Goal: Information Seeking & Learning: Learn about a topic

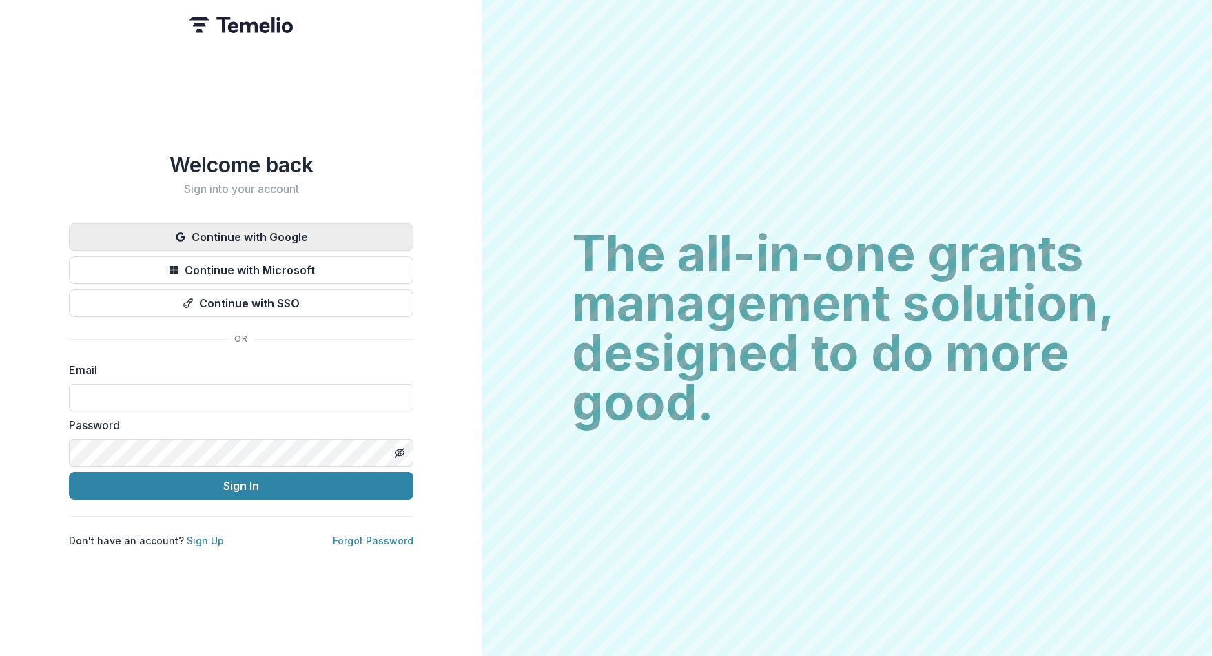
click at [238, 232] on button "Continue with Google" at bounding box center [241, 237] width 345 height 28
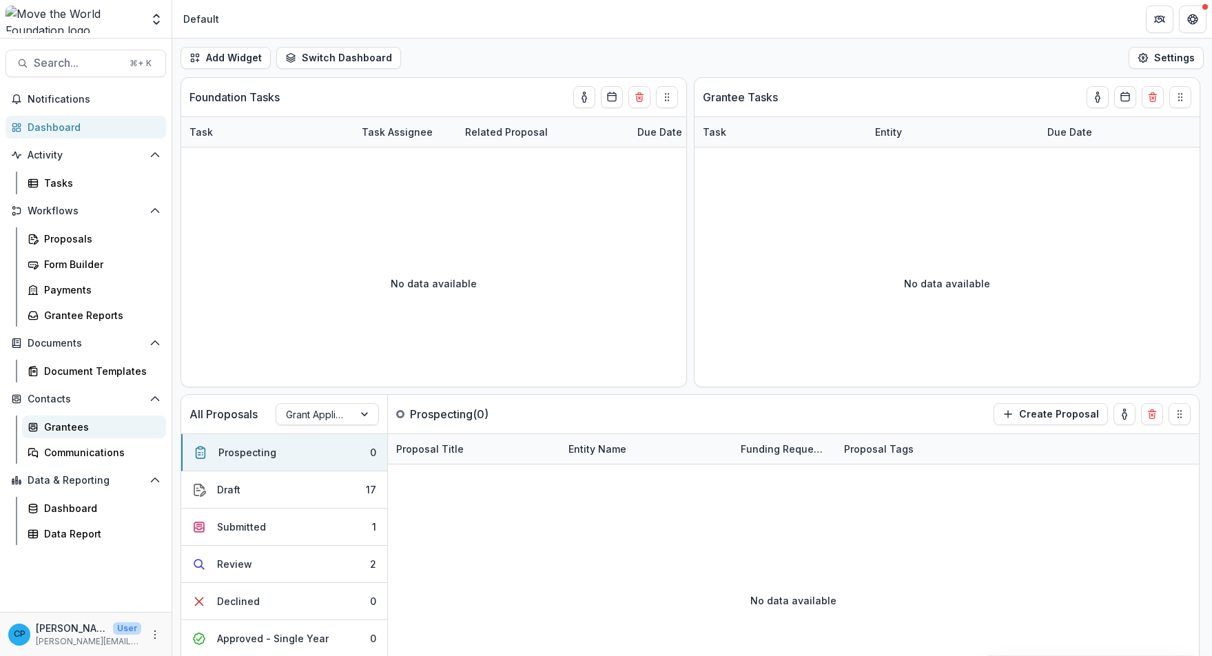
click at [117, 430] on div "Grantees" at bounding box center [99, 427] width 111 height 14
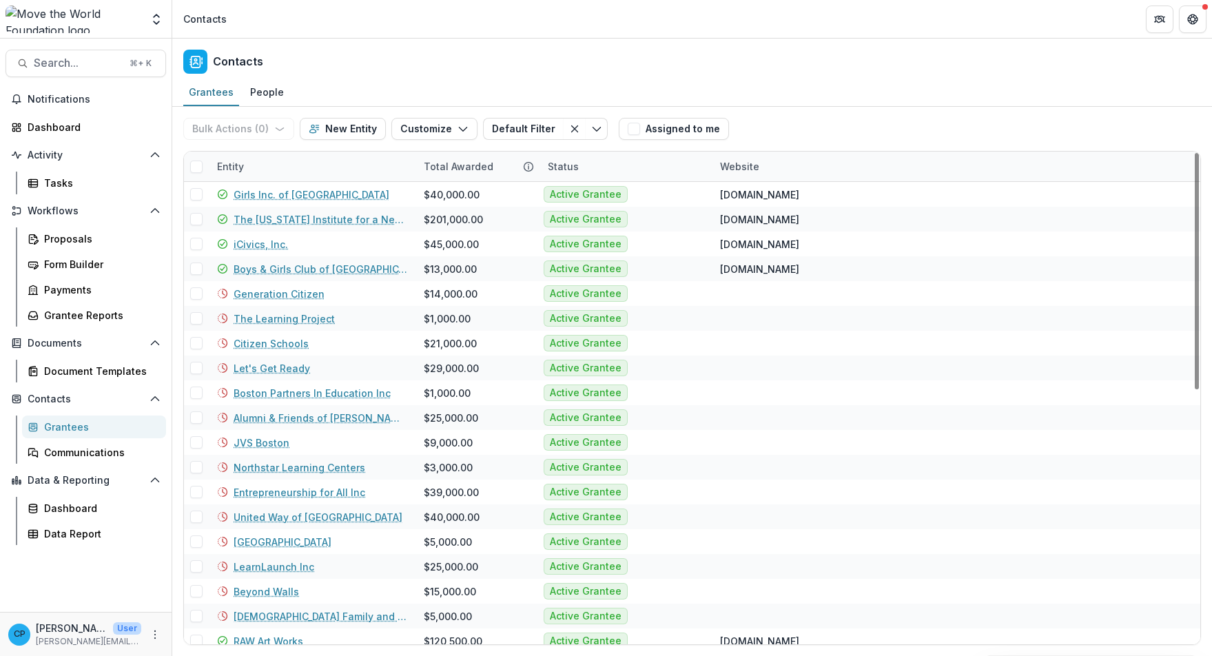
click at [287, 170] on div "Entity" at bounding box center [312, 167] width 207 height 30
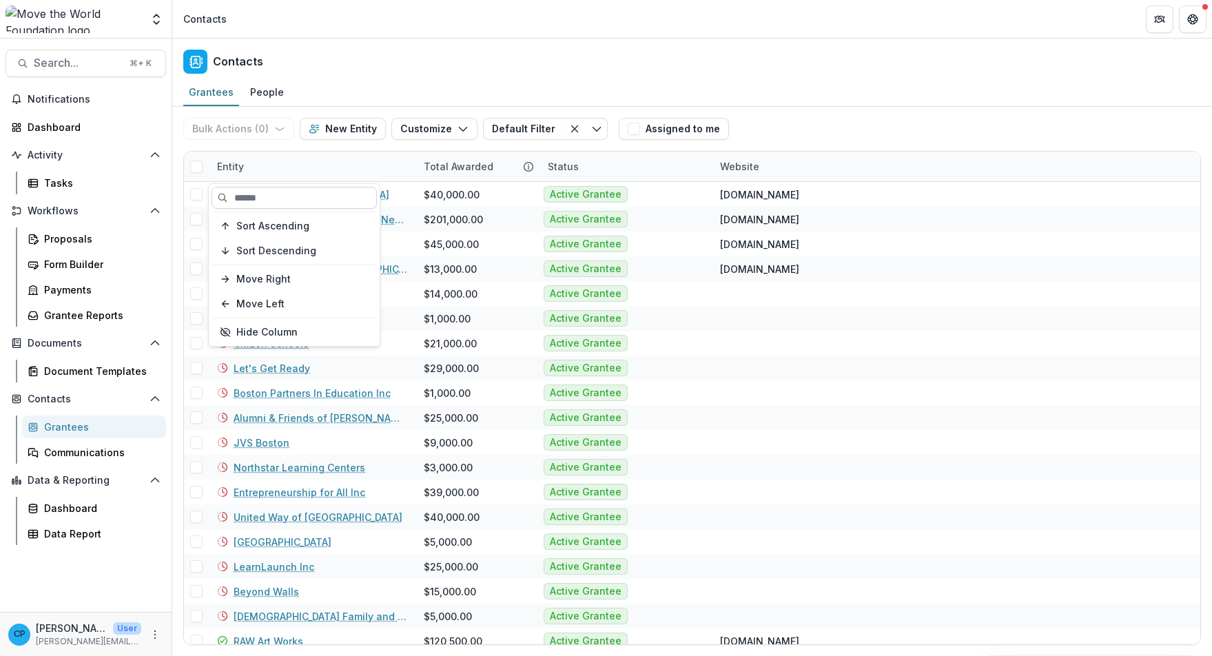
click at [281, 195] on input at bounding box center [294, 198] width 165 height 22
click at [285, 169] on div "Entity" at bounding box center [312, 167] width 207 height 30
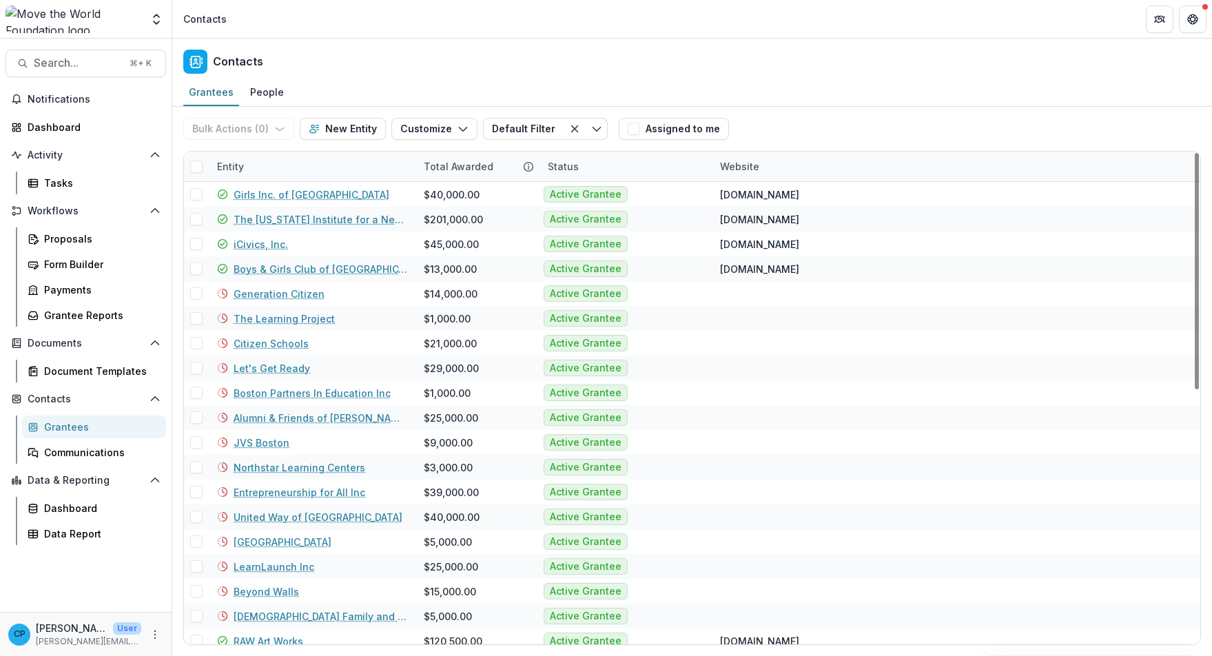
click at [296, 165] on div "Entity" at bounding box center [312, 167] width 207 height 30
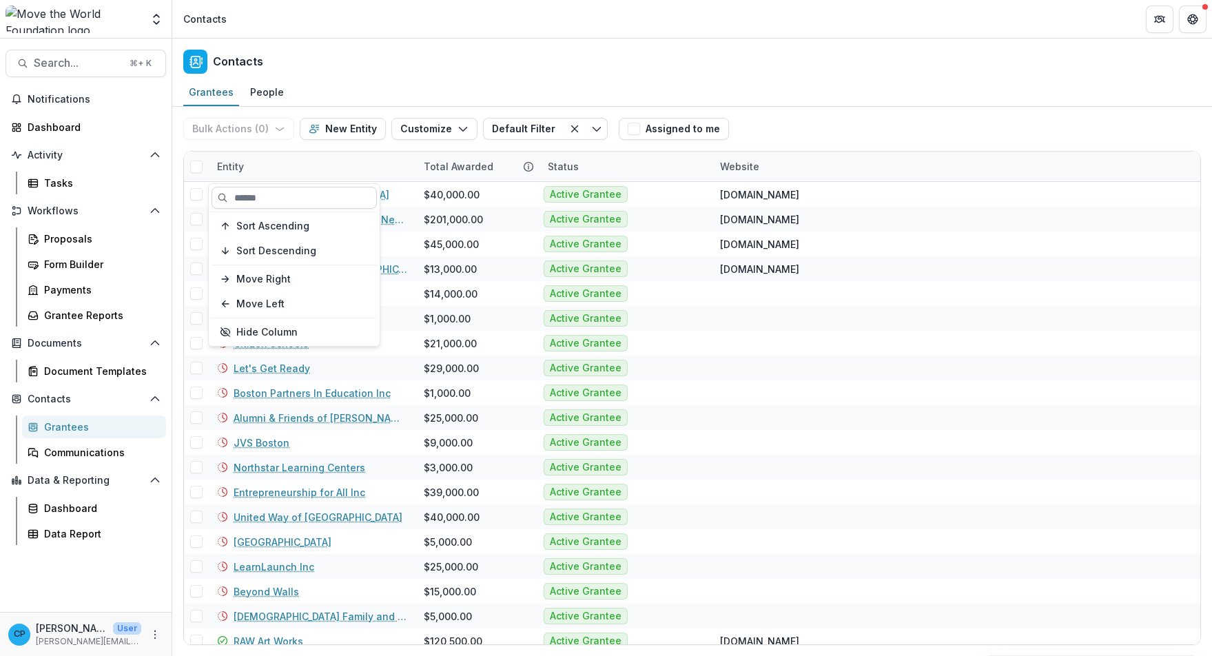
click at [276, 198] on input at bounding box center [294, 198] width 165 height 22
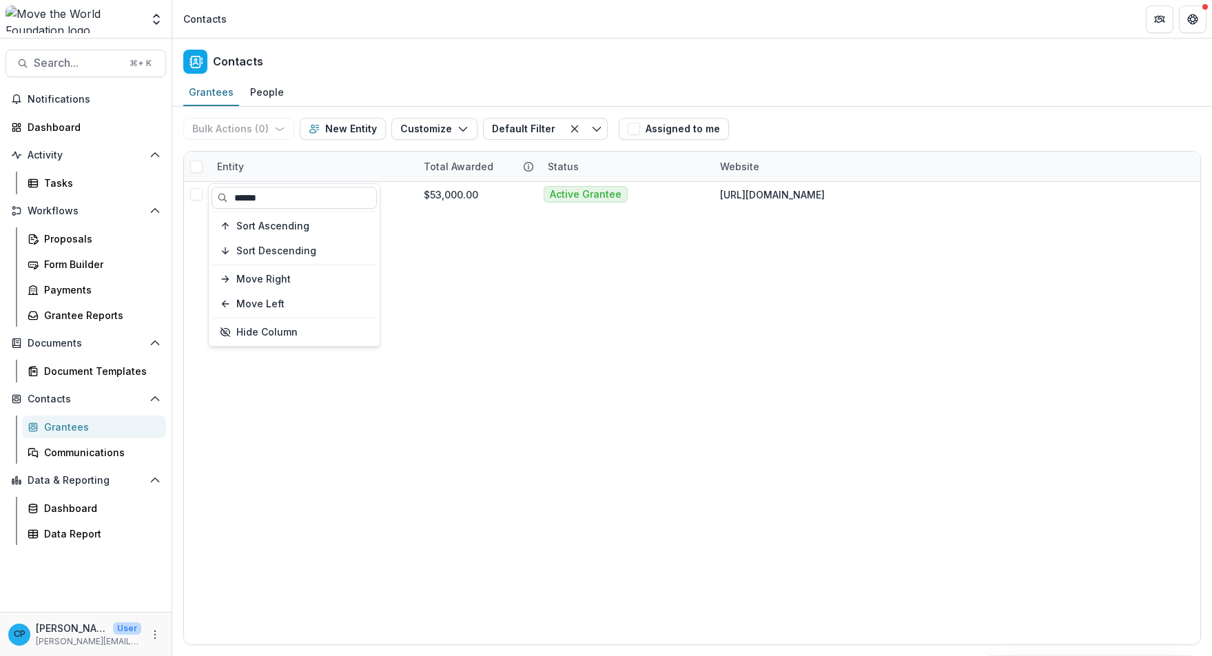
type input "******"
click at [535, 221] on div "Thrive Scholars $53,000.00 Active Grantee [URL][DOMAIN_NAME]" at bounding box center [692, 413] width 1017 height 462
click at [275, 167] on div "Entity" at bounding box center [312, 167] width 207 height 30
drag, startPoint x: 447, startPoint y: 263, endPoint x: 439, endPoint y: 254, distance: 12.2
click at [447, 263] on div "Thrive Scholars $53,000.00 Active Grantee [URL][DOMAIN_NAME]" at bounding box center [692, 413] width 1017 height 462
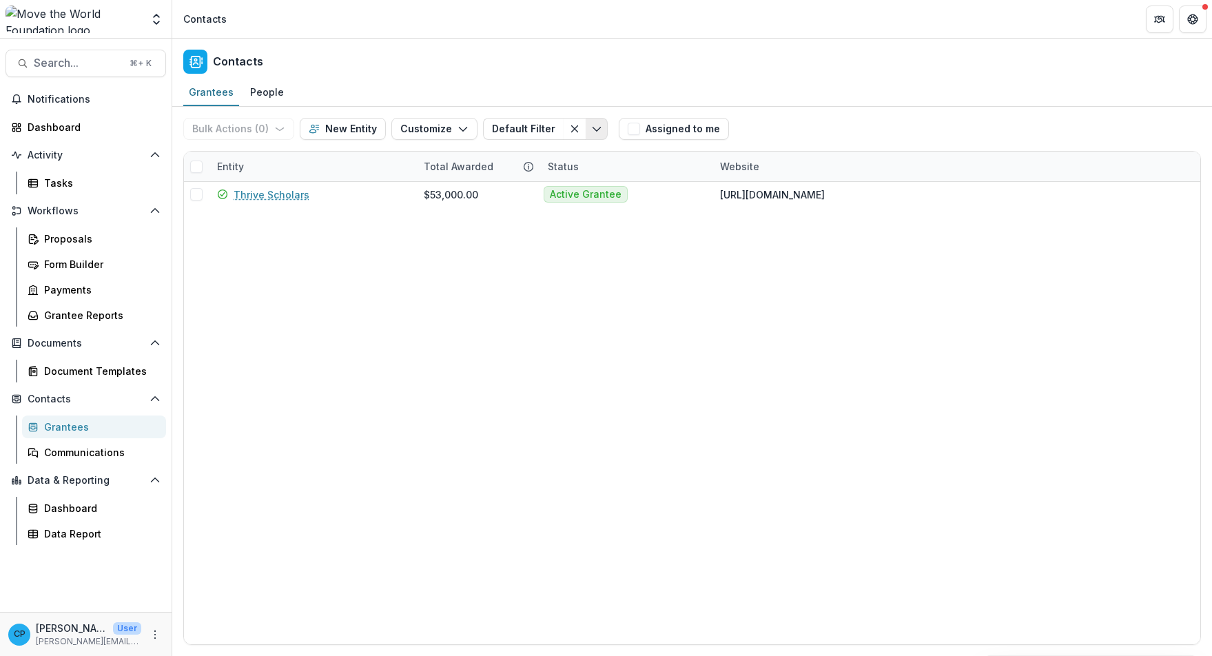
click at [587, 135] on button "Toggle menu" at bounding box center [597, 129] width 22 height 22
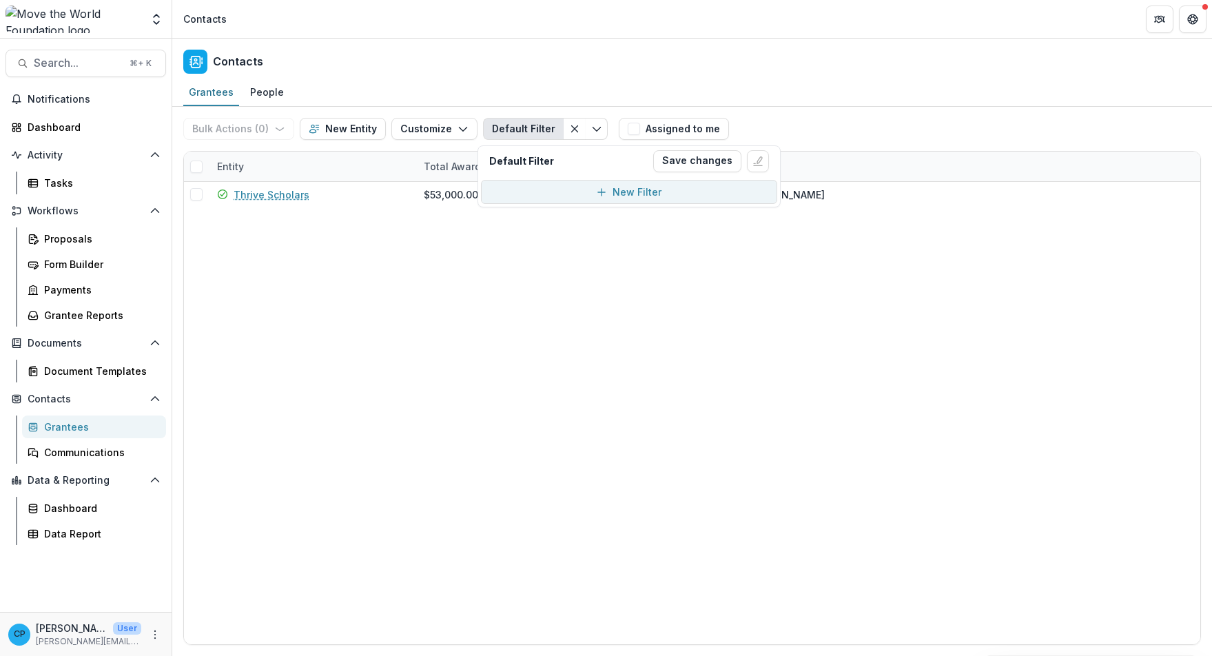
click at [672, 190] on button "New Filter" at bounding box center [629, 192] width 296 height 24
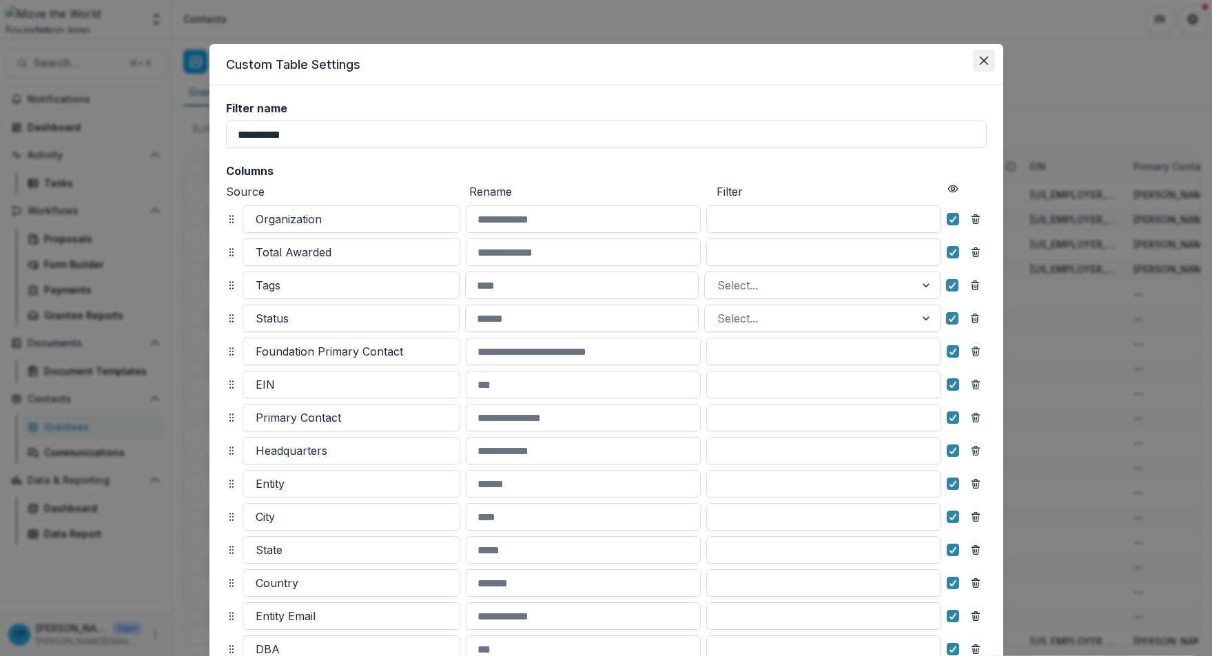
click at [985, 59] on icon "Close" at bounding box center [984, 61] width 8 height 8
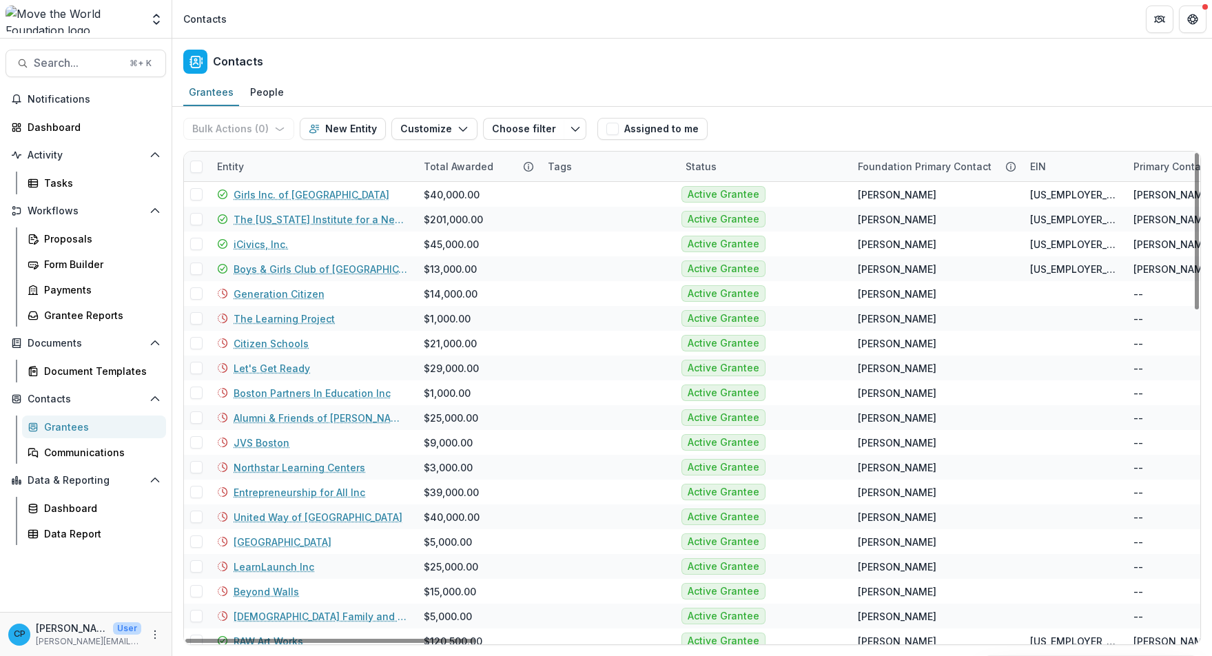
click at [272, 163] on div "Entity" at bounding box center [312, 167] width 207 height 30
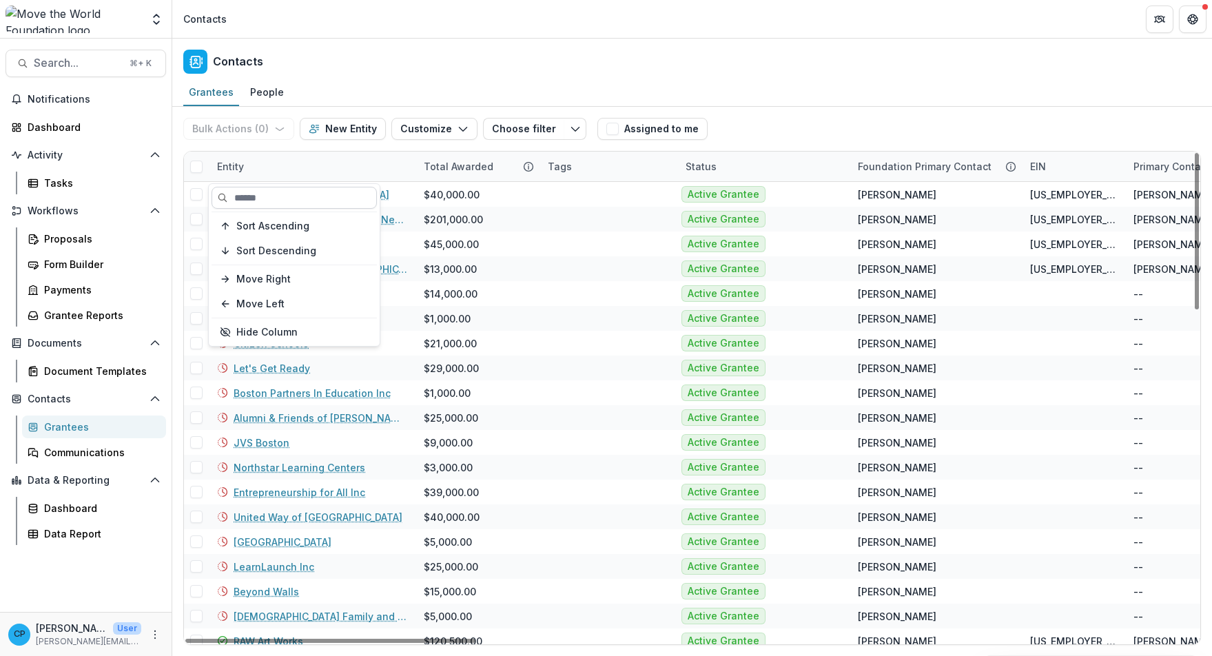
click at [294, 194] on input at bounding box center [294, 198] width 165 height 22
type input "*"
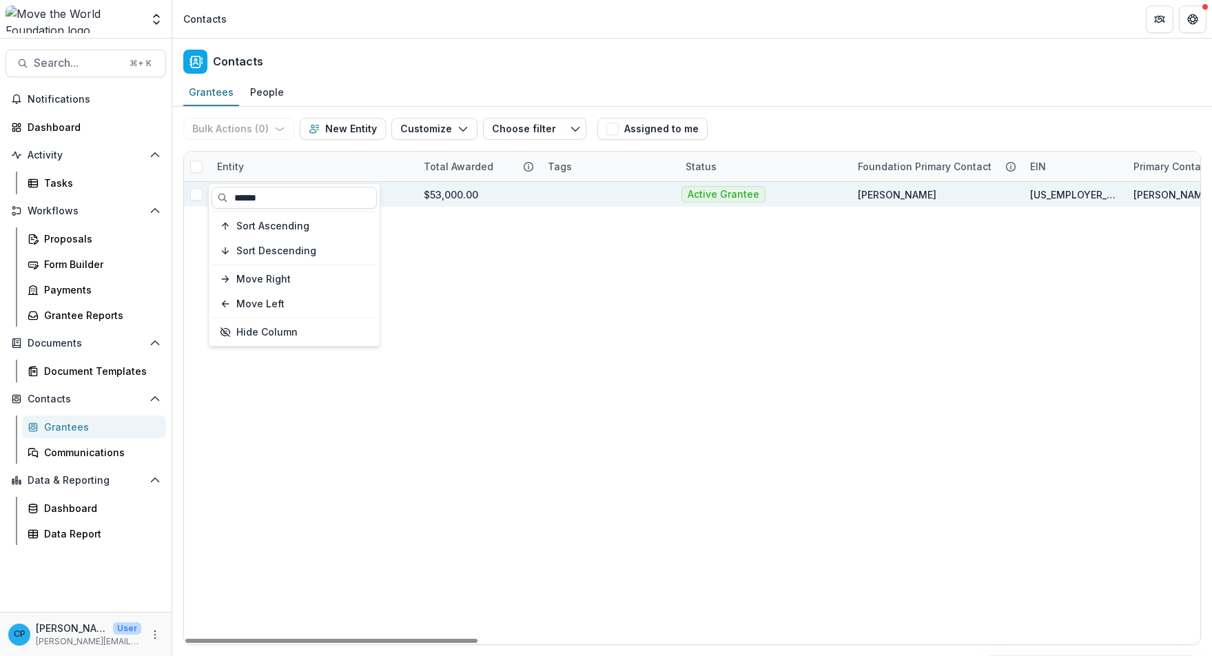
type input "******"
click at [452, 199] on div "$53,000.00" at bounding box center [451, 194] width 54 height 14
click at [283, 196] on link "Thrive Scholars" at bounding box center [272, 194] width 76 height 14
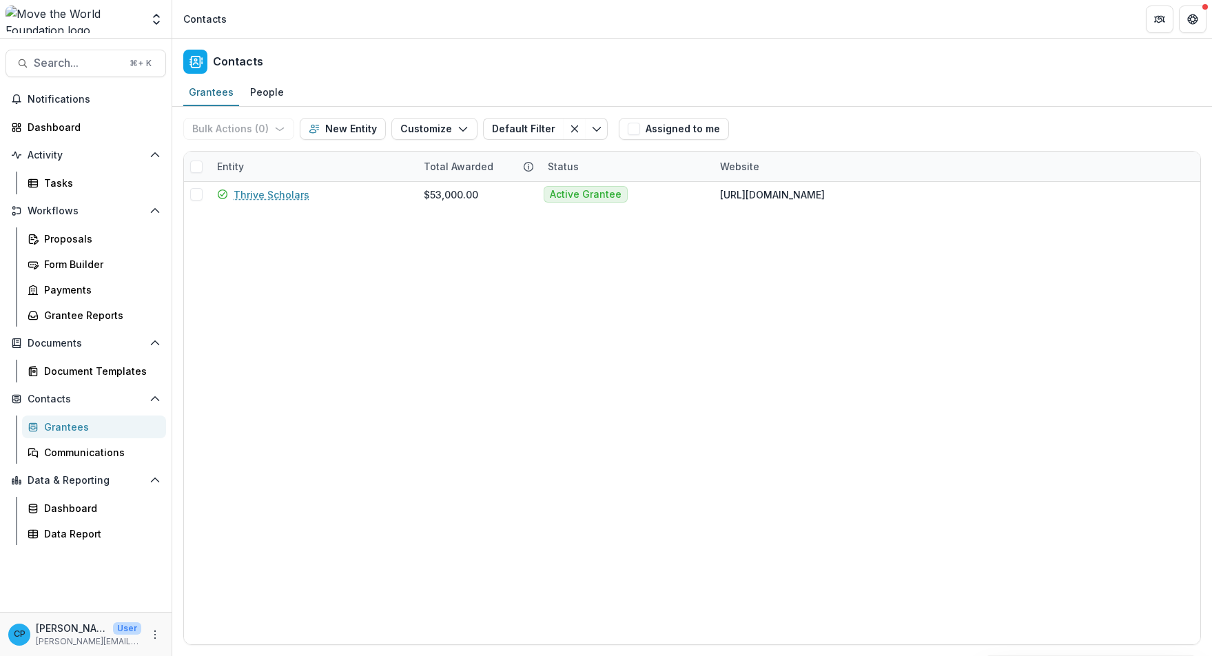
click at [256, 156] on div "Entity" at bounding box center [312, 167] width 207 height 30
click at [280, 195] on input "******" at bounding box center [294, 198] width 165 height 22
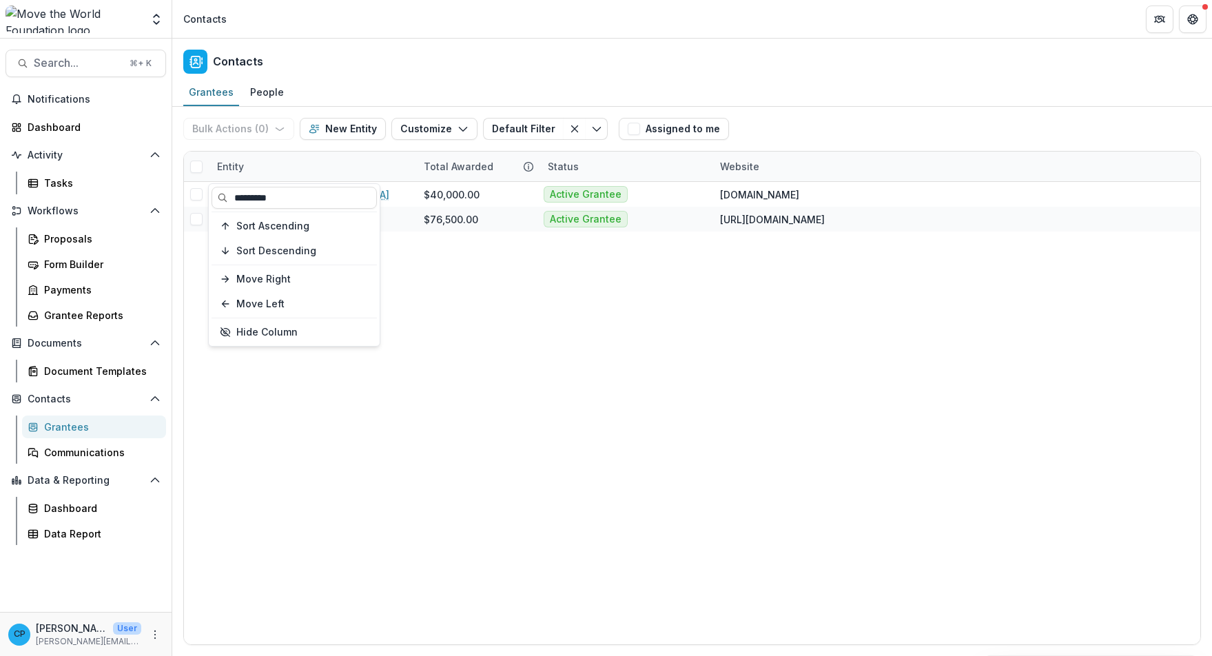
type input "*********"
click at [453, 259] on div "Girls Inc. of Worcester $40,000.00 Active Grantee [DOMAIN_NAME] Girls Inc. of […" at bounding box center [692, 413] width 1017 height 462
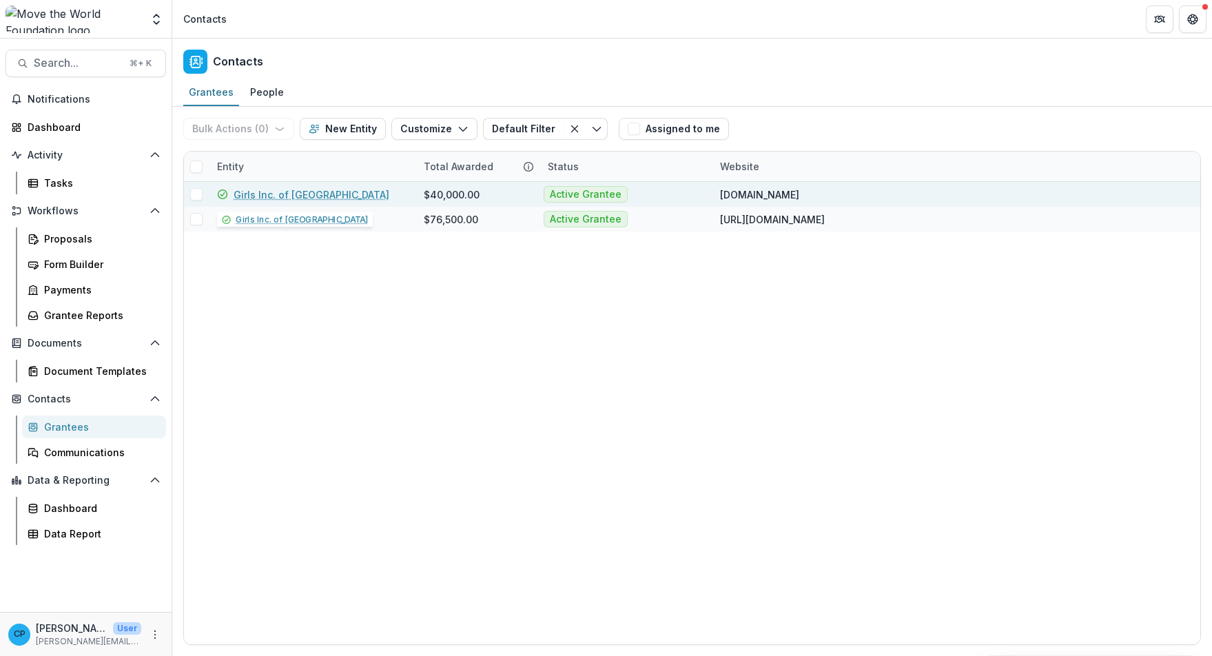
click at [297, 194] on link "Girls Inc. of [GEOGRAPHIC_DATA]" at bounding box center [312, 194] width 156 height 14
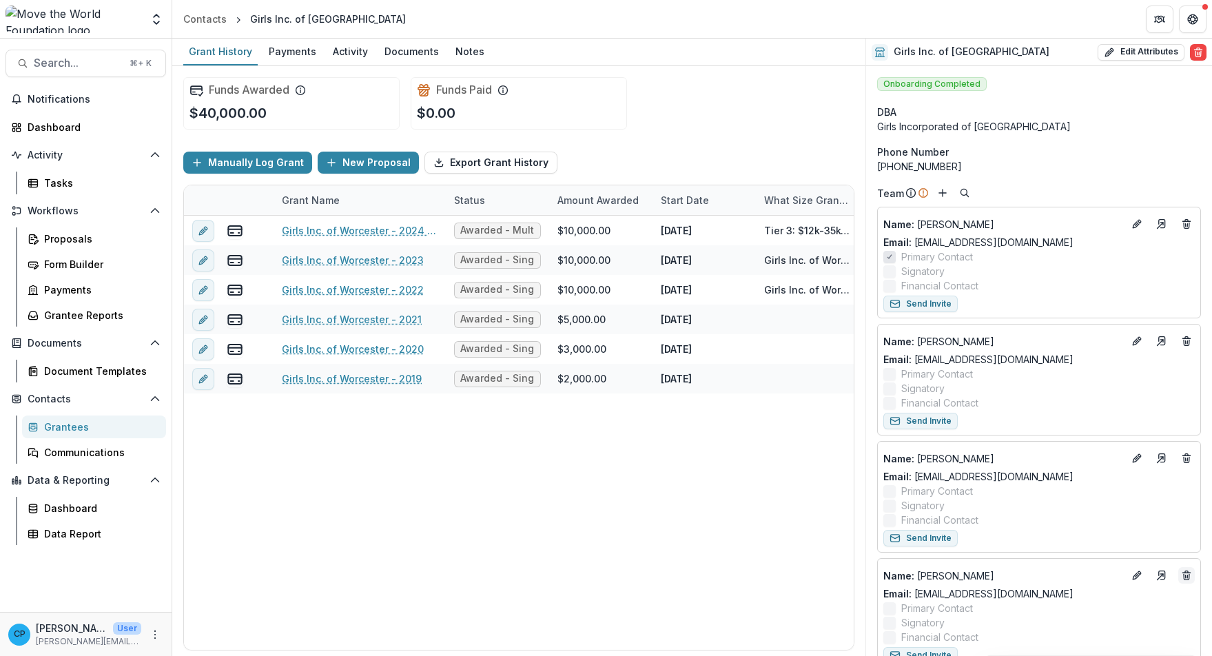
click at [1181, 578] on icon "Deletes" at bounding box center [1186, 575] width 11 height 11
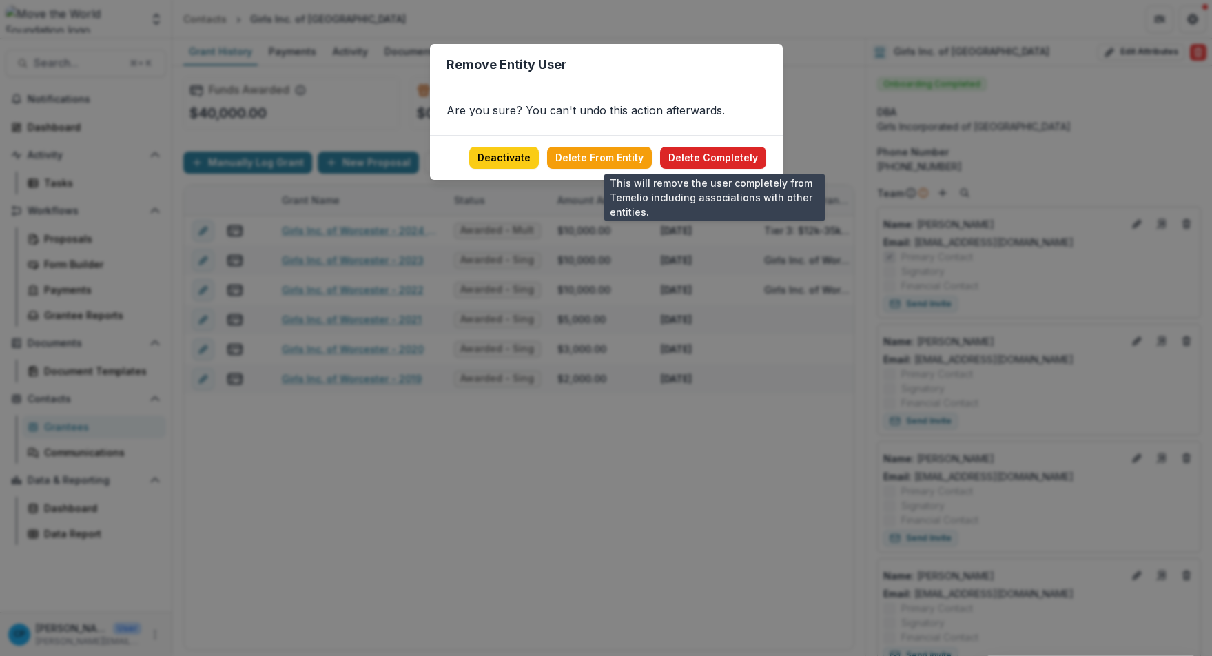
click at [706, 161] on button "Delete Completely" at bounding box center [713, 158] width 106 height 22
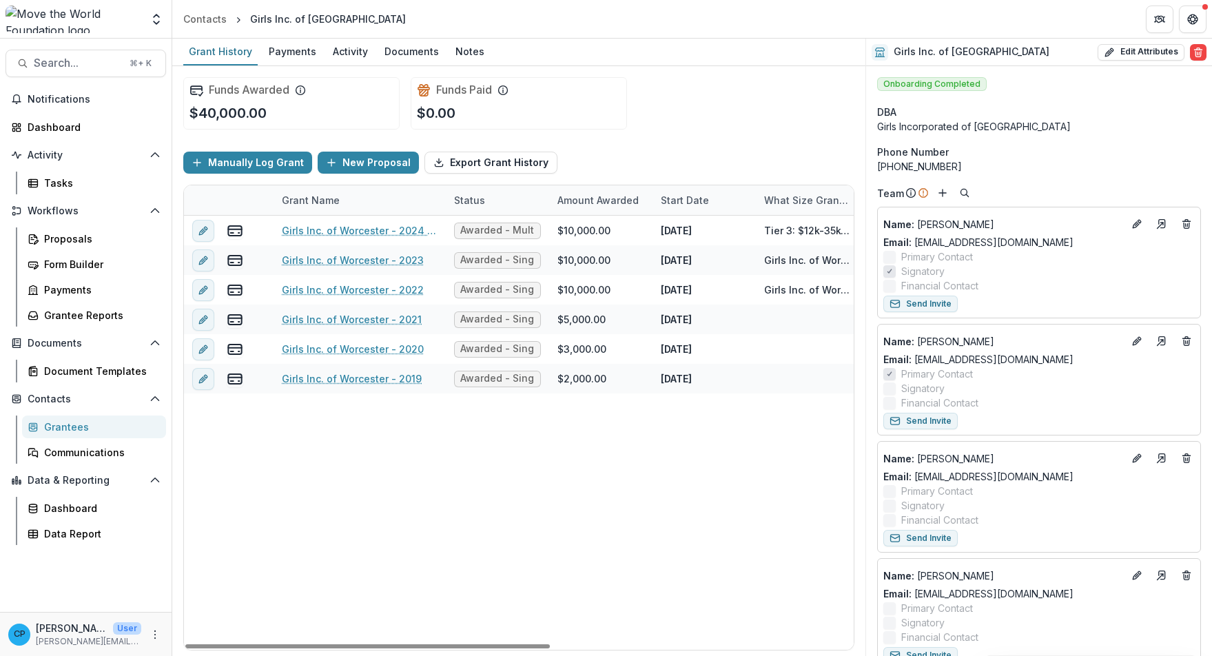
scroll to position [871, 0]
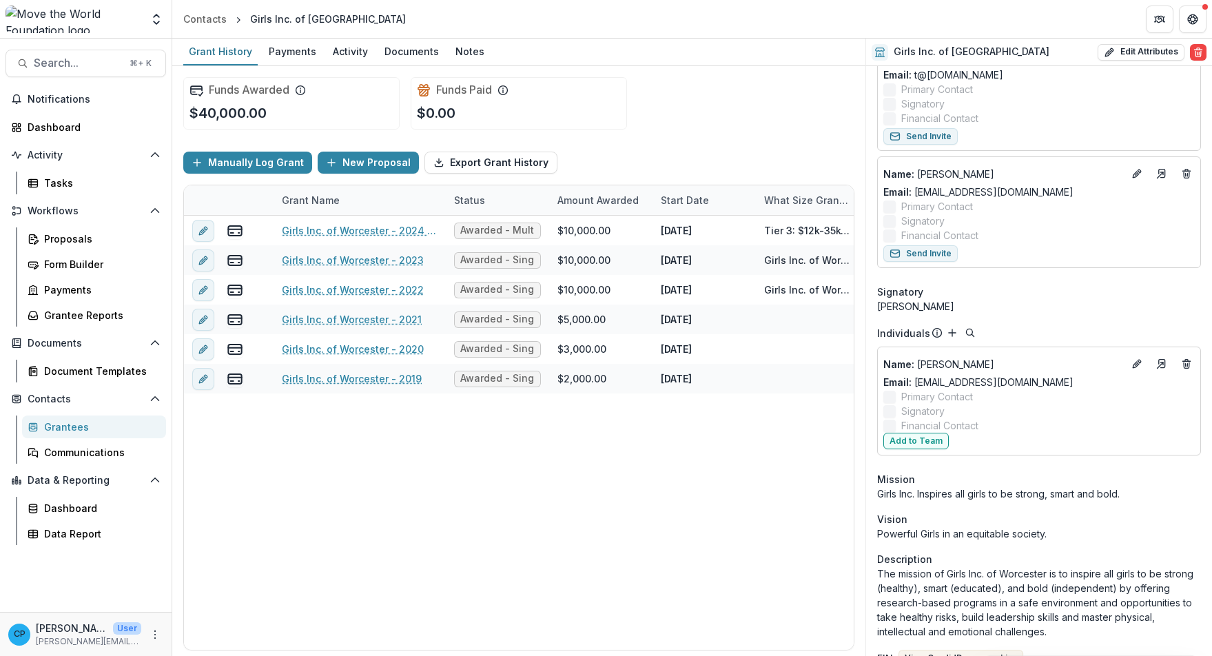
click at [66, 430] on div "Grantees" at bounding box center [99, 427] width 111 height 14
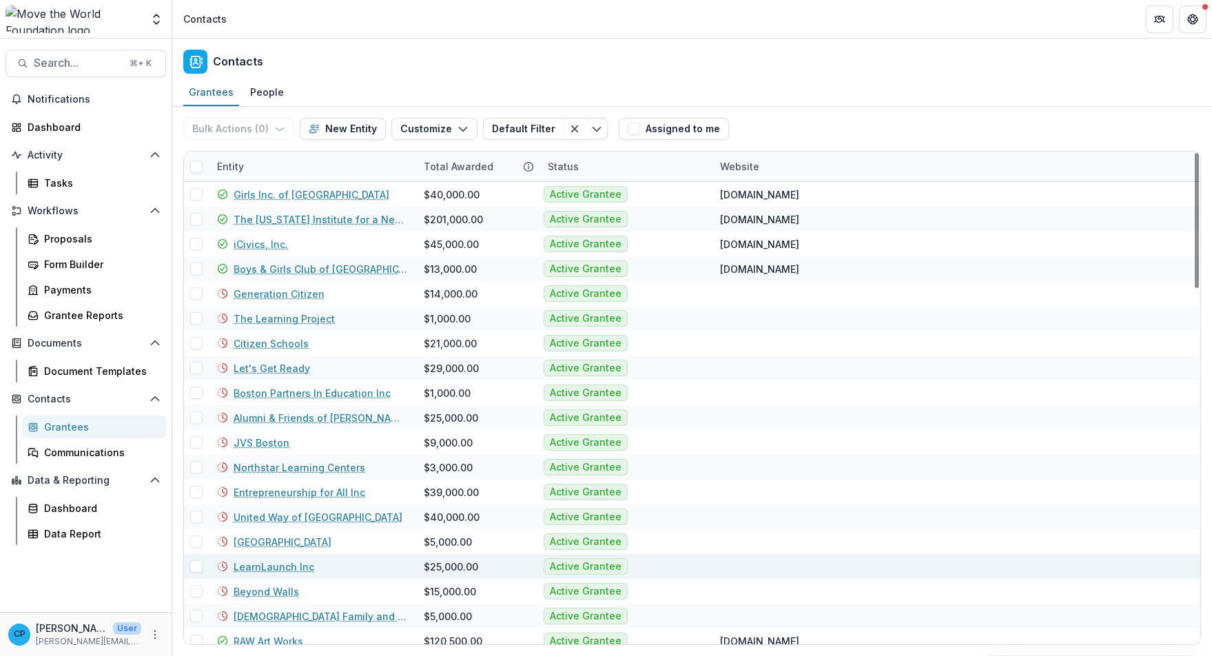
scroll to position [122, 0]
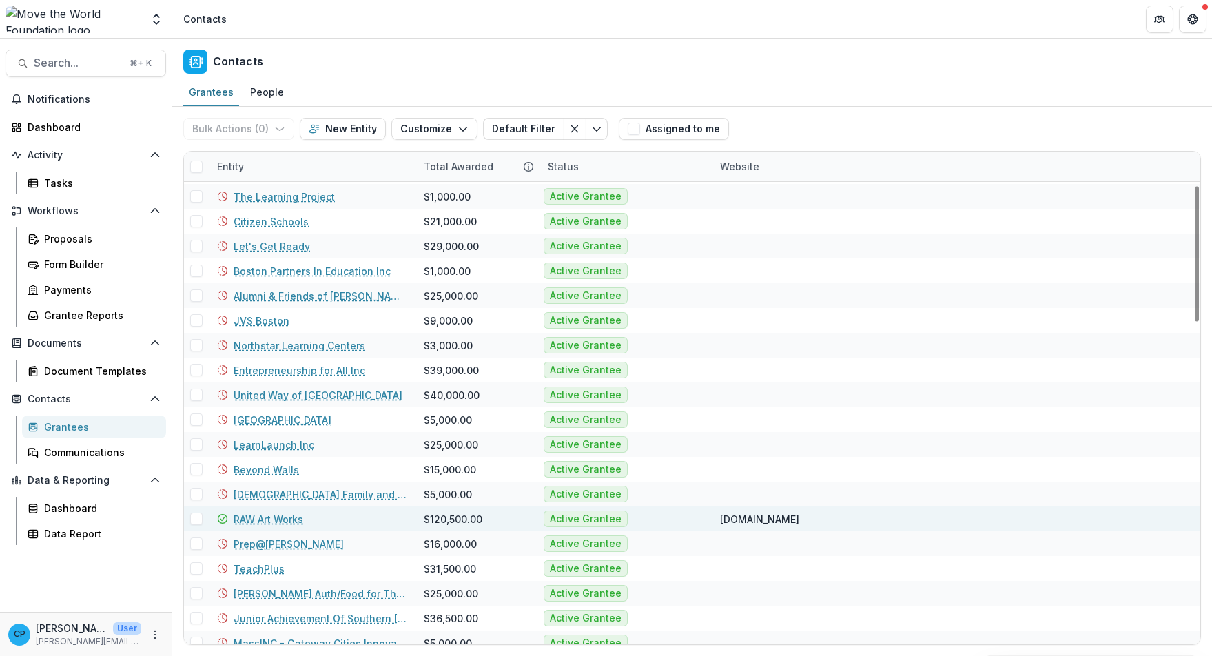
click at [272, 523] on link "RAW Art Works" at bounding box center [269, 519] width 70 height 14
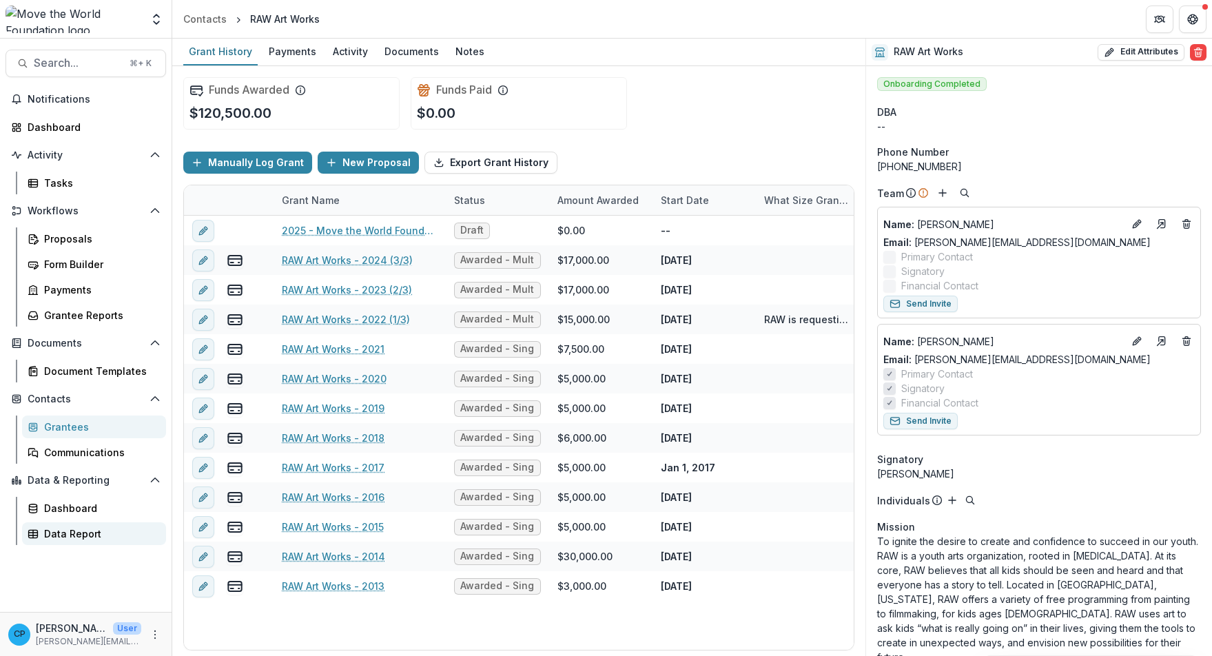
click at [85, 538] on div "Data Report" at bounding box center [99, 534] width 111 height 14
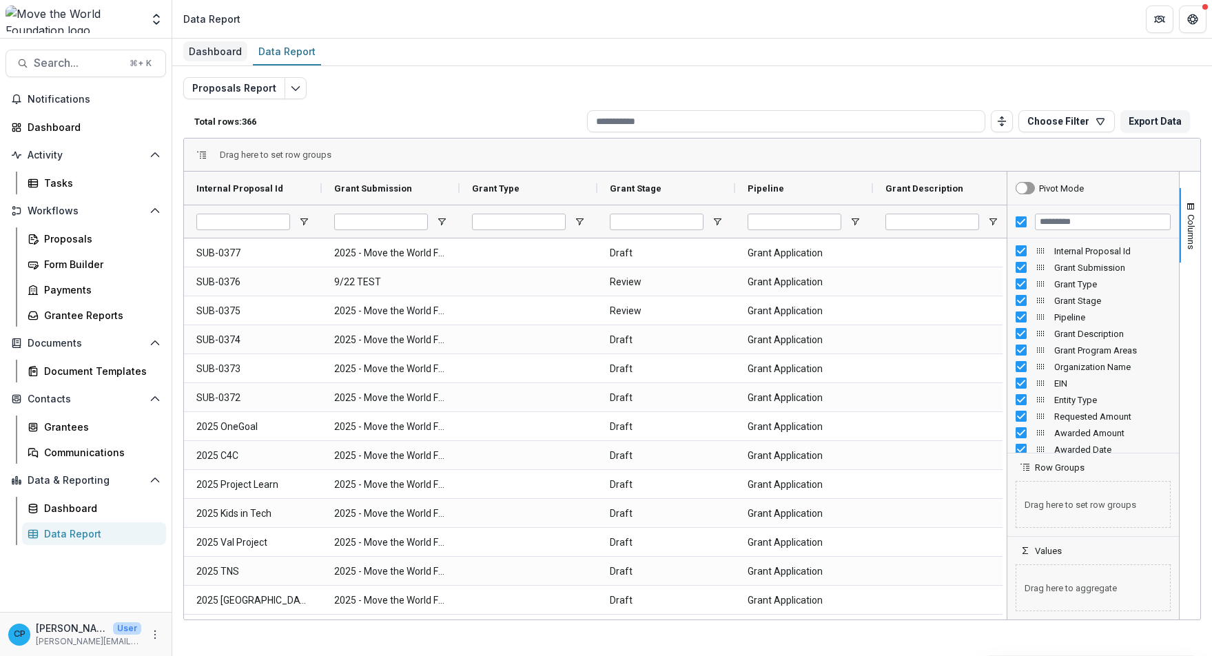
click at [199, 50] on div "Dashboard" at bounding box center [215, 51] width 64 height 20
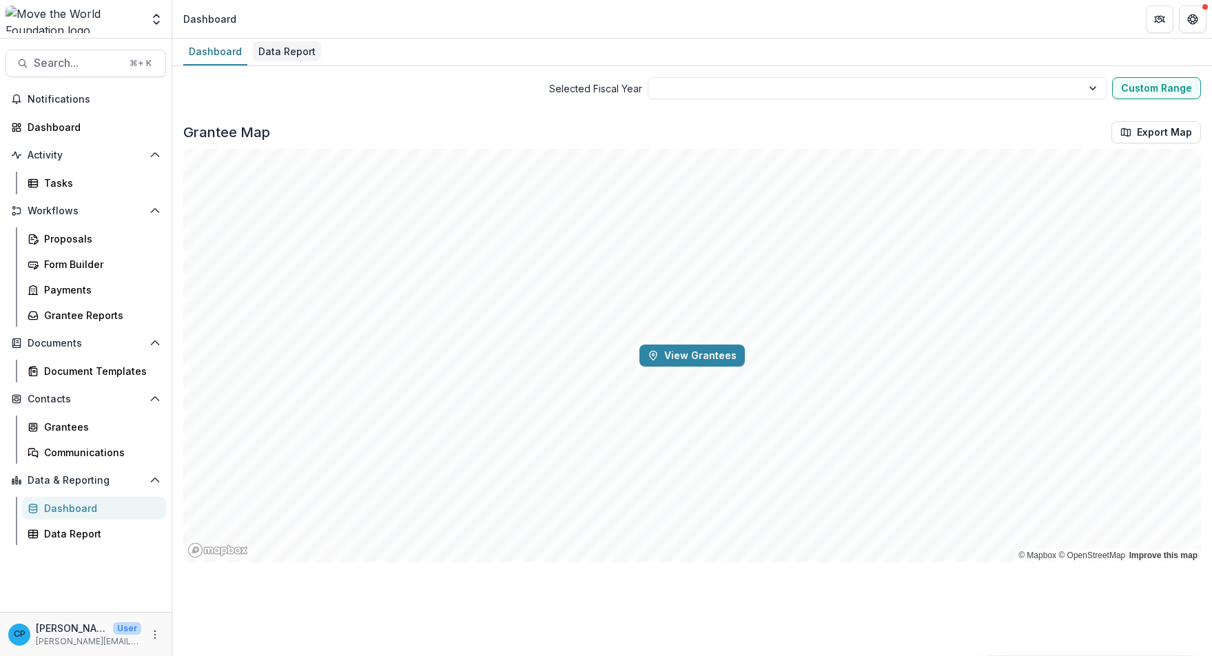
click at [263, 56] on div "Data Report" at bounding box center [287, 51] width 68 height 20
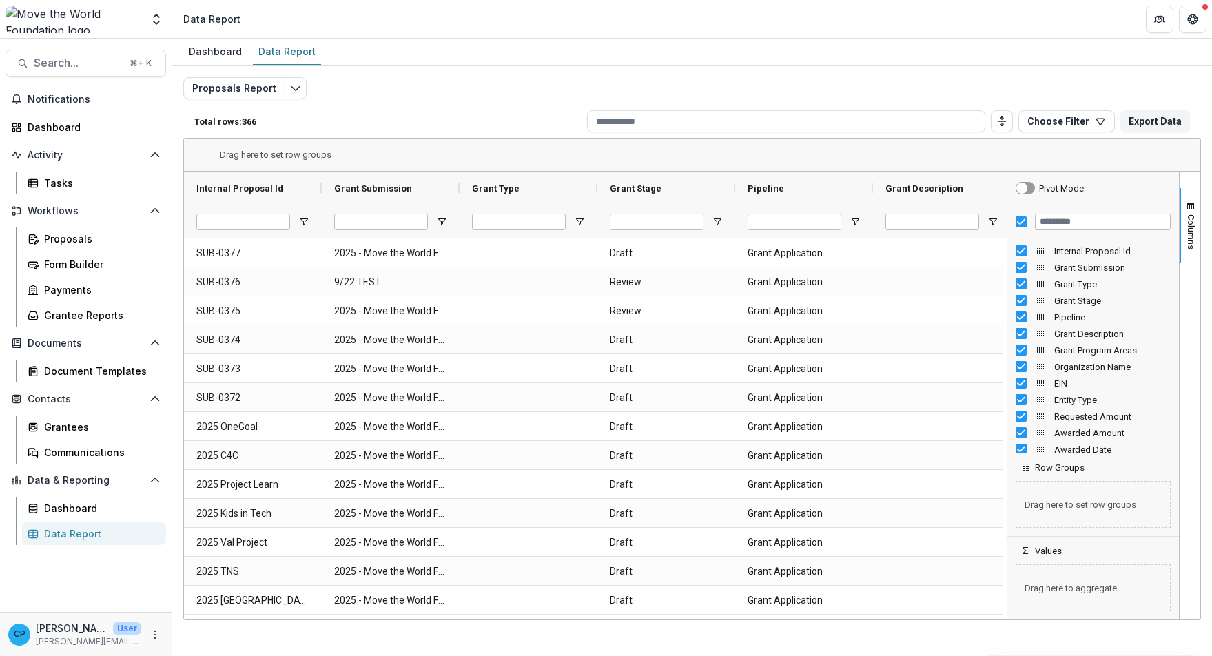
click at [332, 125] on p "Total rows: 366" at bounding box center [387, 121] width 387 height 10
click at [292, 89] on icon "Edit selected report" at bounding box center [295, 88] width 11 height 11
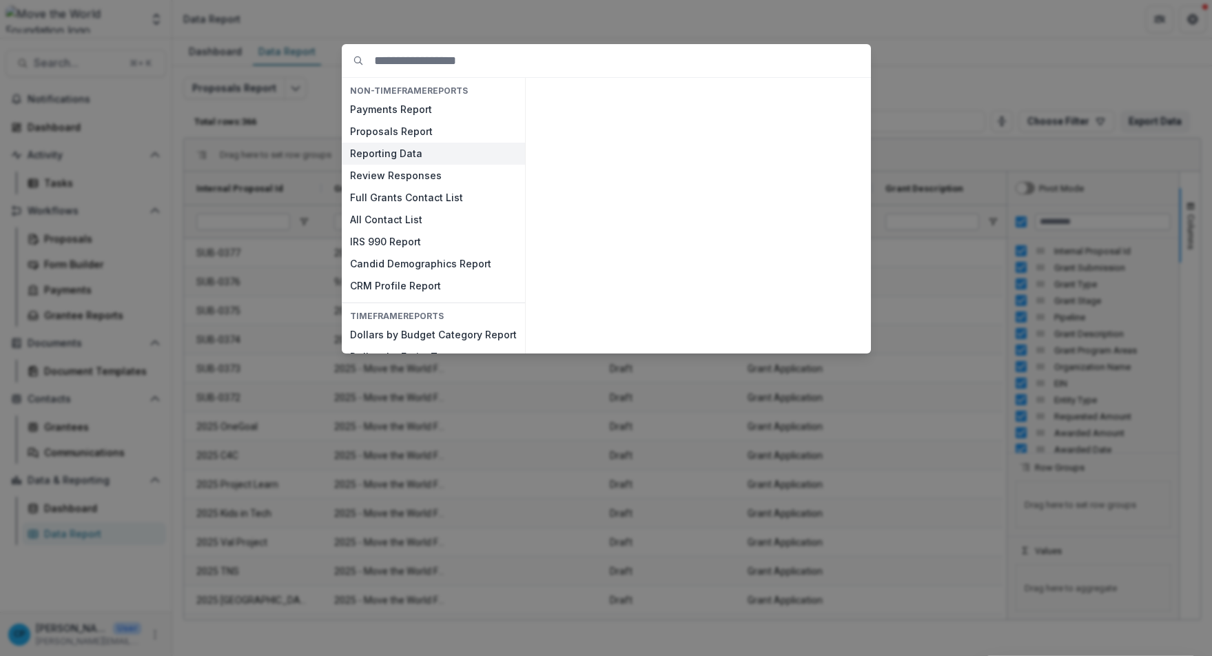
click at [430, 152] on button "Reporting Data" at bounding box center [433, 154] width 183 height 22
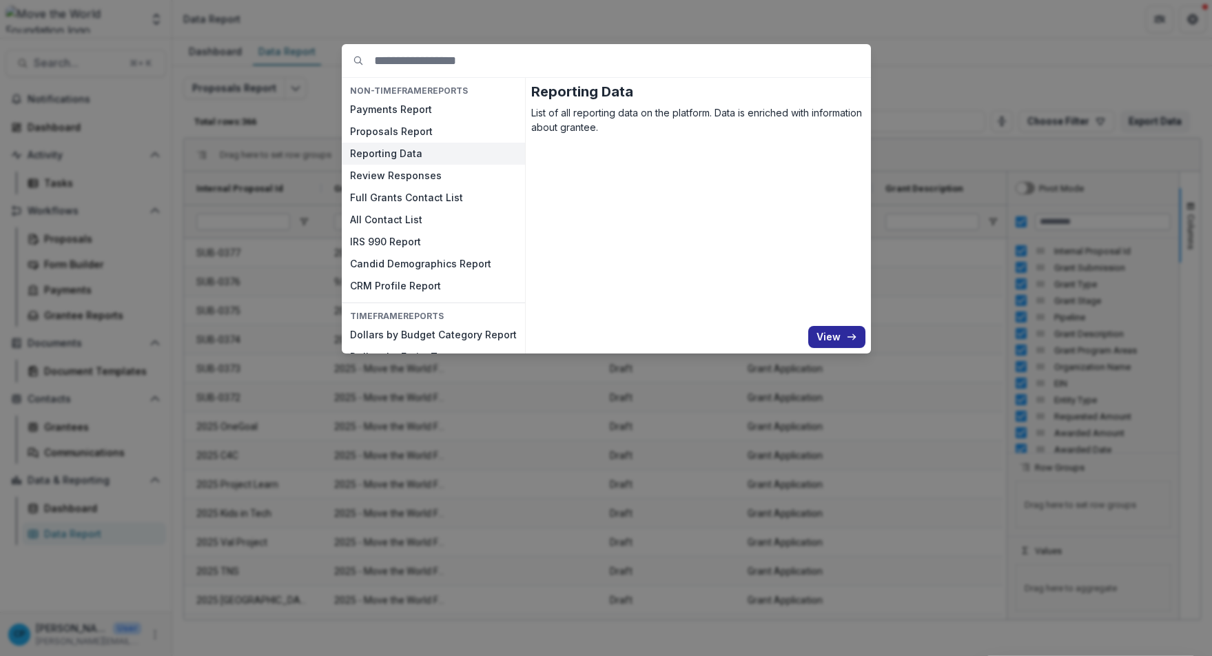
click at [842, 337] on button "View" at bounding box center [836, 337] width 57 height 22
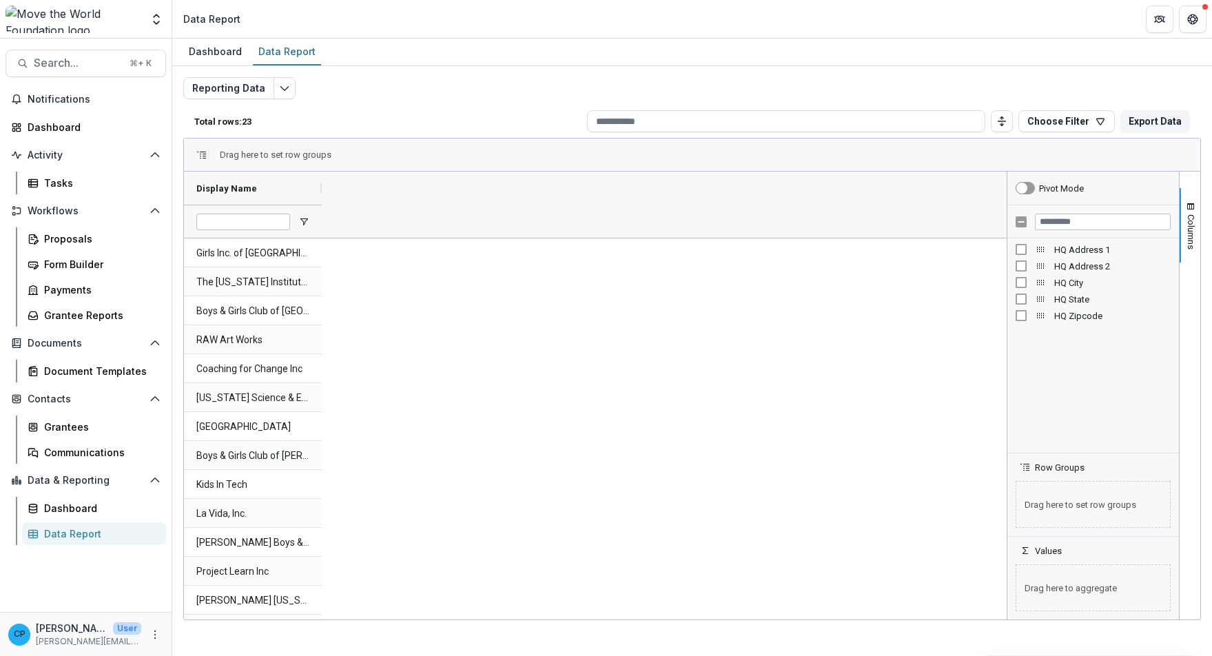
scroll to position [179, 0]
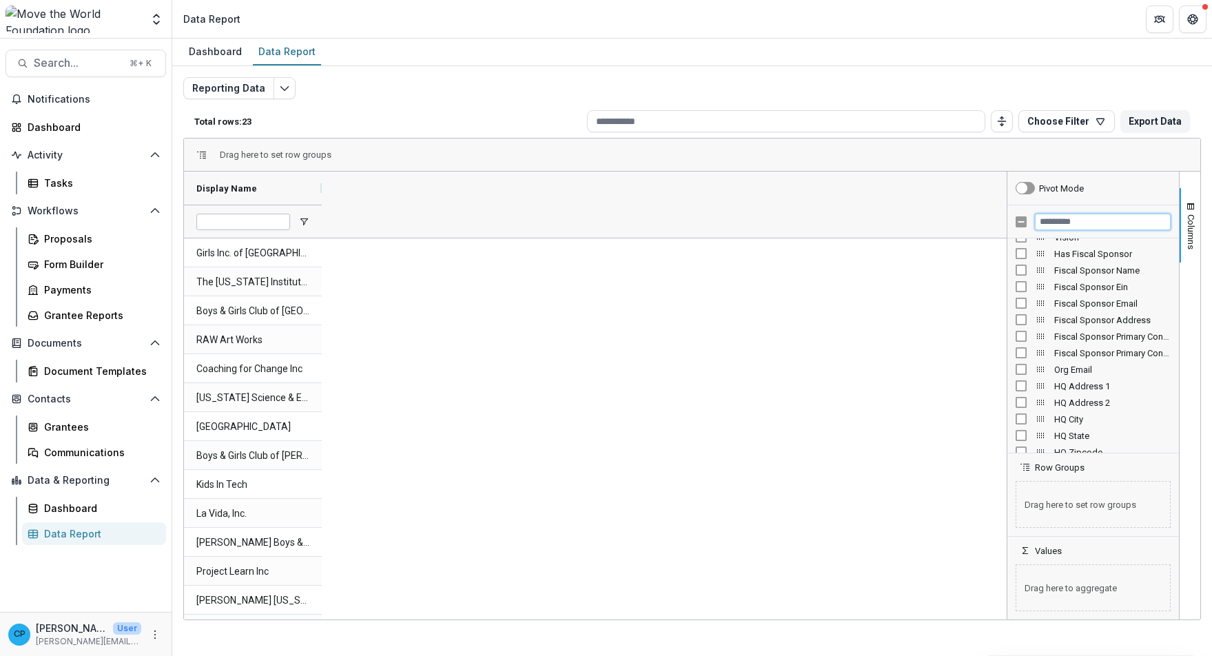
click at [1069, 214] on input "Filter Columns Input" at bounding box center [1103, 222] width 136 height 17
type input "*******"
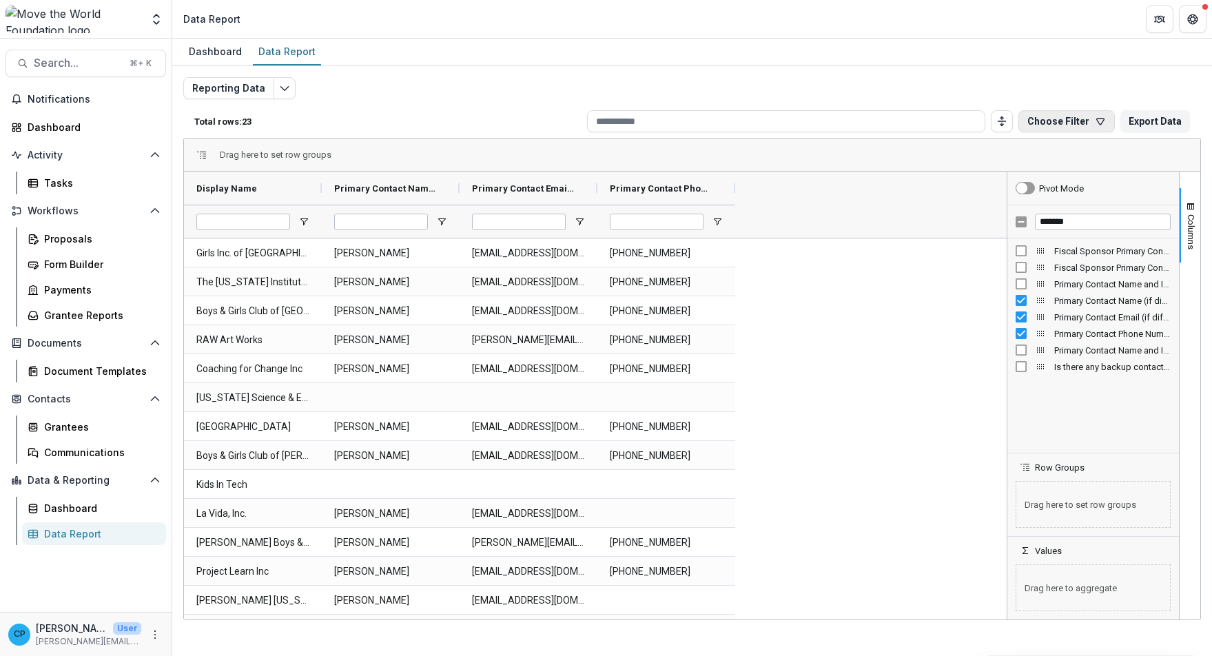
click at [1100, 122] on icon "button" at bounding box center [1100, 121] width 11 height 11
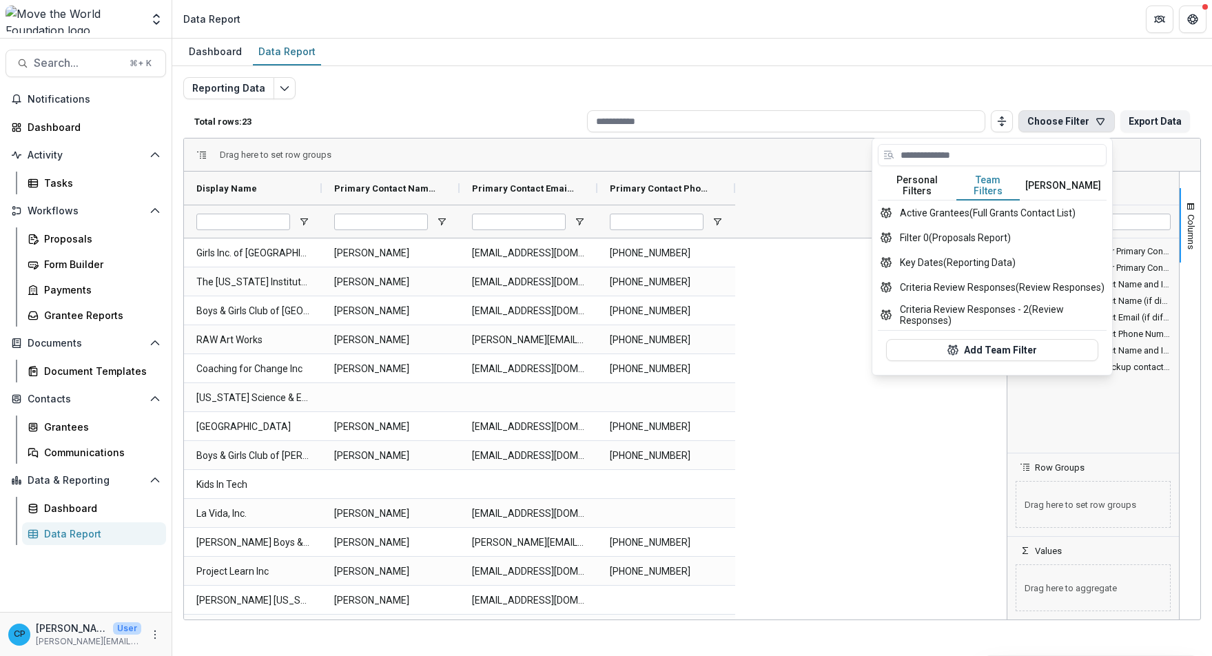
click at [1001, 186] on button "Team Filters" at bounding box center [988, 186] width 63 height 29
click at [1011, 347] on button "Add Team Filter" at bounding box center [992, 350] width 212 height 22
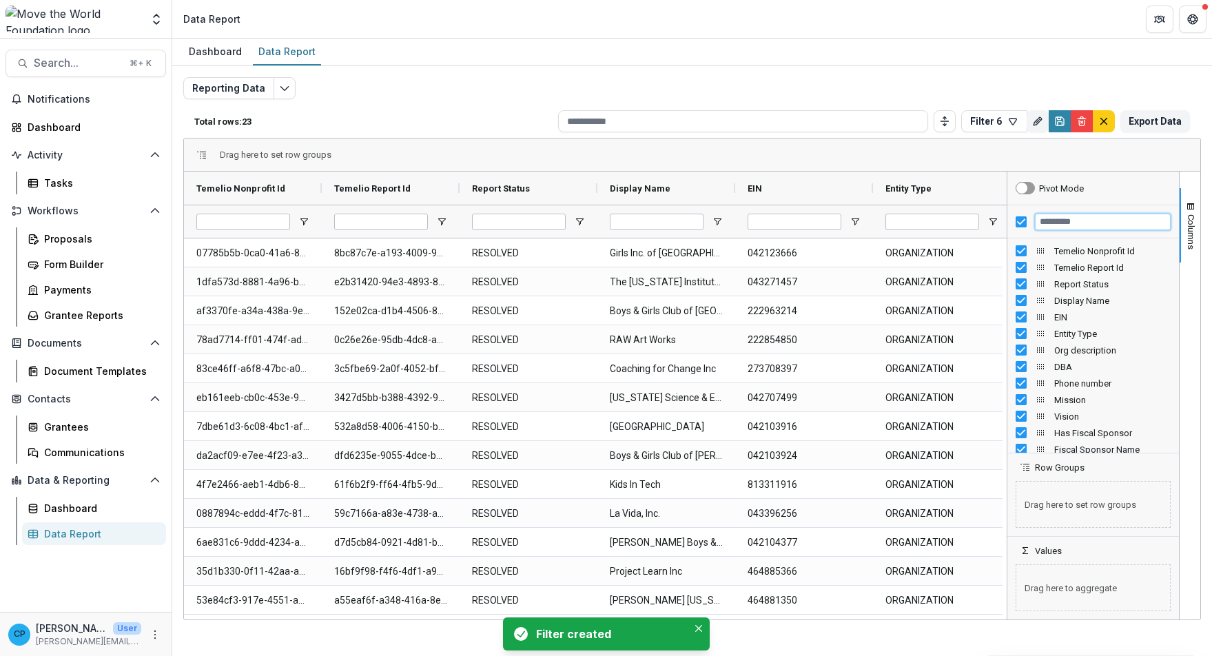
click at [1057, 219] on input "Filter Columns Input" at bounding box center [1103, 222] width 136 height 17
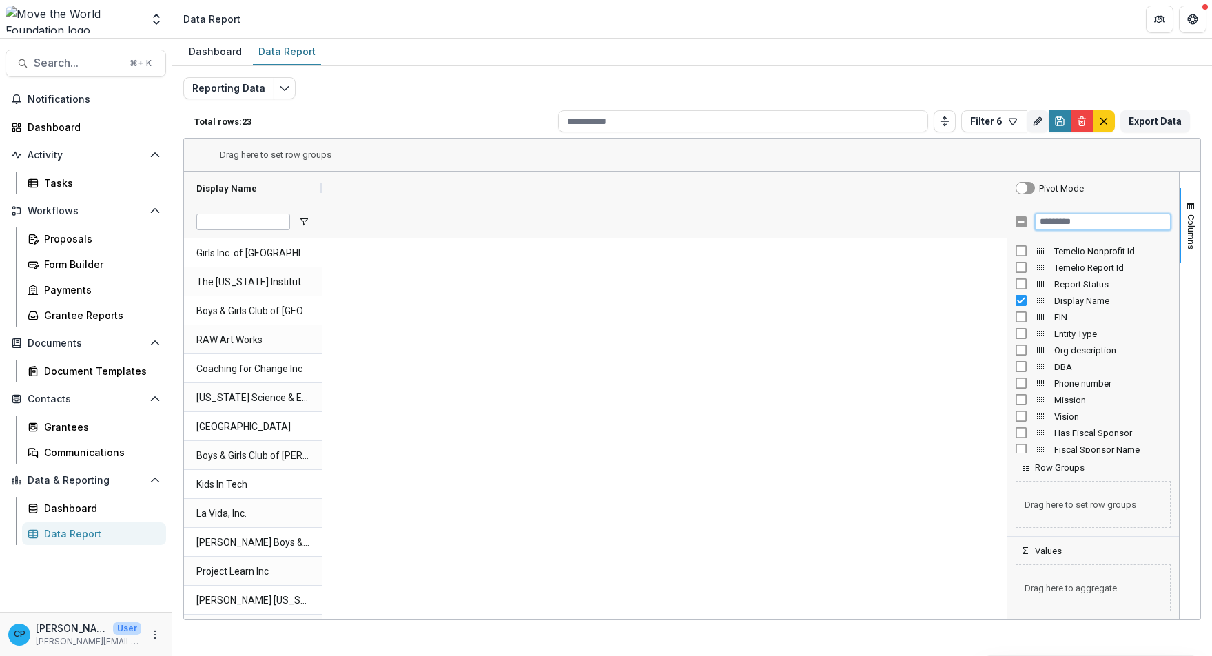
click at [1090, 225] on input "Filter Columns Input" at bounding box center [1103, 222] width 136 height 17
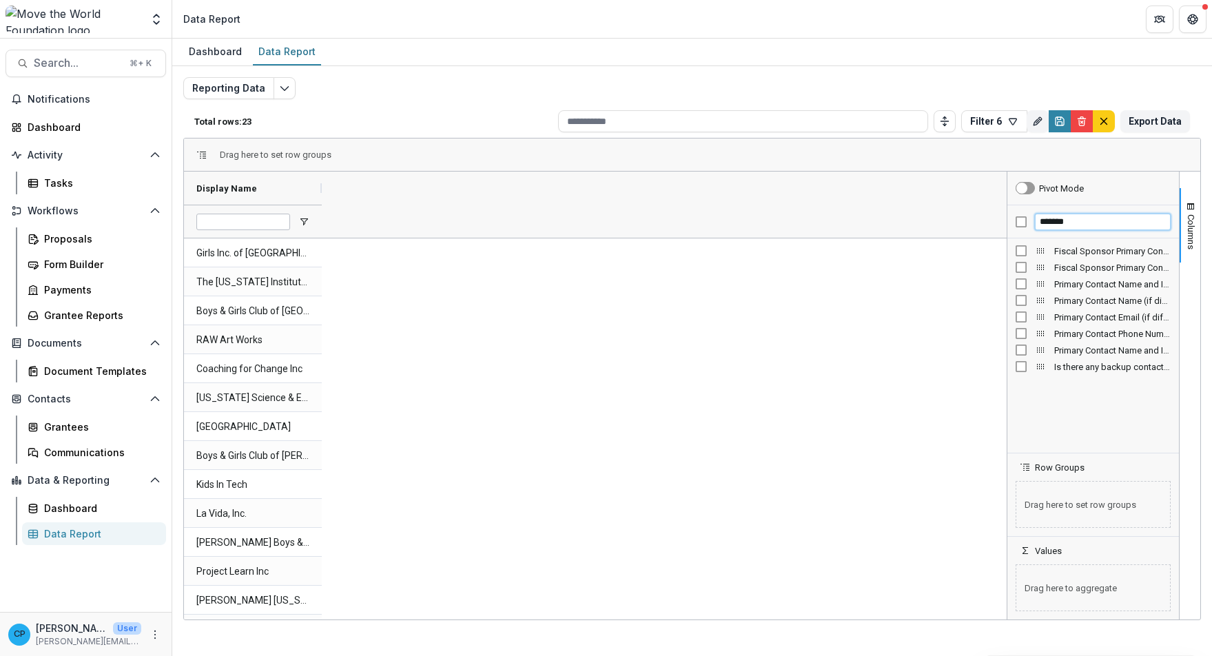
type input "*******"
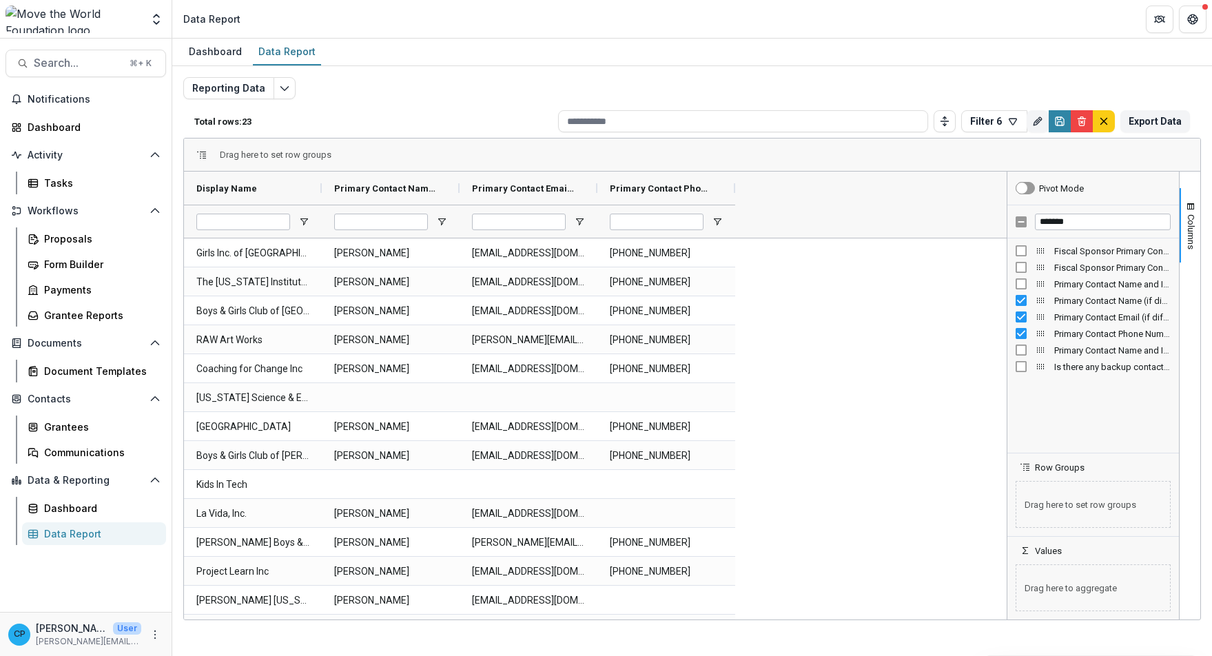
click at [1094, 303] on span "Primary Contact Name (if different from Executive Director) (SHORT_TEXT)" at bounding box center [1113, 301] width 116 height 10
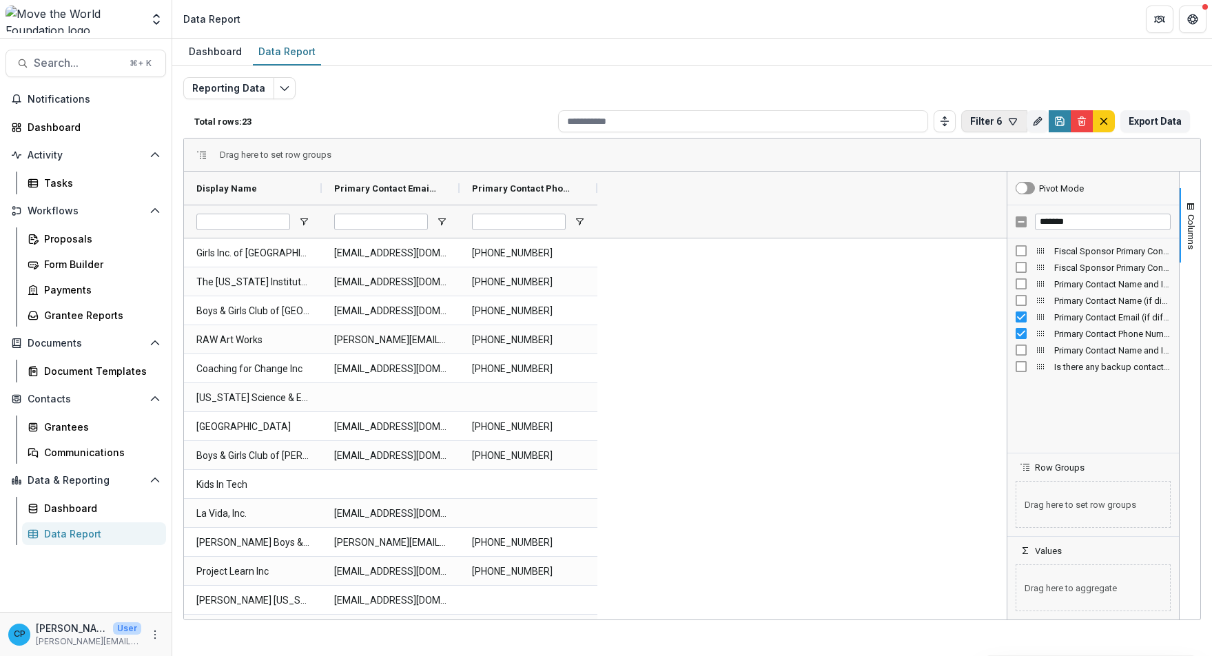
click at [991, 119] on button "Filter 6" at bounding box center [994, 121] width 66 height 22
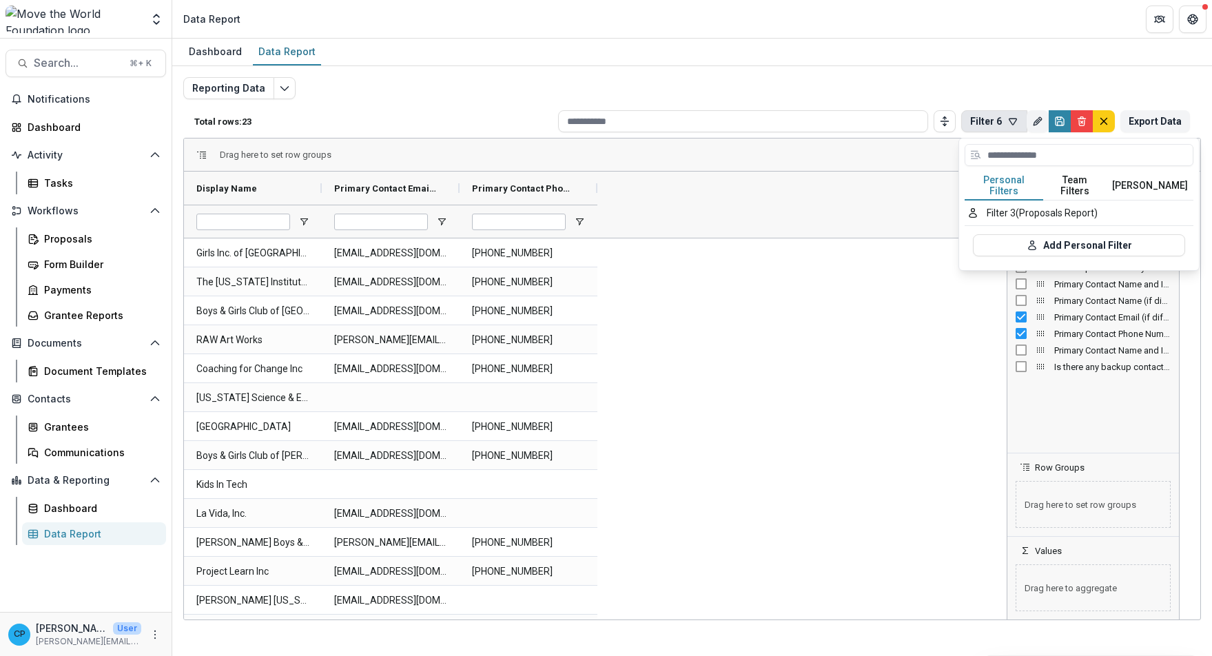
click at [997, 123] on button "Filter 6" at bounding box center [994, 121] width 66 height 22
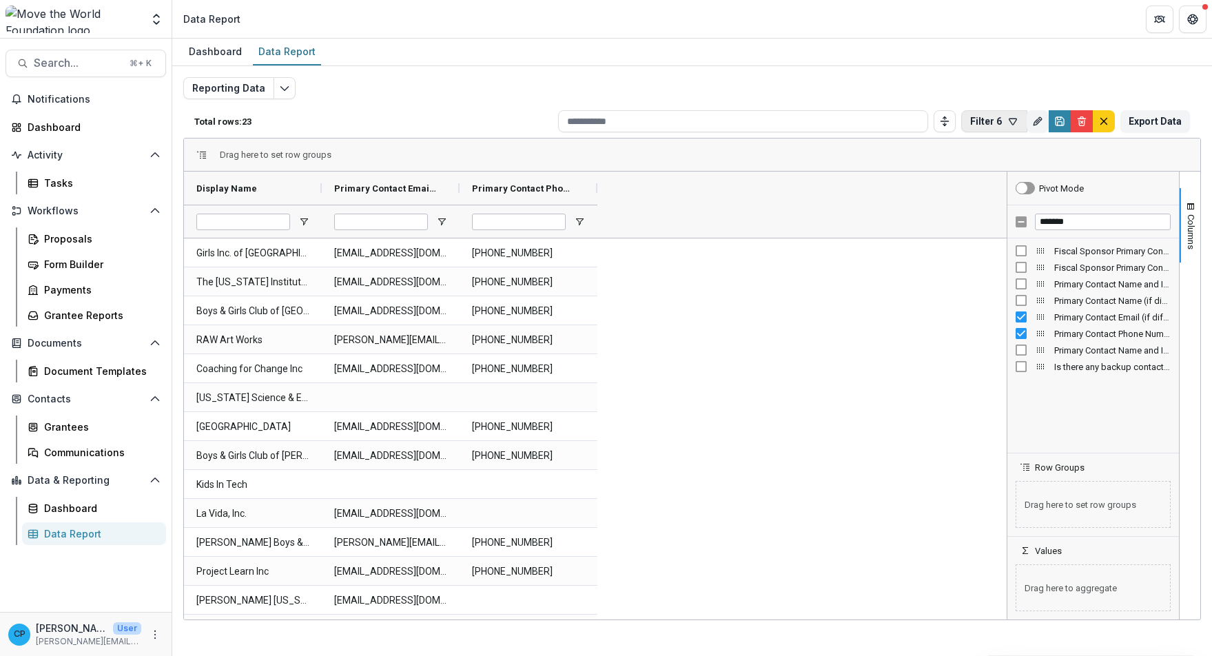
click at [1008, 123] on icon "button" at bounding box center [1013, 121] width 11 height 11
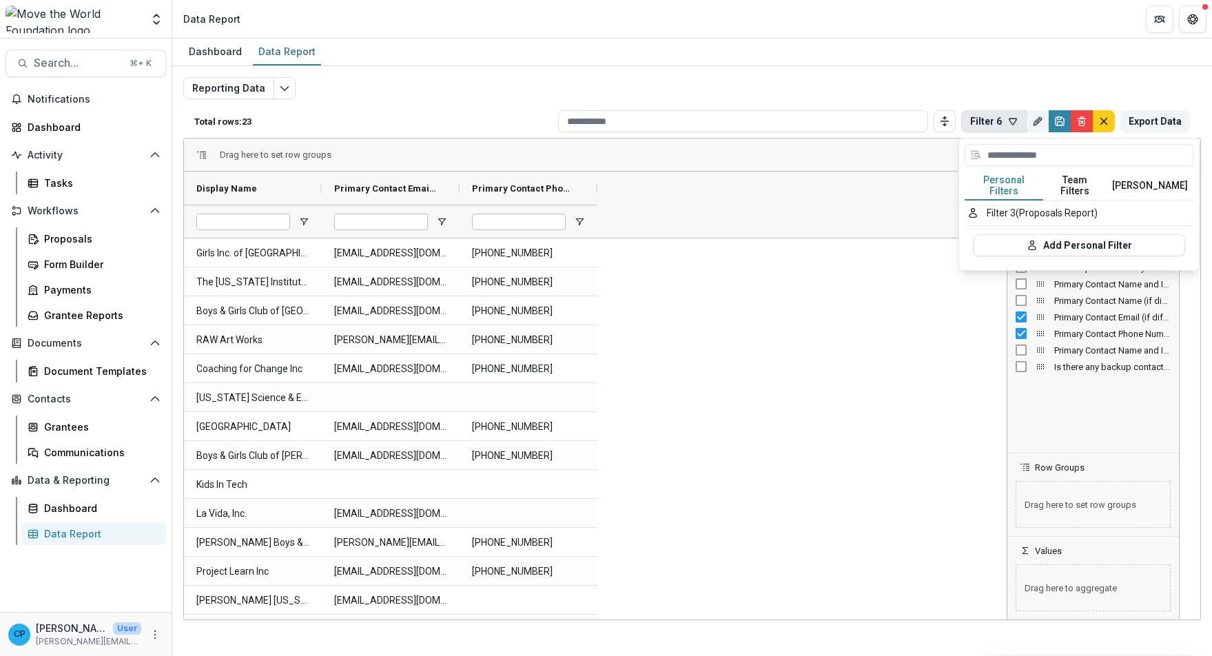
drag, startPoint x: 1039, startPoint y: 89, endPoint x: 1039, endPoint y: 99, distance: 9.6
click at [1039, 89] on div "Reporting Data Total rows: 23 Filter 6 Personal Filters Team Filters Temelio Fi…" at bounding box center [692, 332] width 1018 height 510
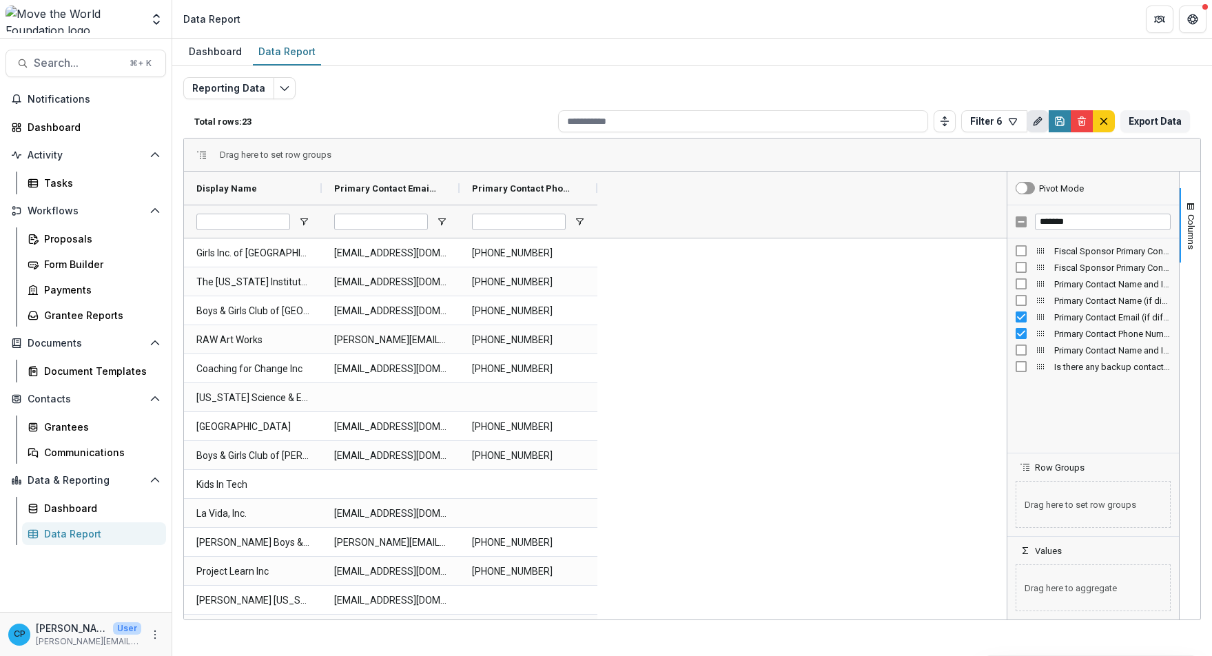
click at [1037, 121] on line "Rename" at bounding box center [1038, 121] width 3 height 3
click at [1014, 185] on input "********" at bounding box center [1036, 180] width 203 height 28
type input "**********"
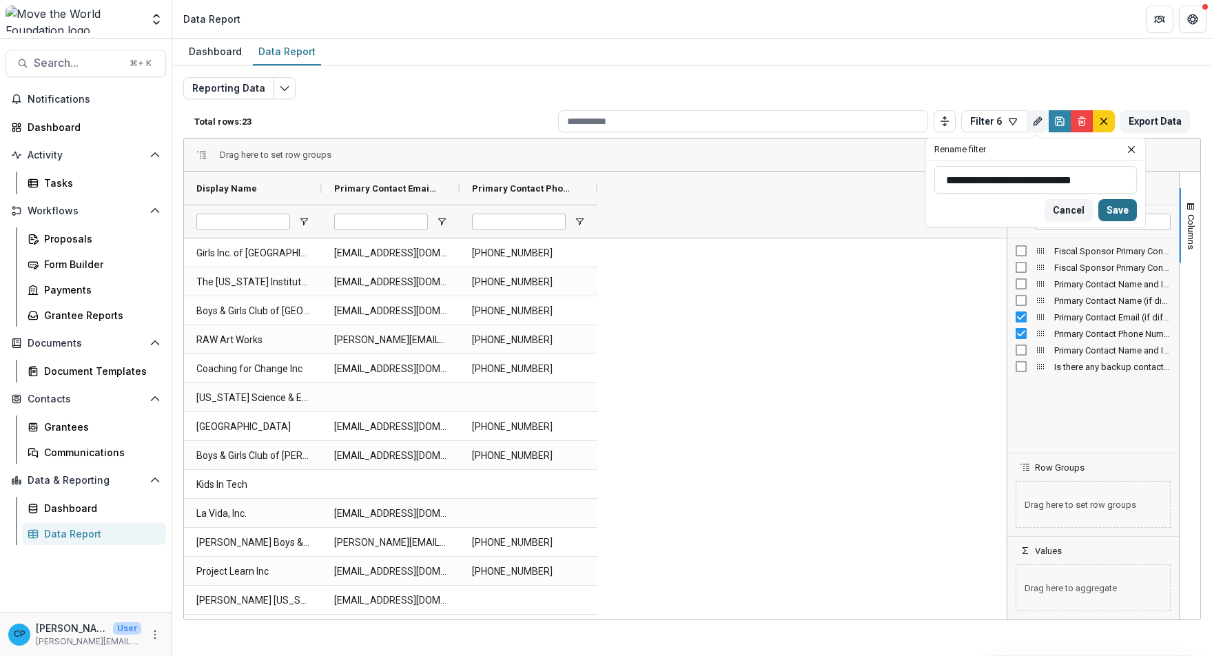
click at [1117, 205] on button "Save" at bounding box center [1118, 210] width 39 height 22
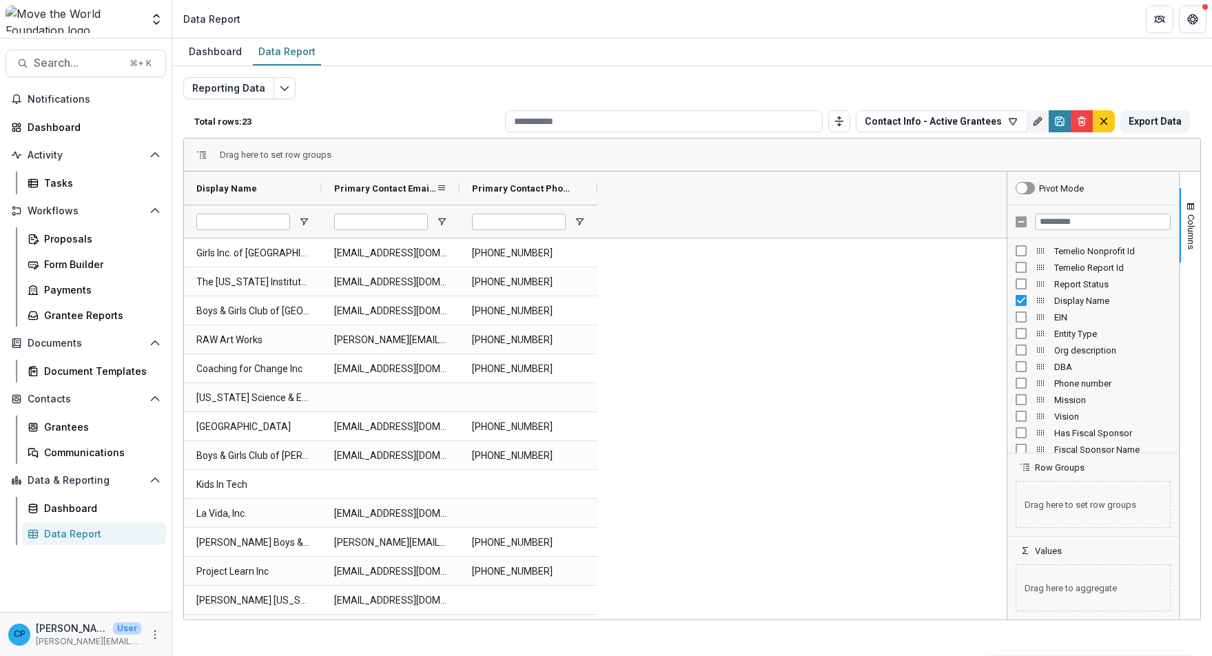
click at [434, 188] on span "Primary Contact Email (if different from Executive Director) (SHORT_TEXT)" at bounding box center [385, 188] width 102 height 10
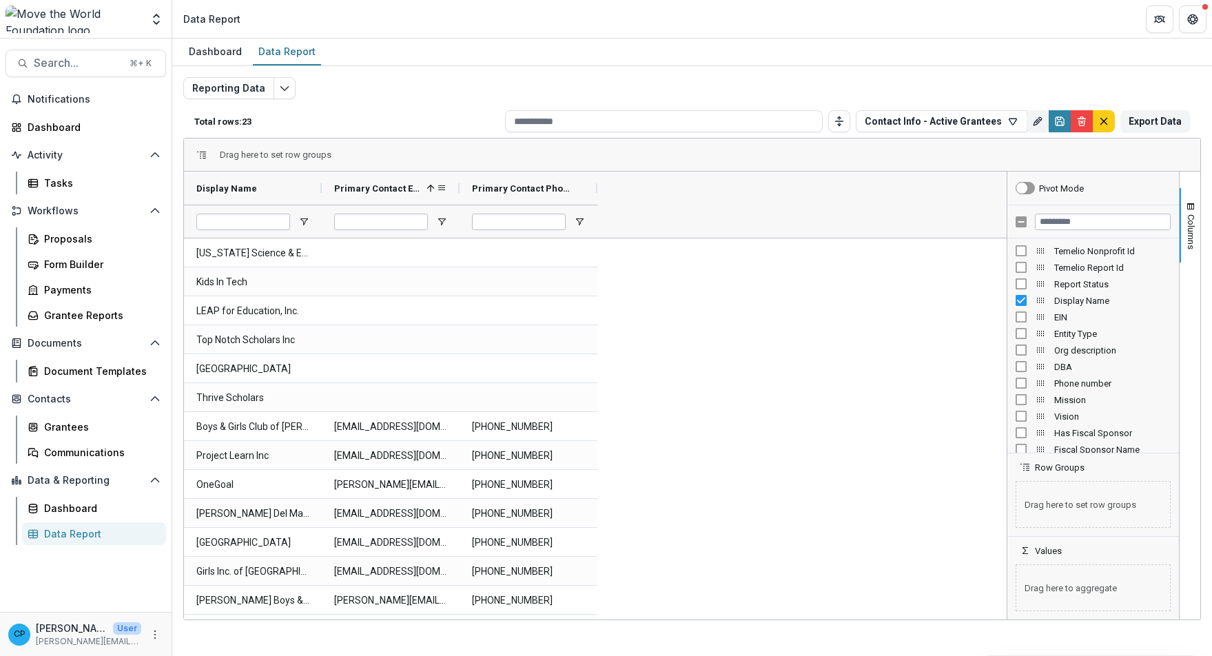
click at [436, 188] on span at bounding box center [430, 188] width 11 height 11
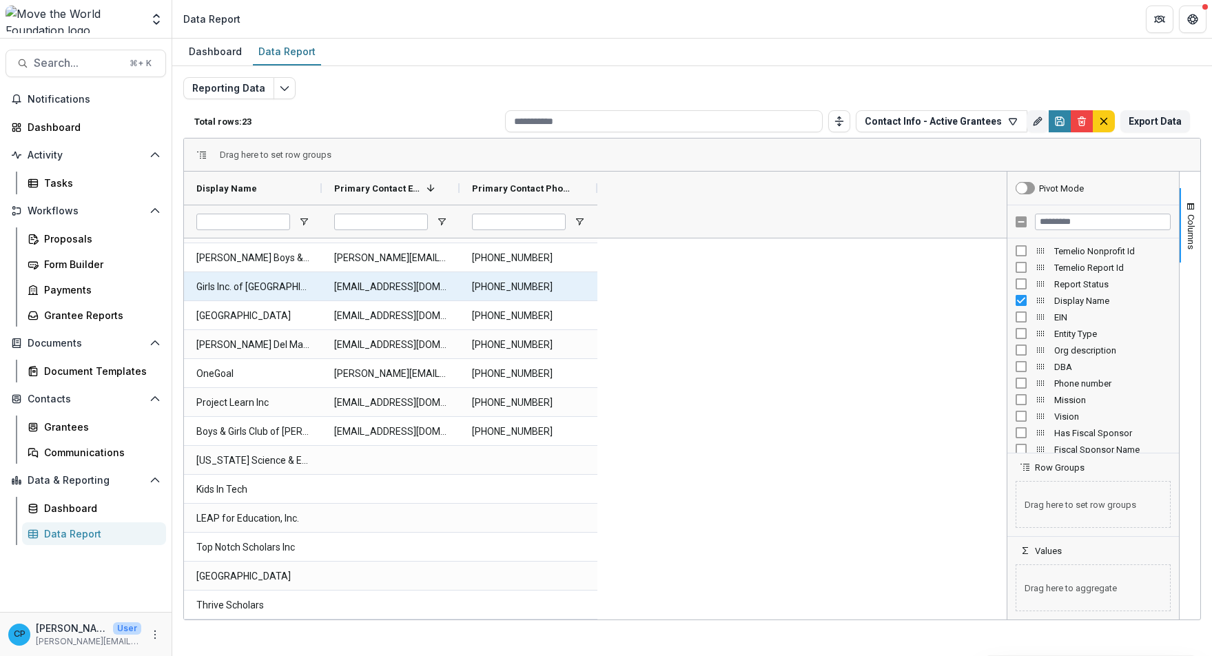
scroll to position [3, 0]
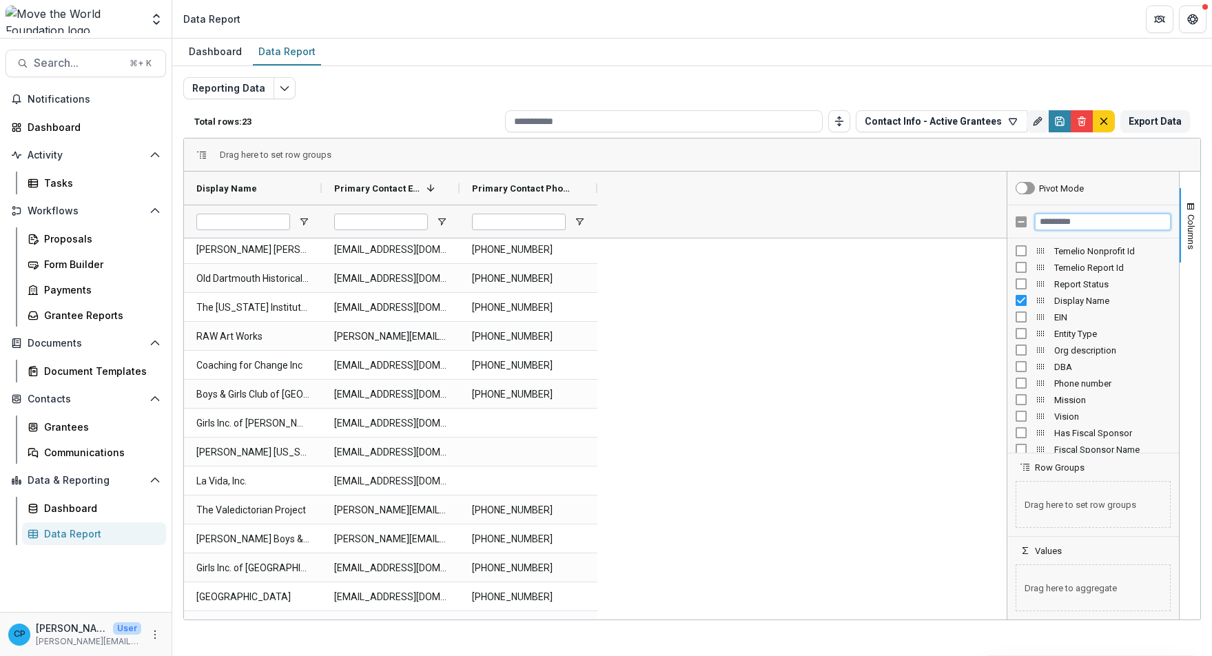
click at [1099, 214] on input "Filter Columns Input" at bounding box center [1103, 222] width 136 height 17
click at [283, 94] on button "Edit selected report" at bounding box center [285, 88] width 22 height 22
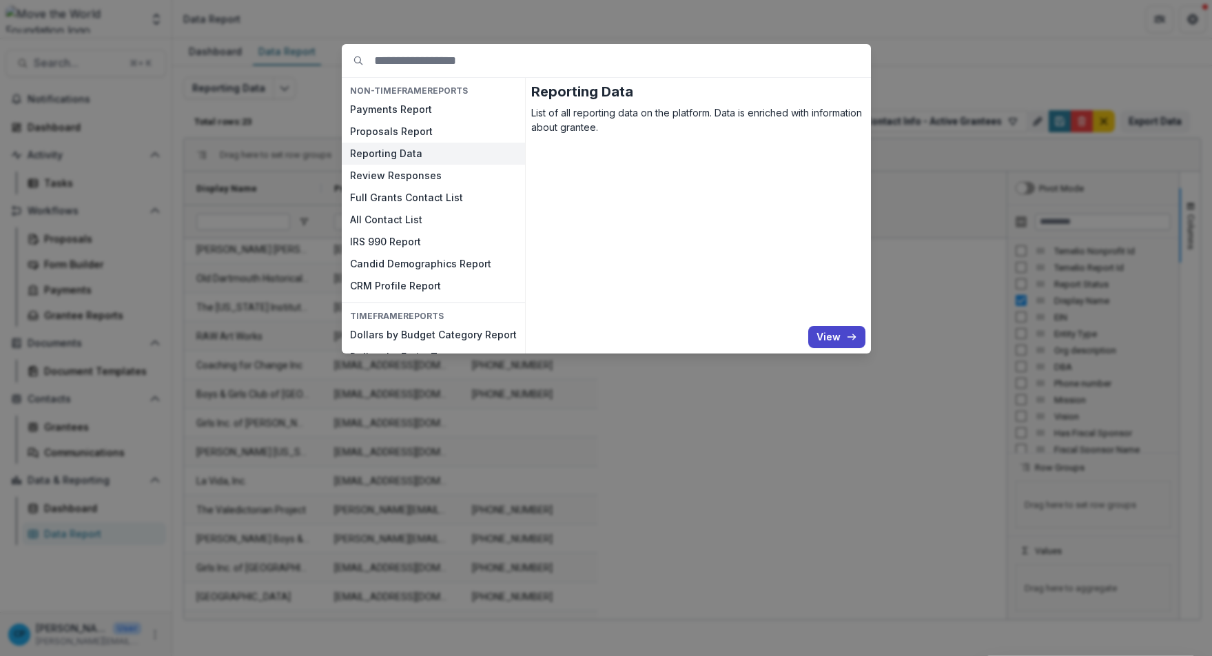
scroll to position [0, 0]
click at [986, 88] on div "NON-TIMEFRAME Reports Payments Report Proposals Report Reporting Data Review Re…" at bounding box center [606, 328] width 1212 height 656
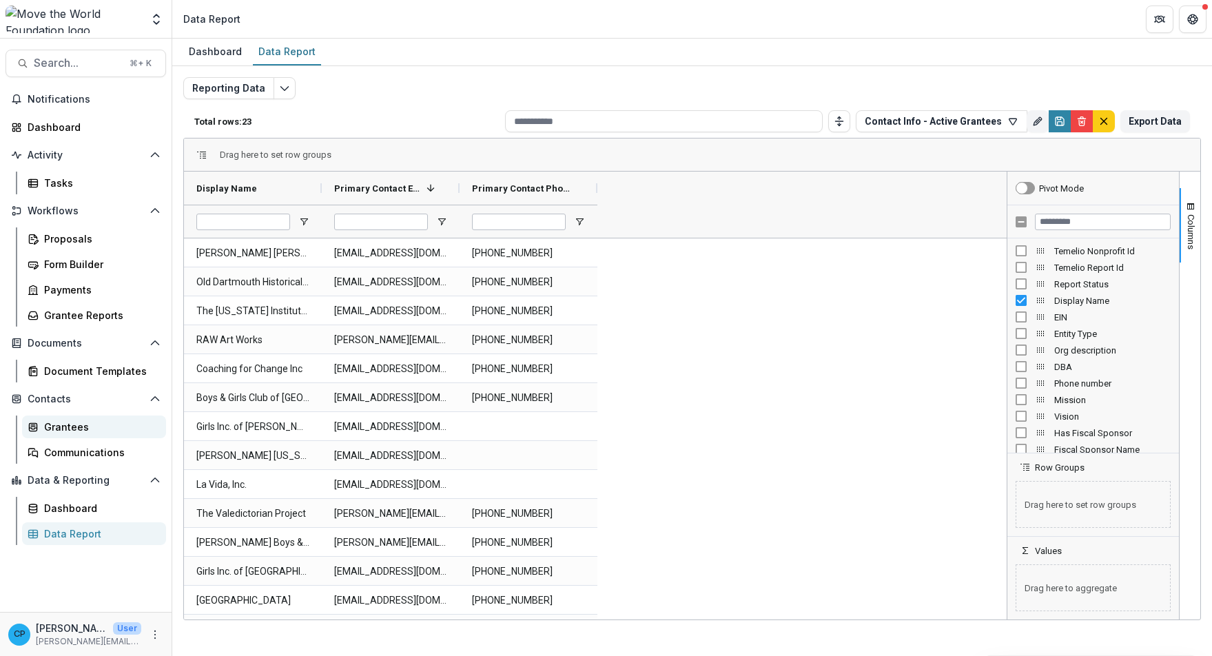
click at [61, 423] on div "Grantees" at bounding box center [99, 427] width 111 height 14
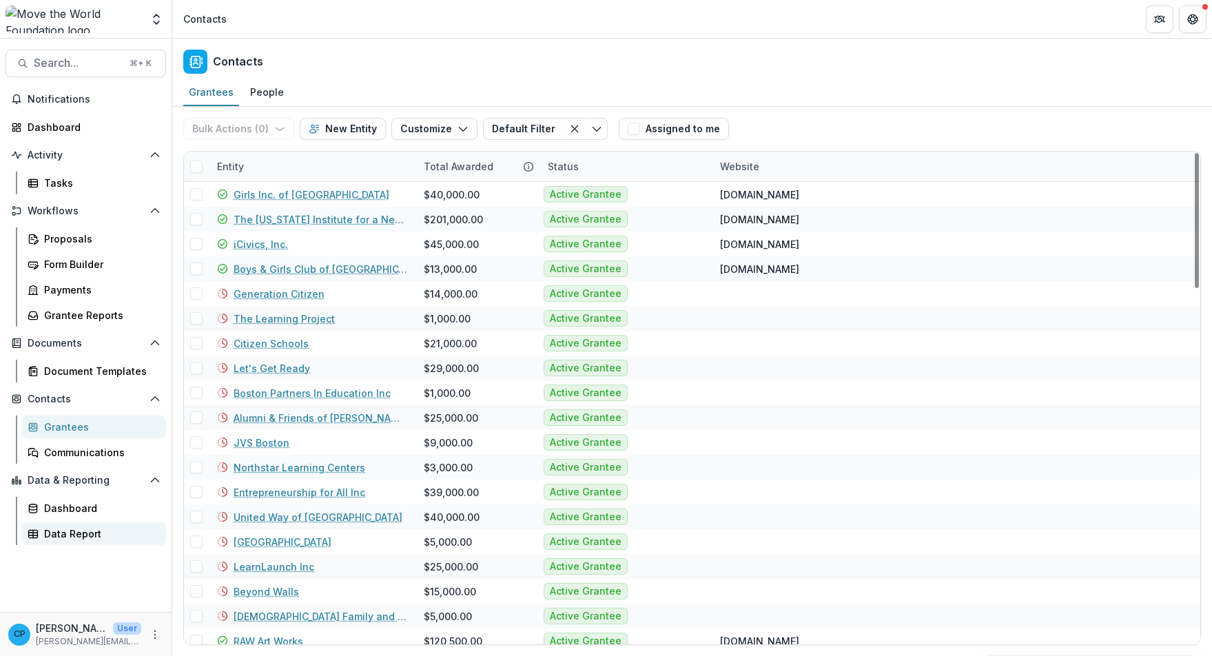
click at [84, 529] on div "Data Report" at bounding box center [99, 534] width 111 height 14
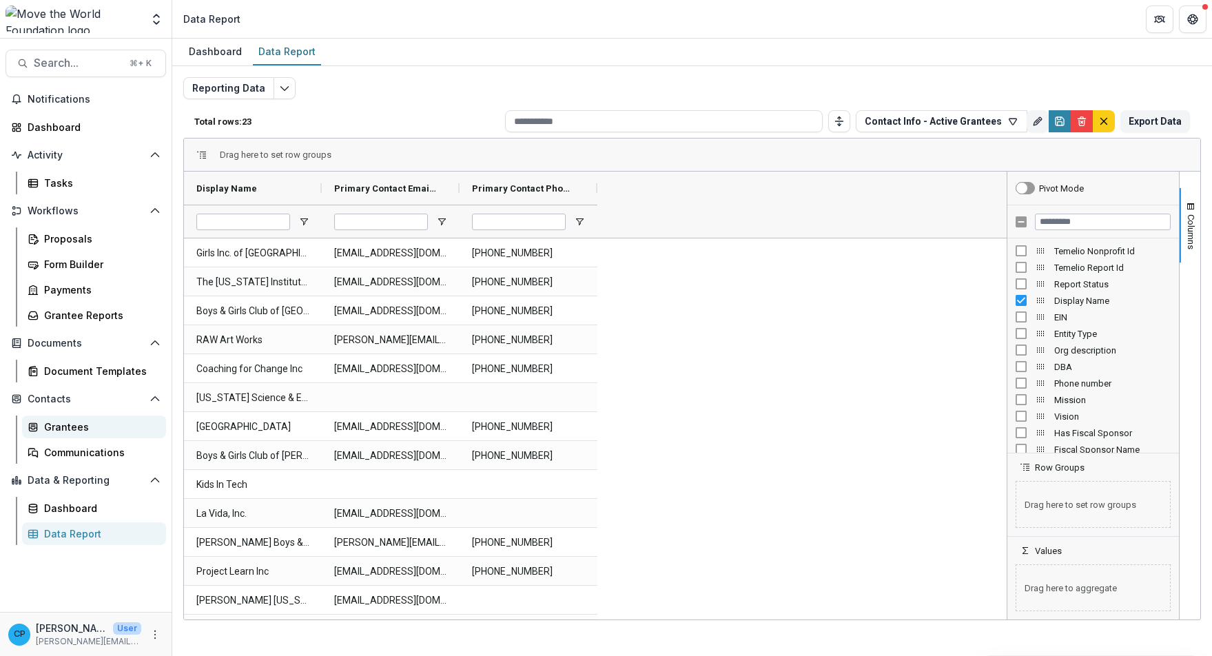
click at [103, 429] on div "Grantees" at bounding box center [99, 427] width 111 height 14
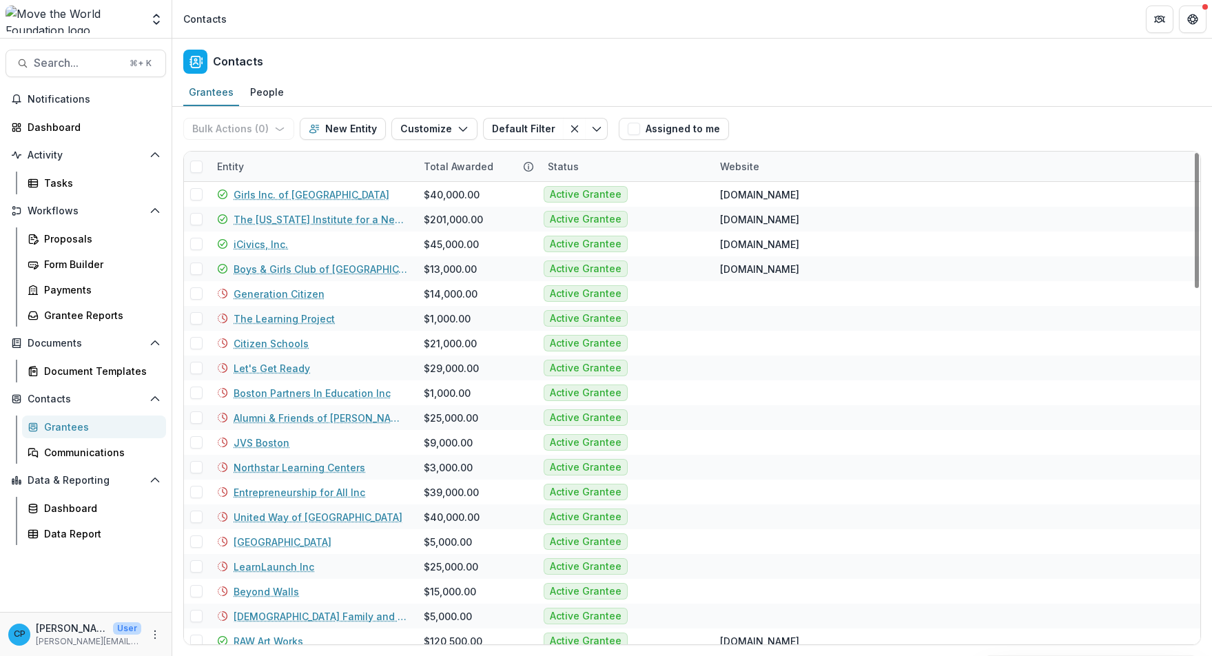
click at [278, 174] on div "Entity" at bounding box center [312, 167] width 207 height 30
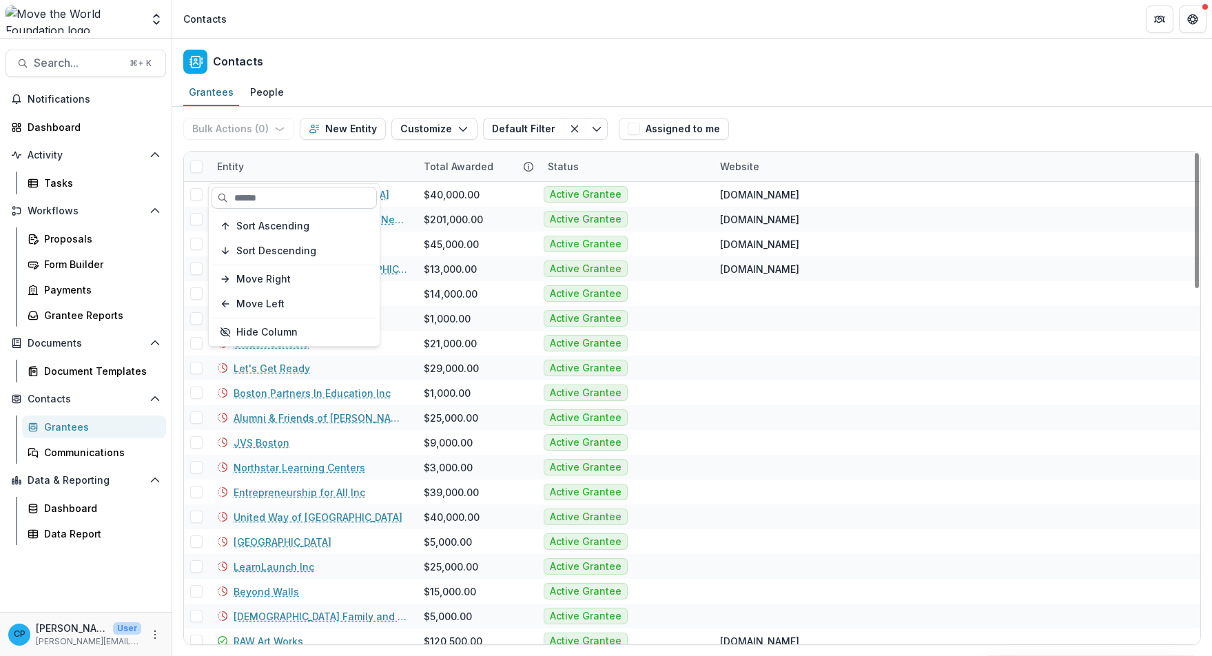
click at [281, 198] on input at bounding box center [294, 198] width 165 height 22
click at [378, 165] on div "Entity" at bounding box center [312, 167] width 207 height 30
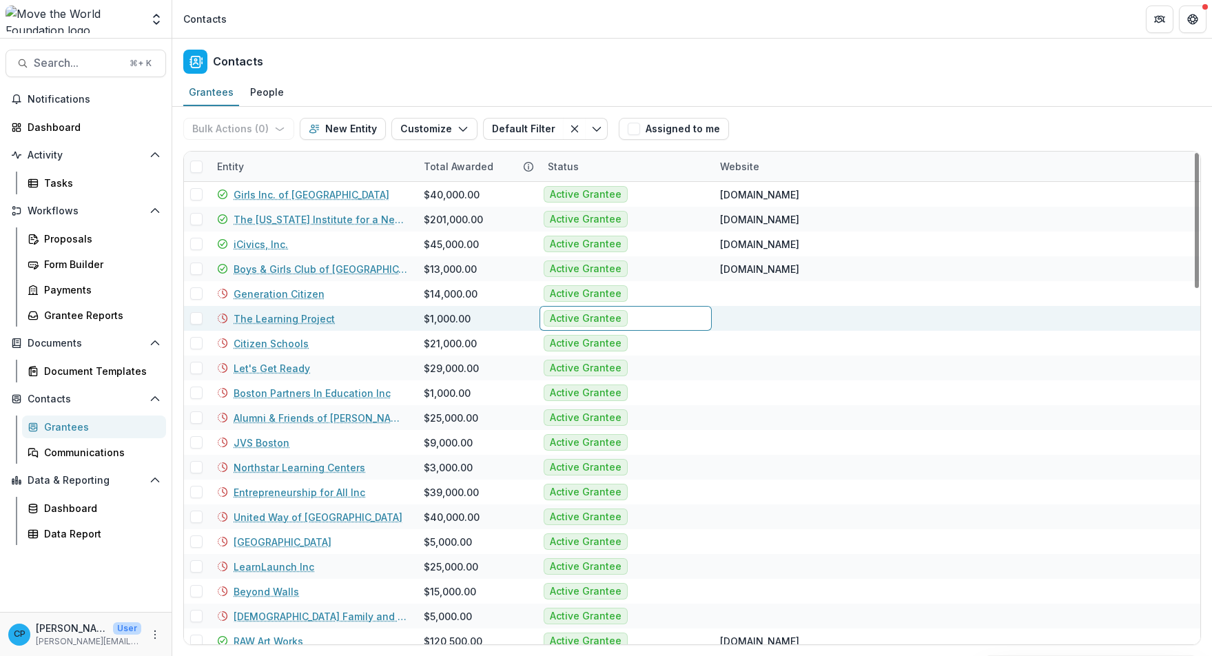
click at [603, 328] on div "Active Grantee" at bounding box center [626, 318] width 172 height 25
click at [622, 321] on span "Active Grantee" at bounding box center [586, 318] width 84 height 17
click at [291, 319] on link "The Learning Project" at bounding box center [284, 319] width 101 height 14
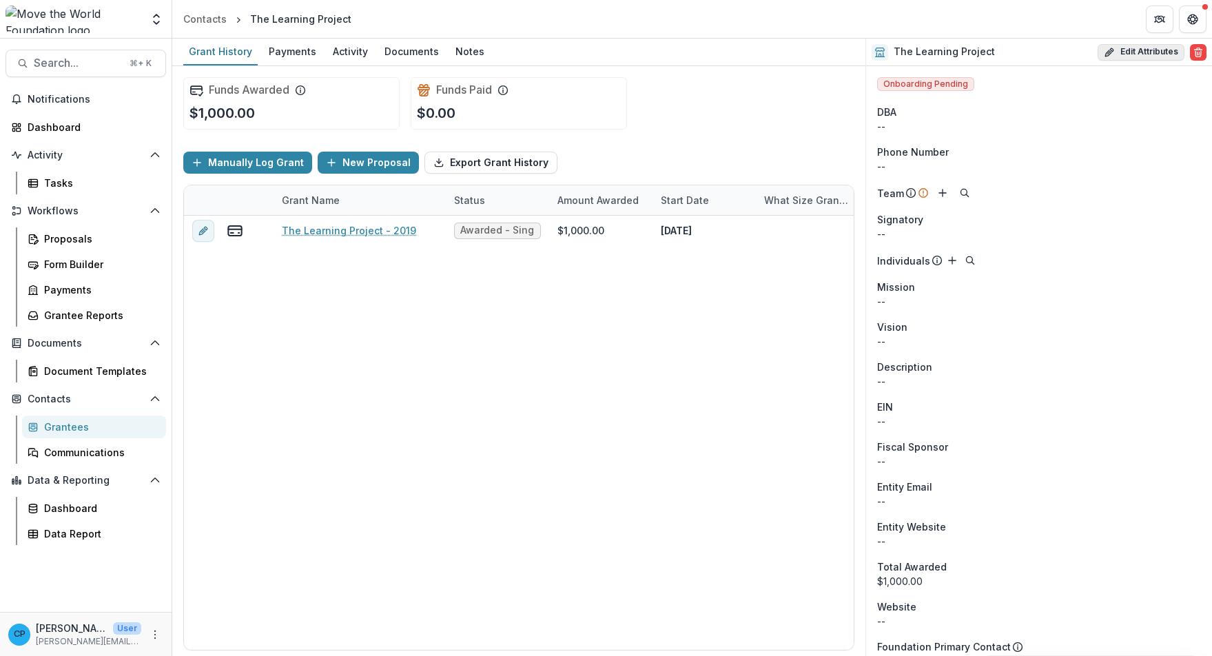
click at [1169, 59] on button "Edit Attributes" at bounding box center [1141, 52] width 87 height 17
select select
select select "**********"
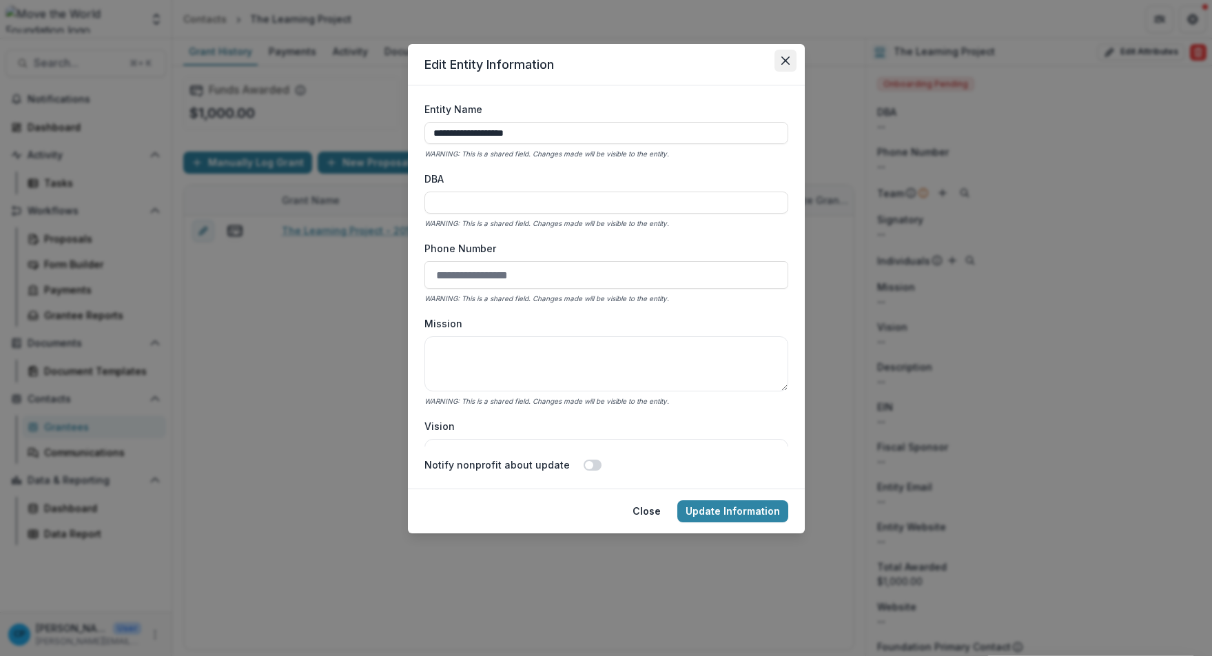
click at [788, 50] on button "Close" at bounding box center [786, 61] width 22 height 22
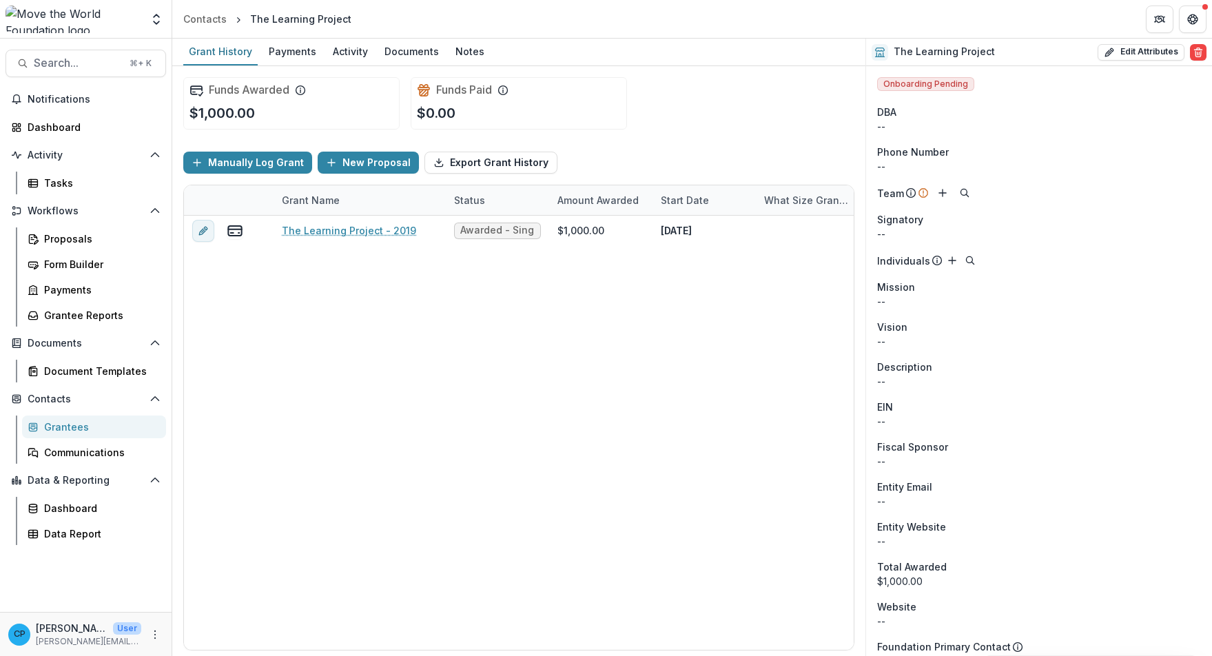
click at [80, 427] on div "Grantees" at bounding box center [99, 427] width 111 height 14
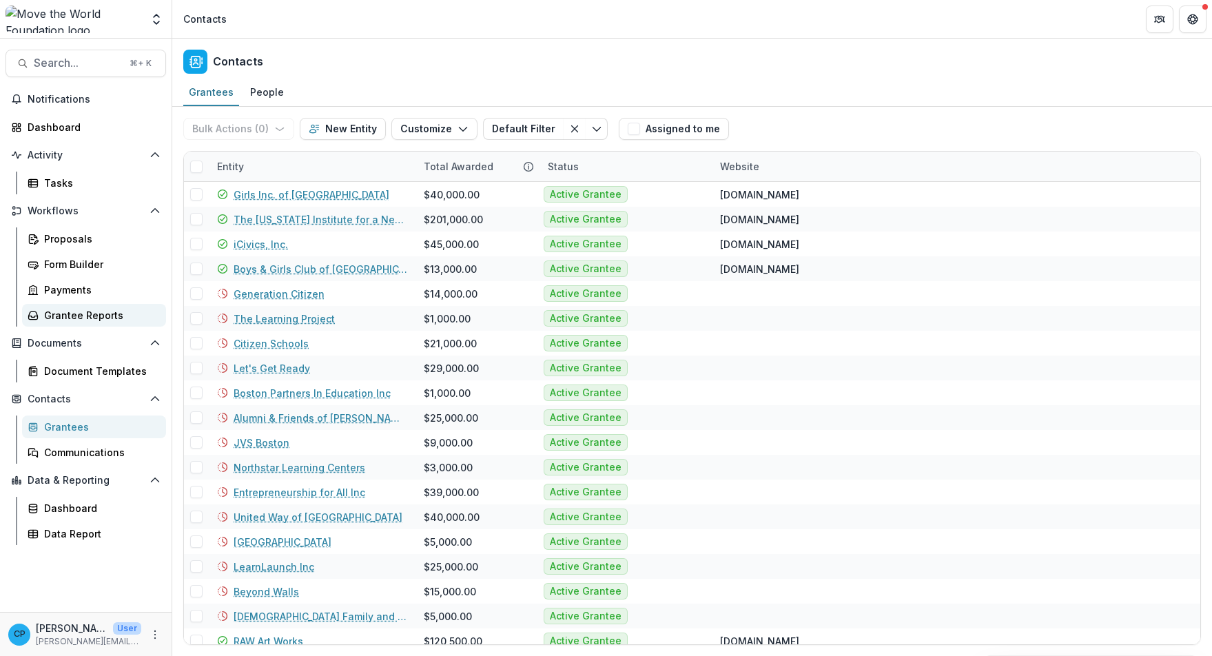
click at [111, 312] on div "Grantee Reports" at bounding box center [99, 315] width 111 height 14
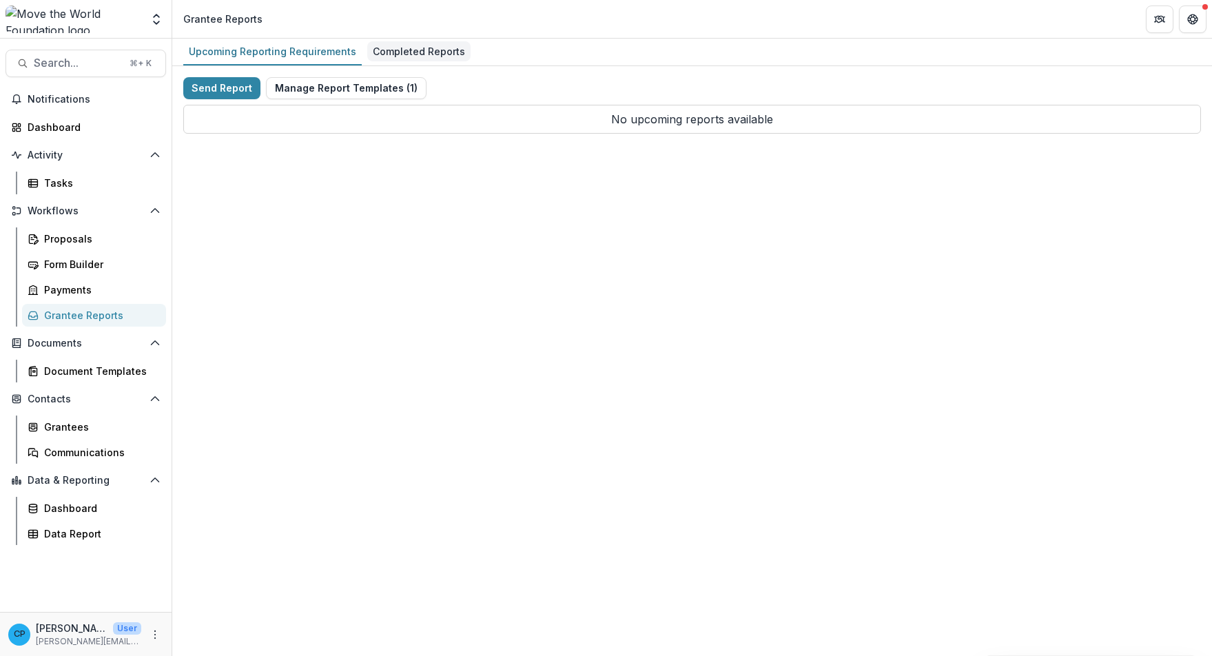
click at [432, 51] on div "Completed Reports" at bounding box center [418, 51] width 103 height 20
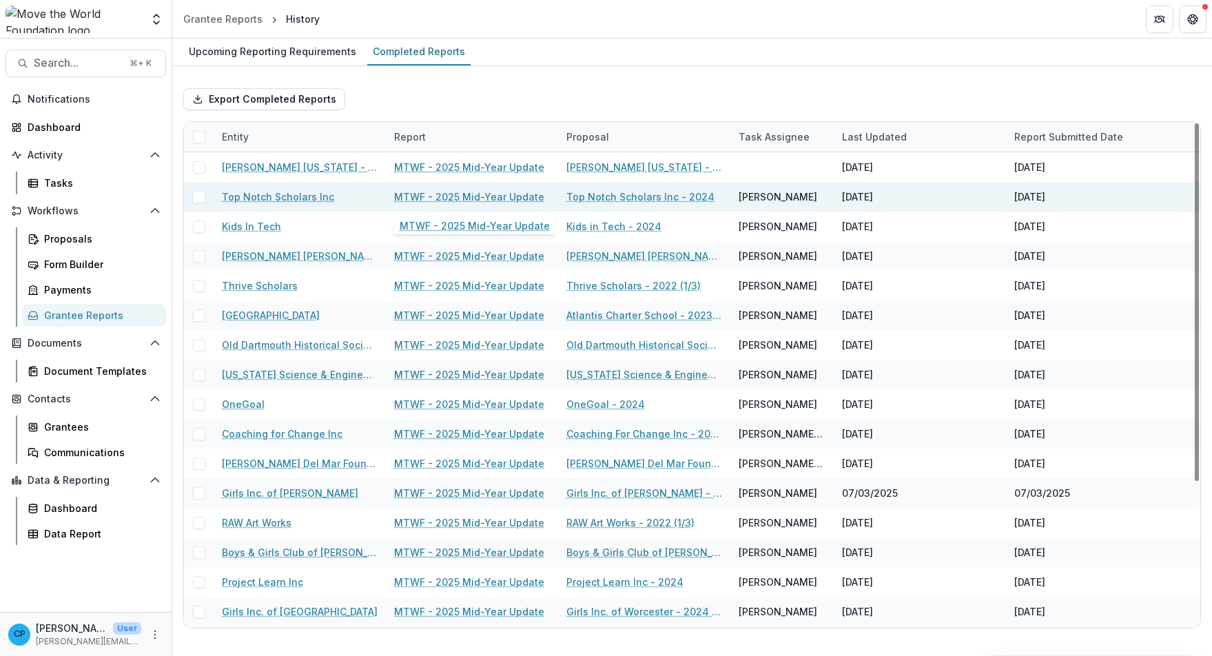
click at [487, 198] on link "MTWF - 2025 Mid-Year Update" at bounding box center [469, 197] width 150 height 14
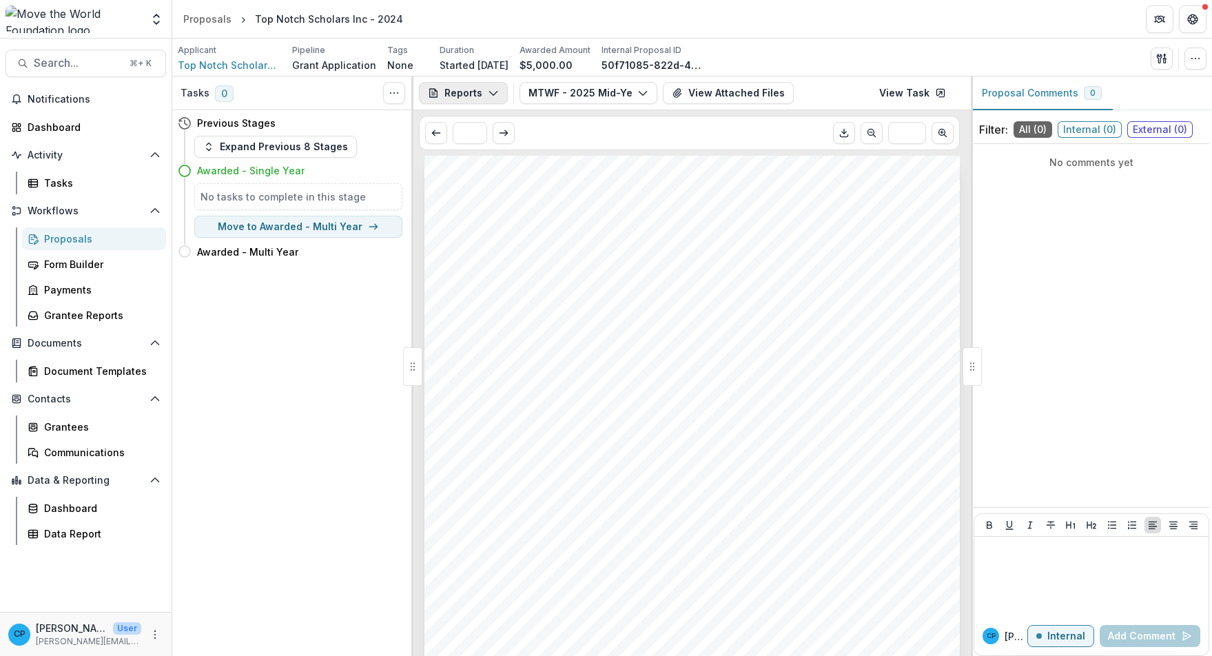
click at [458, 94] on button "Reports" at bounding box center [463, 93] width 89 height 22
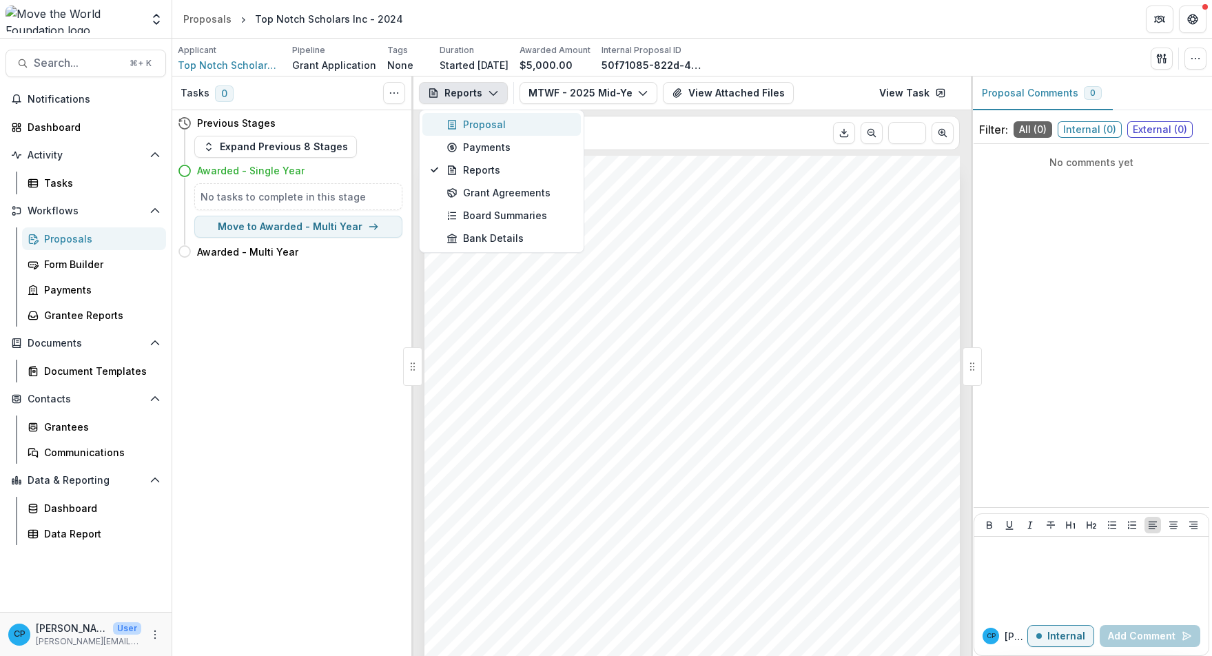
click at [502, 121] on div "Proposal" at bounding box center [510, 124] width 126 height 14
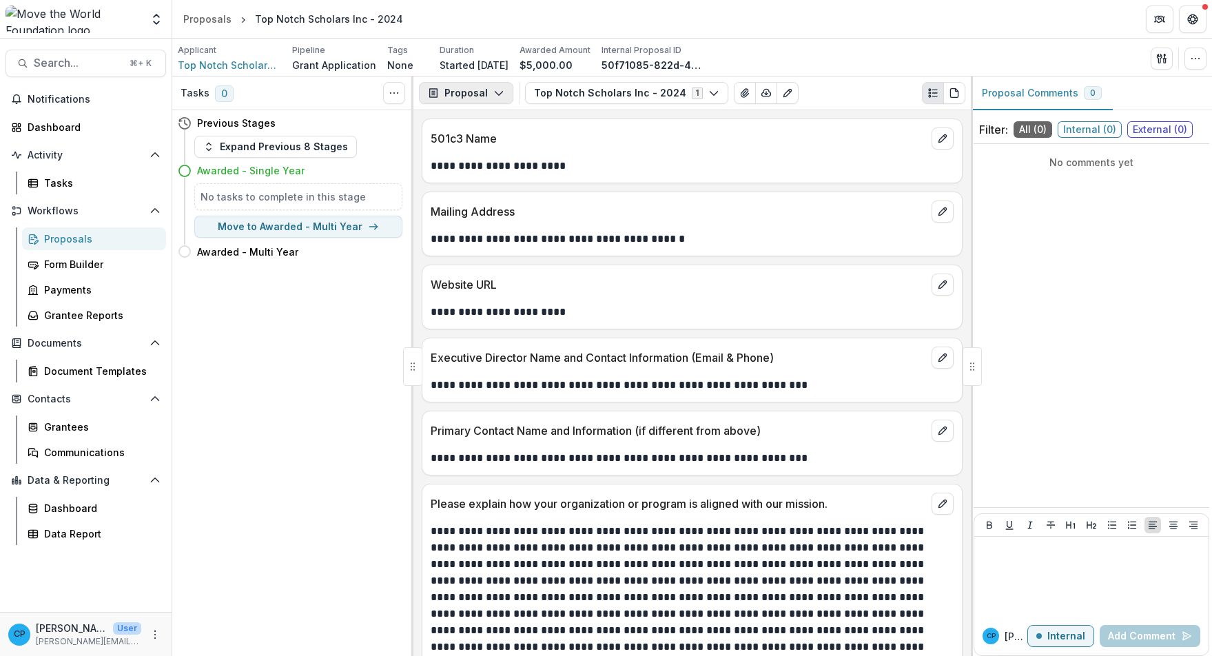
click at [475, 92] on button "Proposal" at bounding box center [466, 93] width 94 height 22
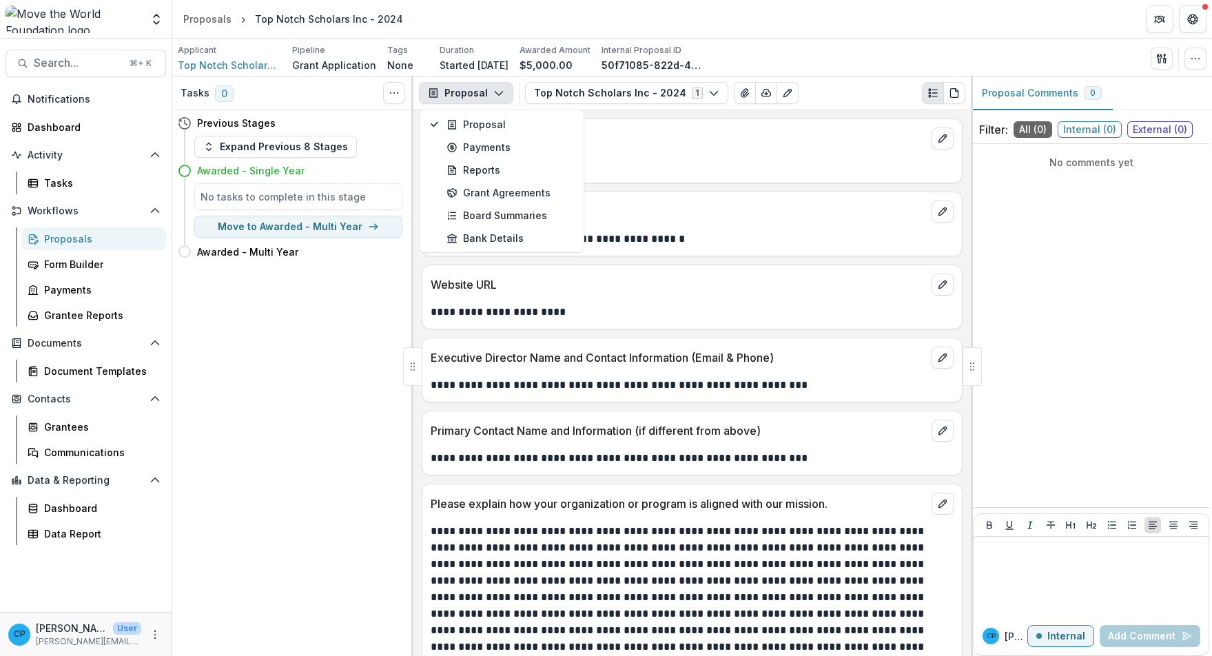
click at [628, 437] on p "Primary Contact Name and Information (if different from above)" at bounding box center [679, 431] width 496 height 17
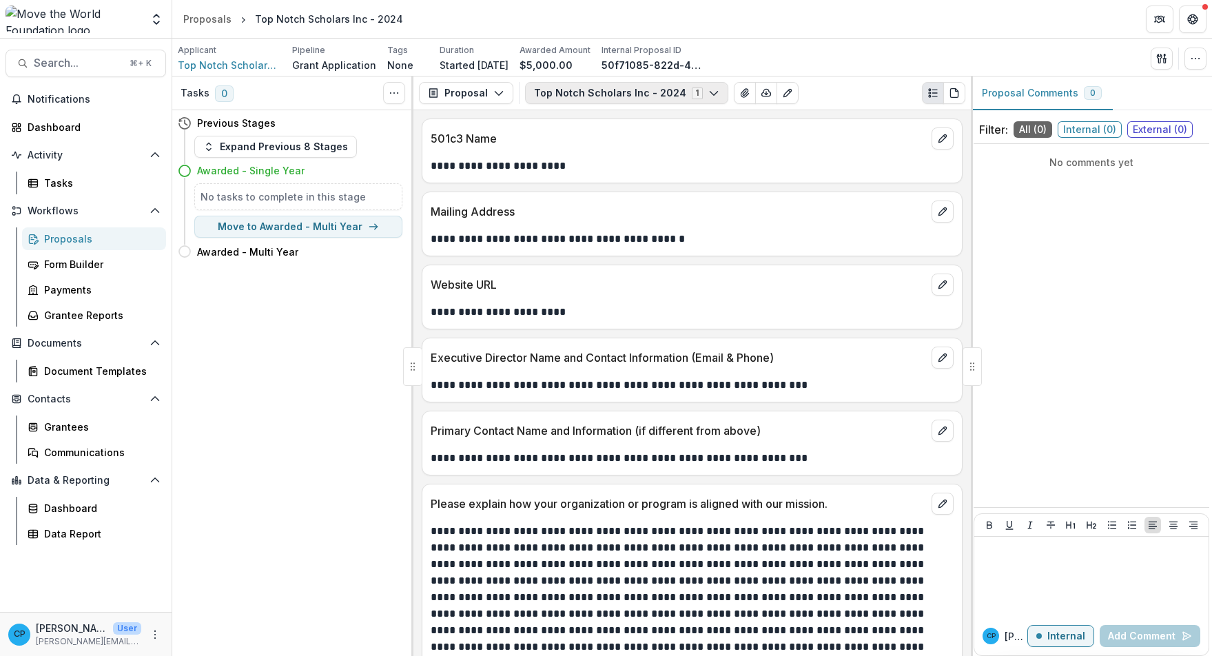
click at [709, 97] on icon "button" at bounding box center [714, 93] width 11 height 11
click at [851, 112] on div "**********" at bounding box center [693, 383] width 558 height 546
click at [83, 241] on div "Proposals" at bounding box center [99, 239] width 111 height 14
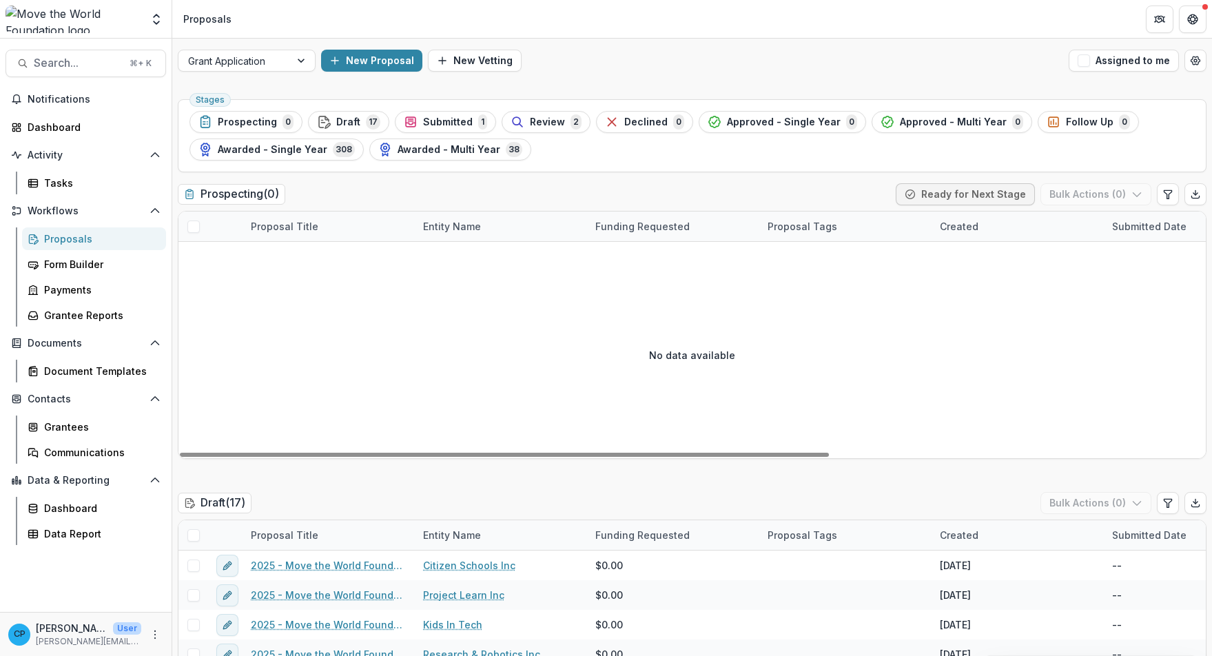
scroll to position [132, 0]
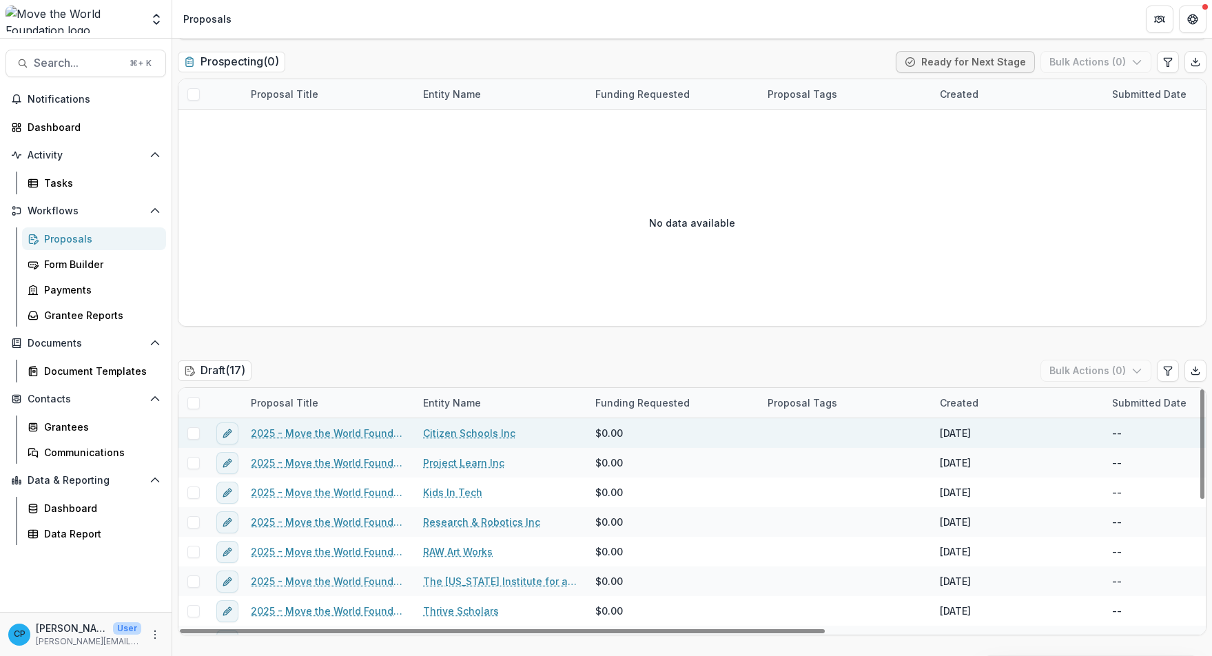
click at [343, 437] on link "2025 - Move the World Foundation - 2025 Grant Interest Form" at bounding box center [329, 433] width 156 height 14
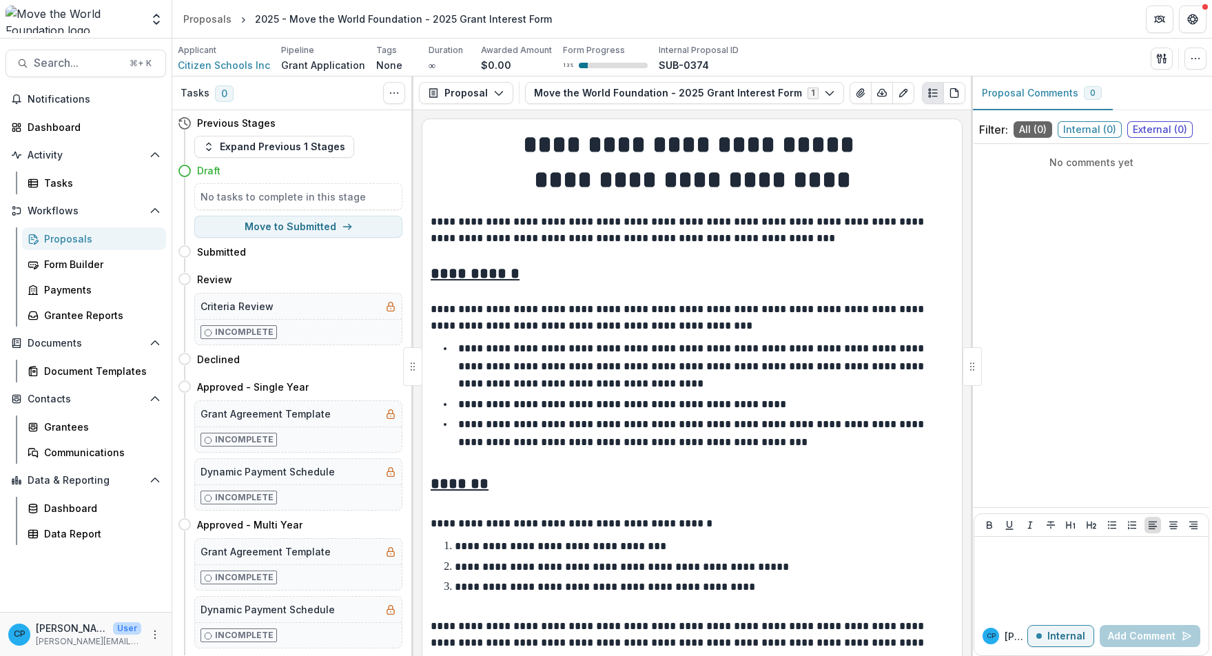
click at [476, 105] on div "Proposal Proposal Payments Reports Grant Agreements Board Summaries Bank Detail…" at bounding box center [693, 94] width 558 height 34
click at [480, 94] on button "Proposal" at bounding box center [466, 93] width 94 height 22
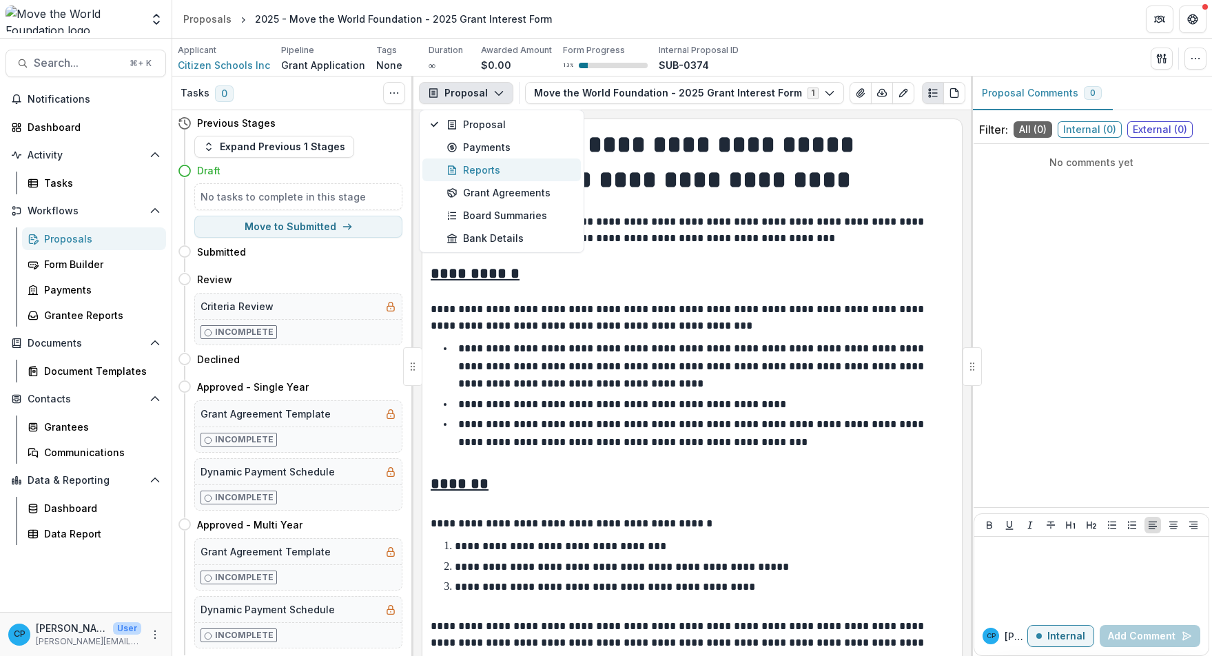
click at [504, 165] on div "Reports" at bounding box center [510, 170] width 126 height 14
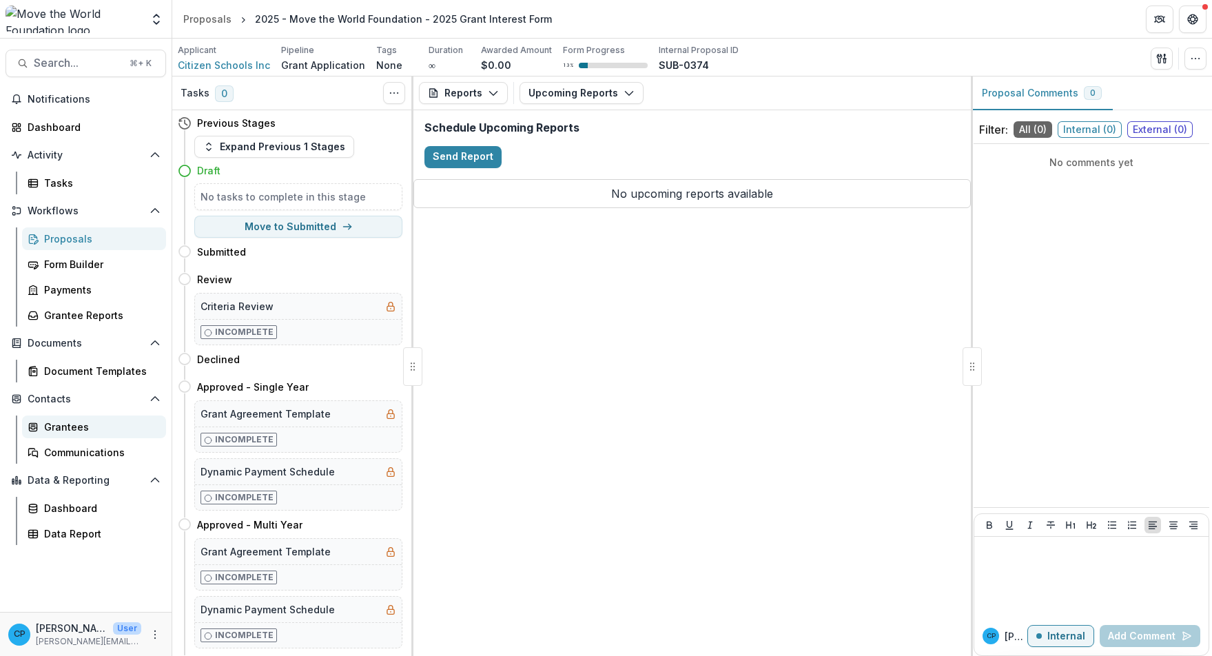
click at [71, 431] on div "Grantees" at bounding box center [99, 427] width 111 height 14
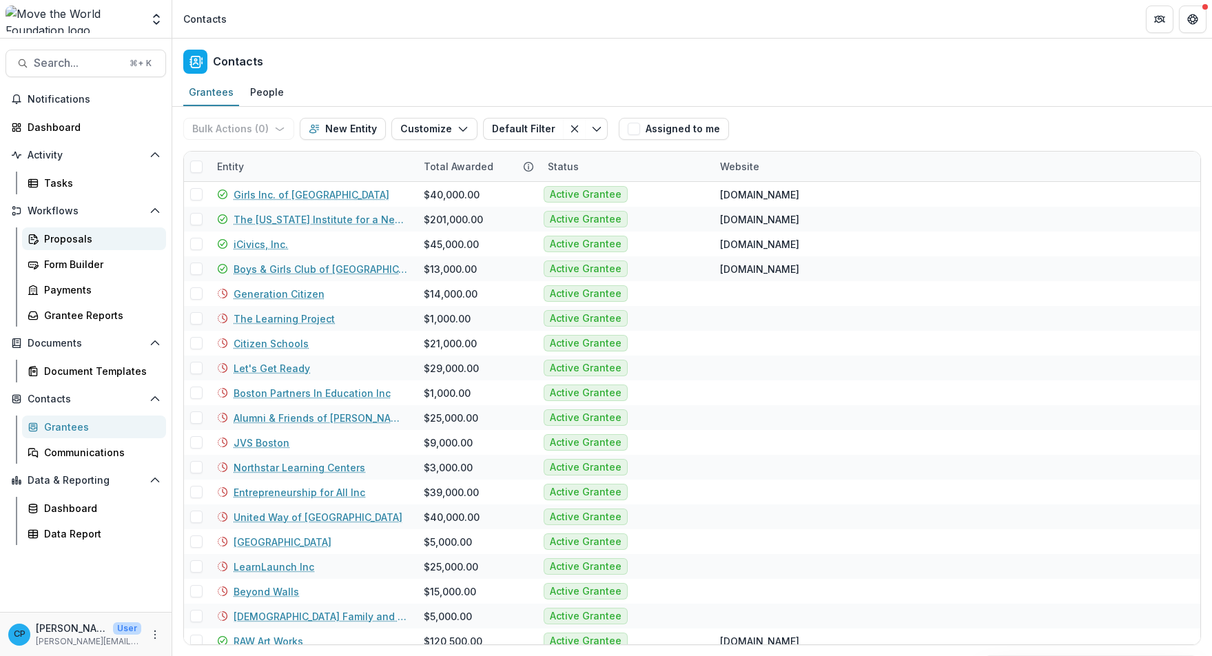
click at [74, 242] on div "Proposals" at bounding box center [99, 239] width 111 height 14
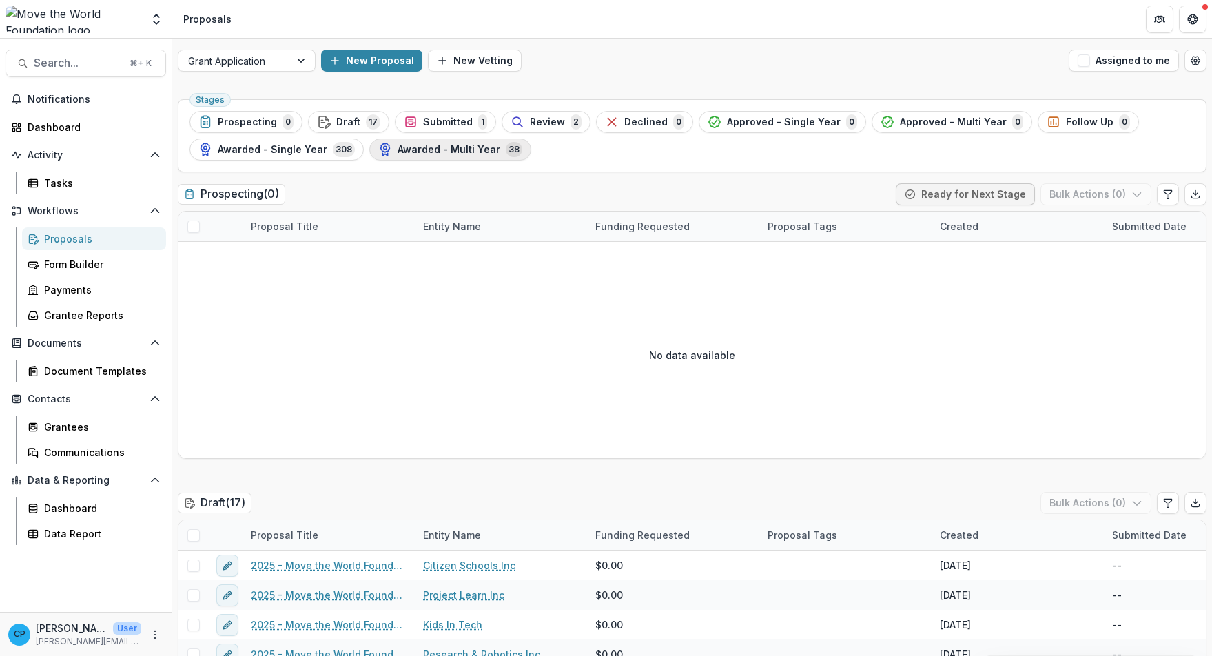
click at [450, 154] on span "Awarded - Multi Year" at bounding box center [449, 150] width 103 height 12
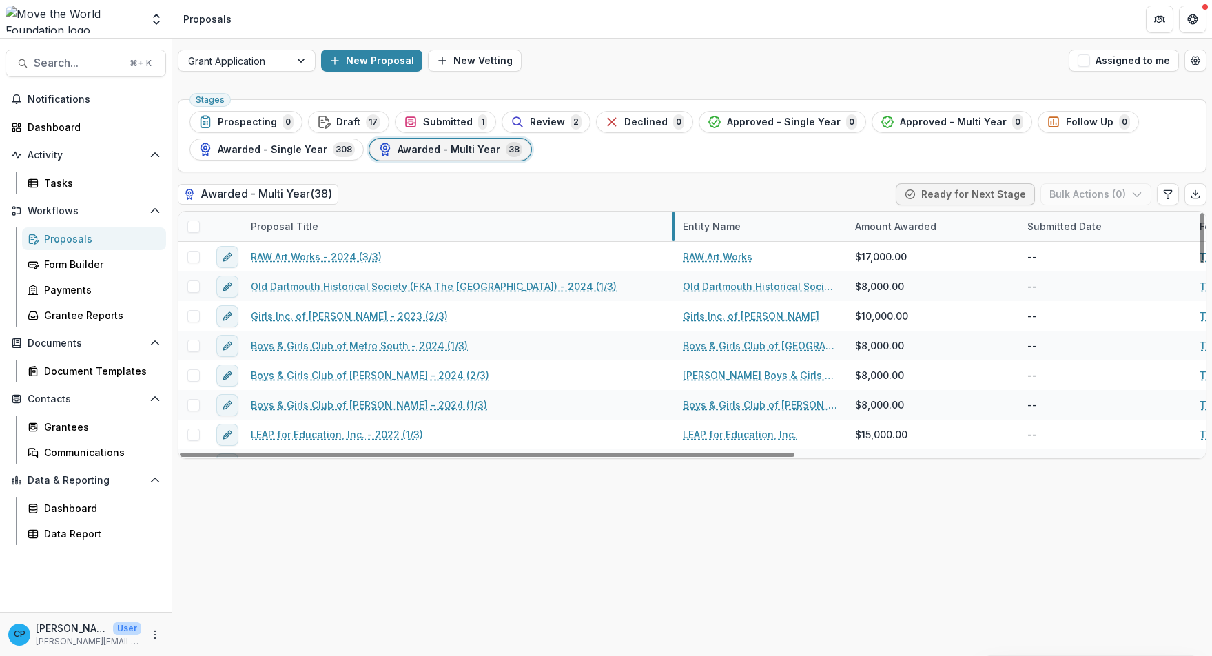
drag, startPoint x: 414, startPoint y: 223, endPoint x: 674, endPoint y: 227, distance: 259.9
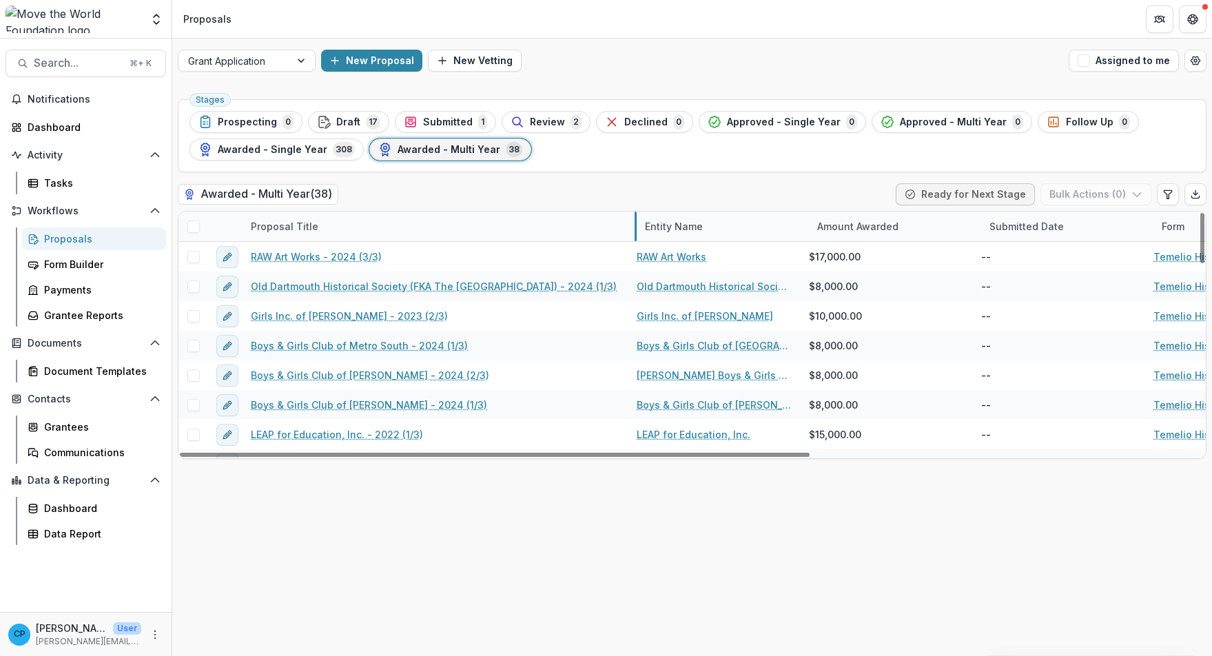
drag, startPoint x: 674, startPoint y: 227, endPoint x: 642, endPoint y: 241, distance: 34.3
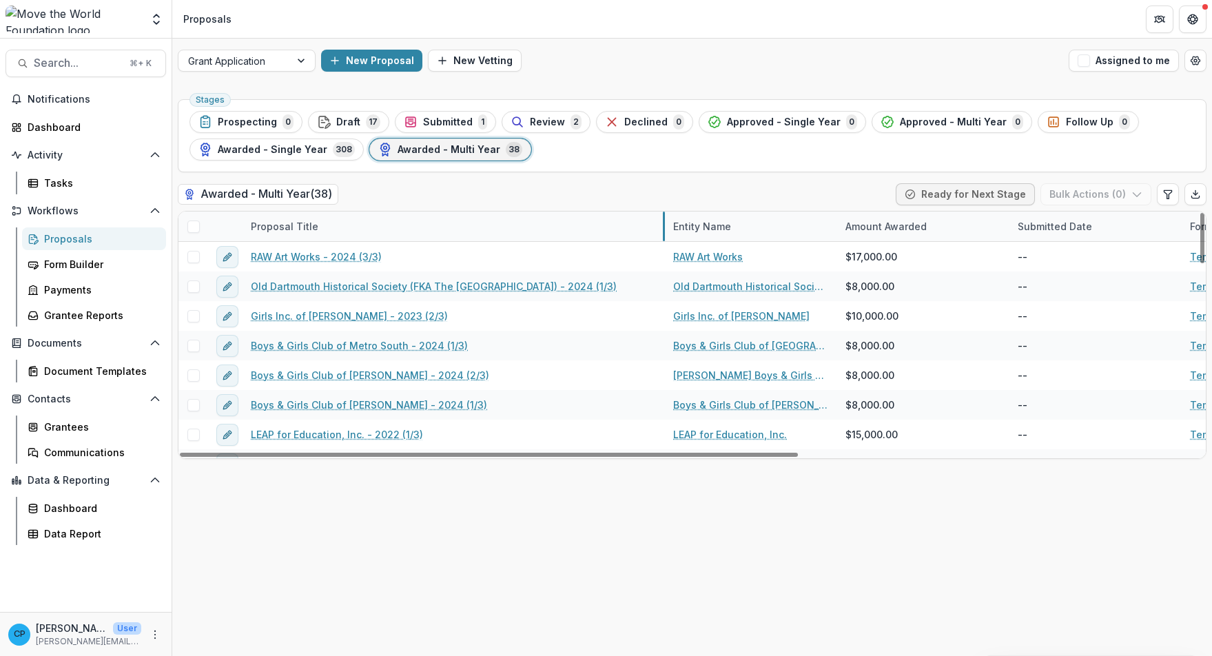
drag, startPoint x: 642, startPoint y: 223, endPoint x: 664, endPoint y: 227, distance: 22.4
click at [392, 225] on div "Proposal Title" at bounding box center [454, 227] width 423 height 30
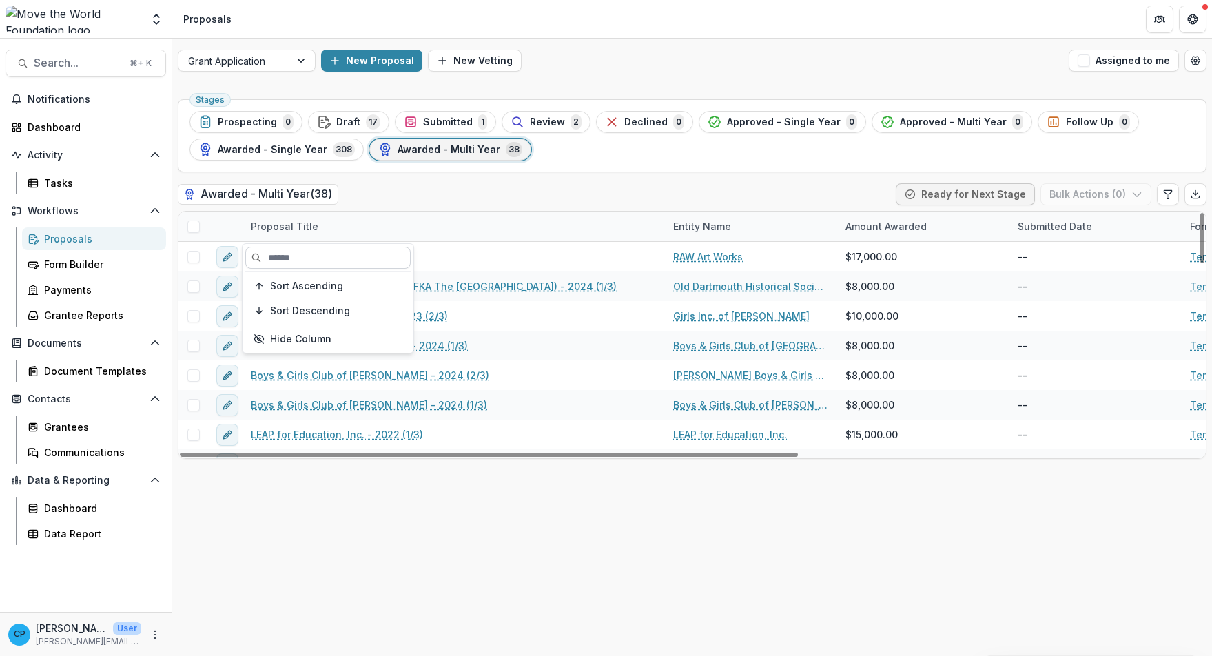
click at [369, 259] on input at bounding box center [327, 258] width 165 height 22
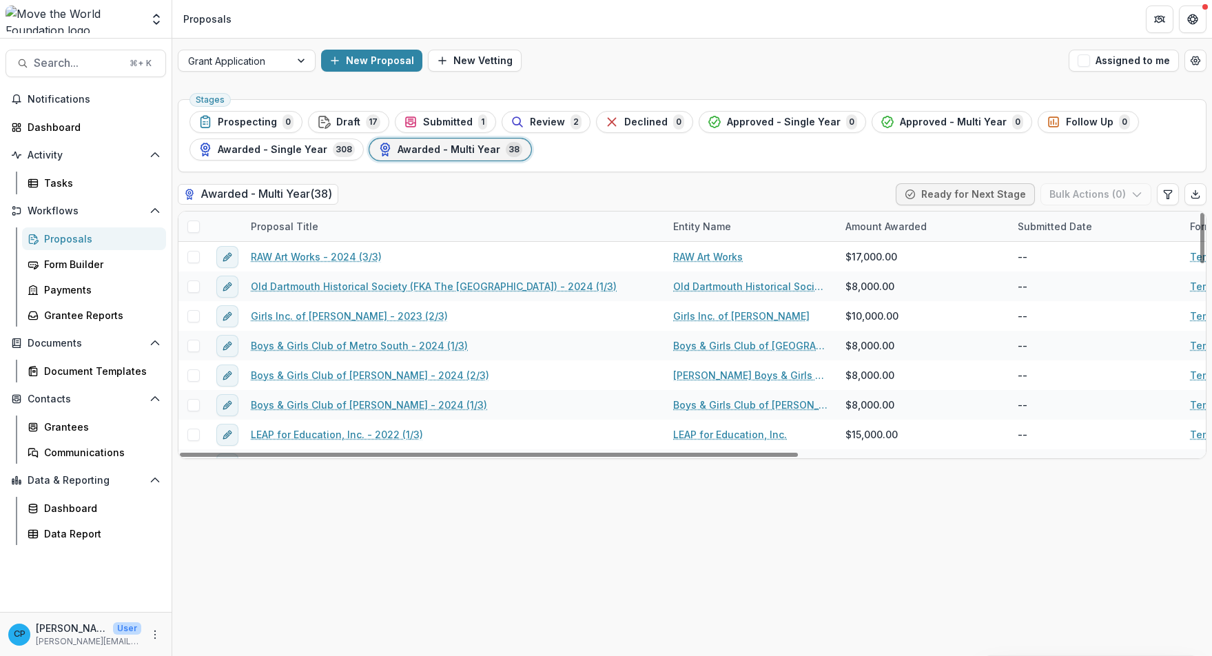
click at [356, 199] on div "Awarded - Multi Year ( 38 ) Ready for Next Stage Bulk Actions ( 0 )" at bounding box center [692, 197] width 1029 height 28
click at [361, 218] on div "Proposal Title" at bounding box center [454, 227] width 423 height 30
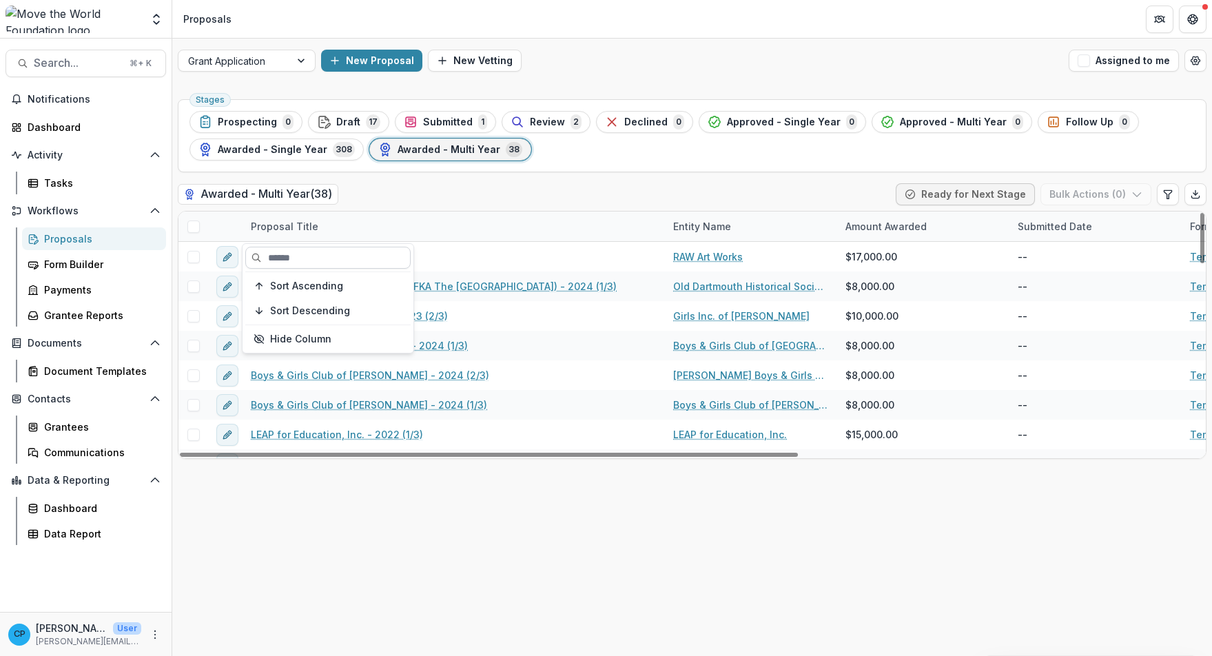
click at [335, 259] on input at bounding box center [327, 258] width 165 height 22
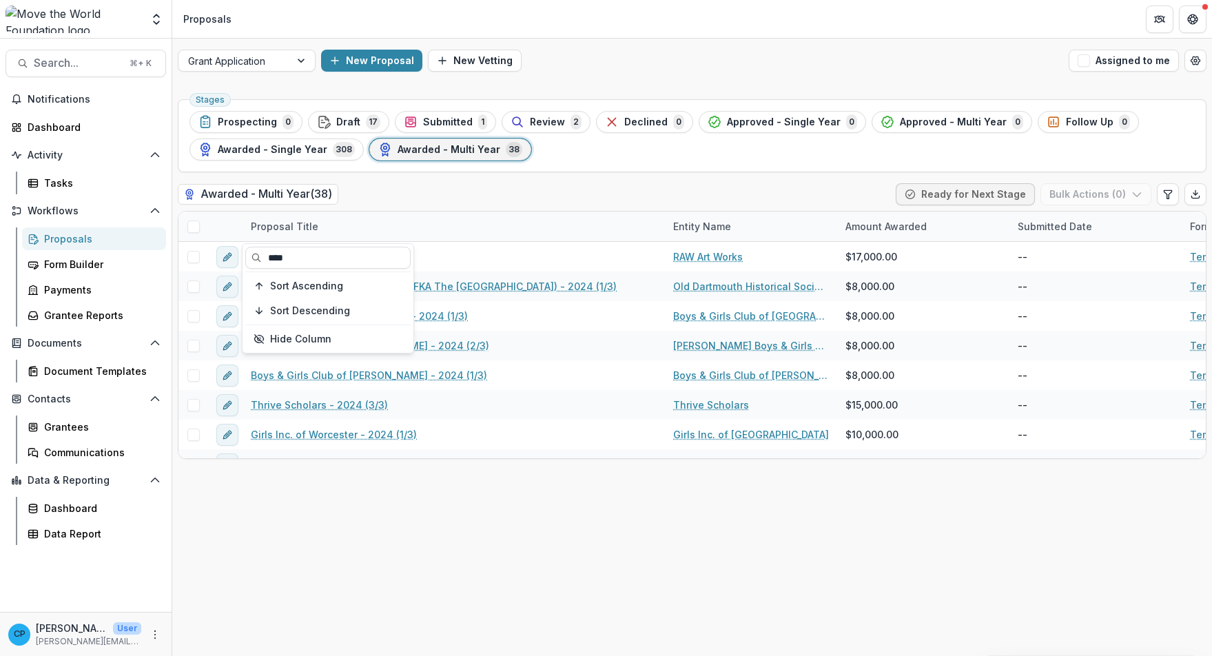
type input "****"
click at [509, 486] on div "Stages Prospecting 0 Draft 17 Submitted 1 Review 2 Declined 0 Approved - Single…" at bounding box center [692, 375] width 1040 height 562
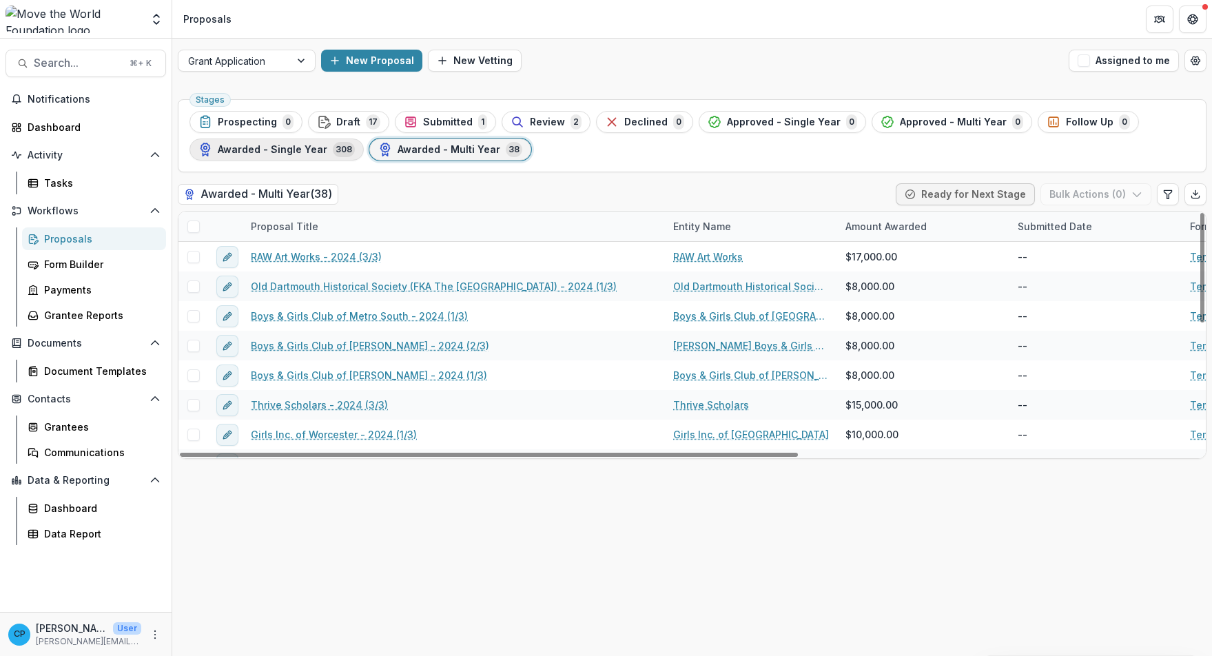
click at [303, 149] on span "Awarded - Single Year" at bounding box center [273, 150] width 110 height 12
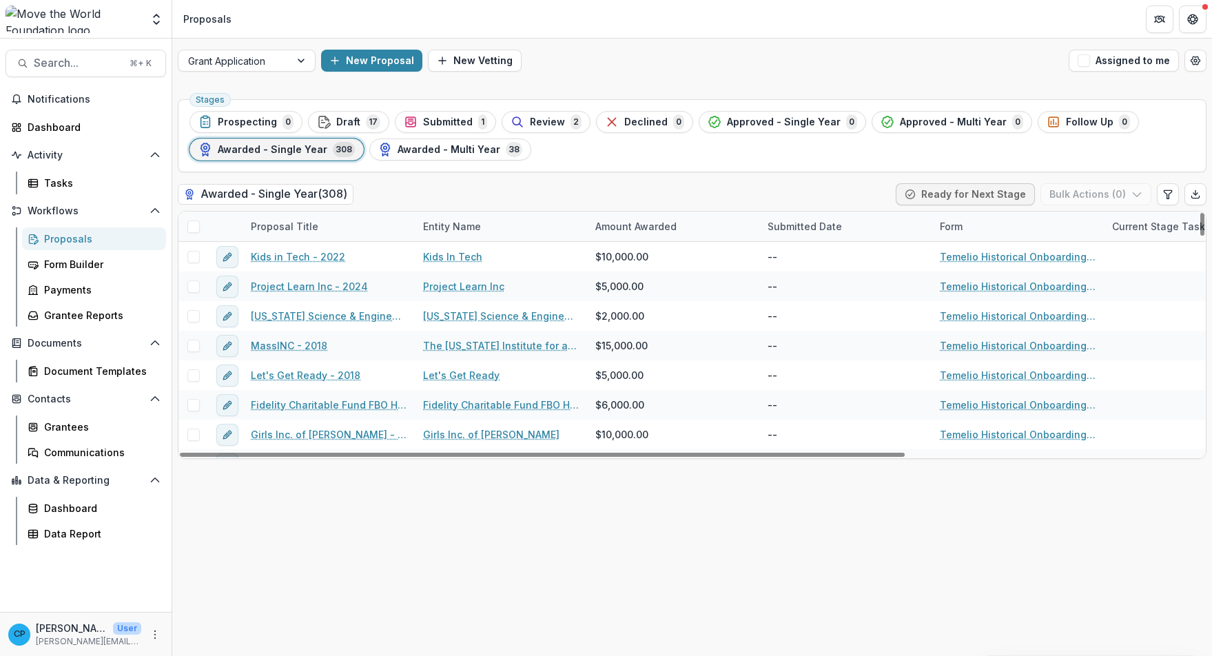
click at [324, 225] on div "Proposal Title" at bounding box center [329, 227] width 172 height 30
click at [314, 261] on input at bounding box center [327, 258] width 165 height 22
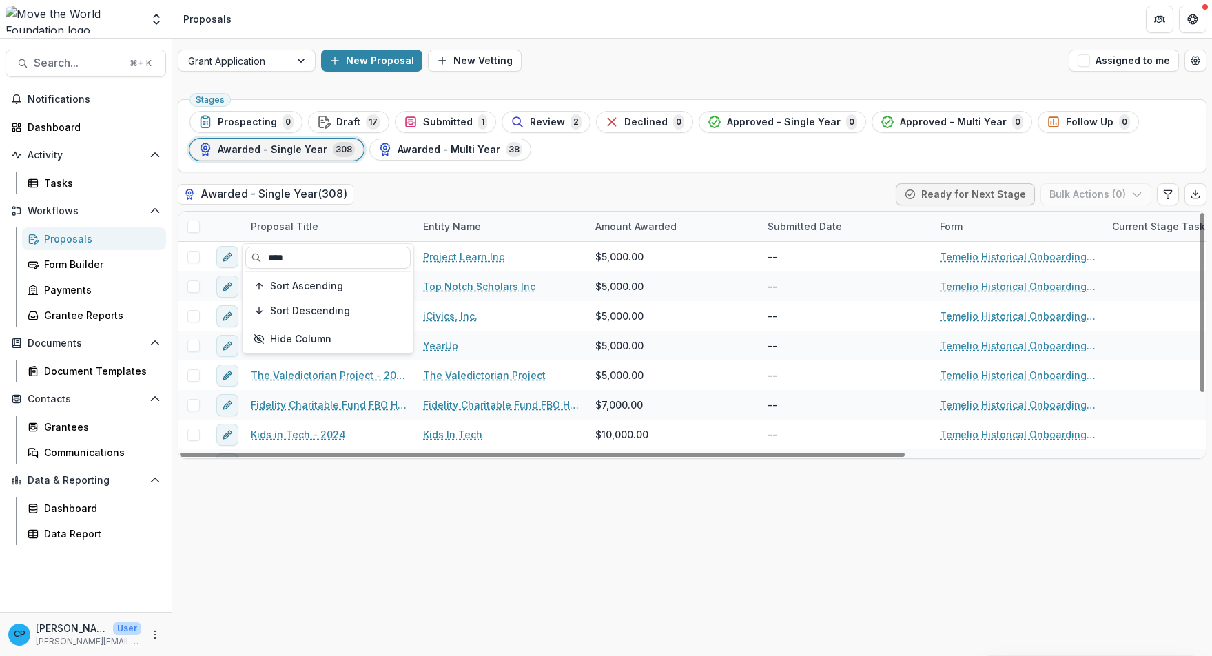
type input "****"
click at [522, 183] on div "Stages Prospecting 0 Draft 17 Submitted 1 Review 2 Declined 0 Approved - Single…" at bounding box center [692, 375] width 1040 height 562
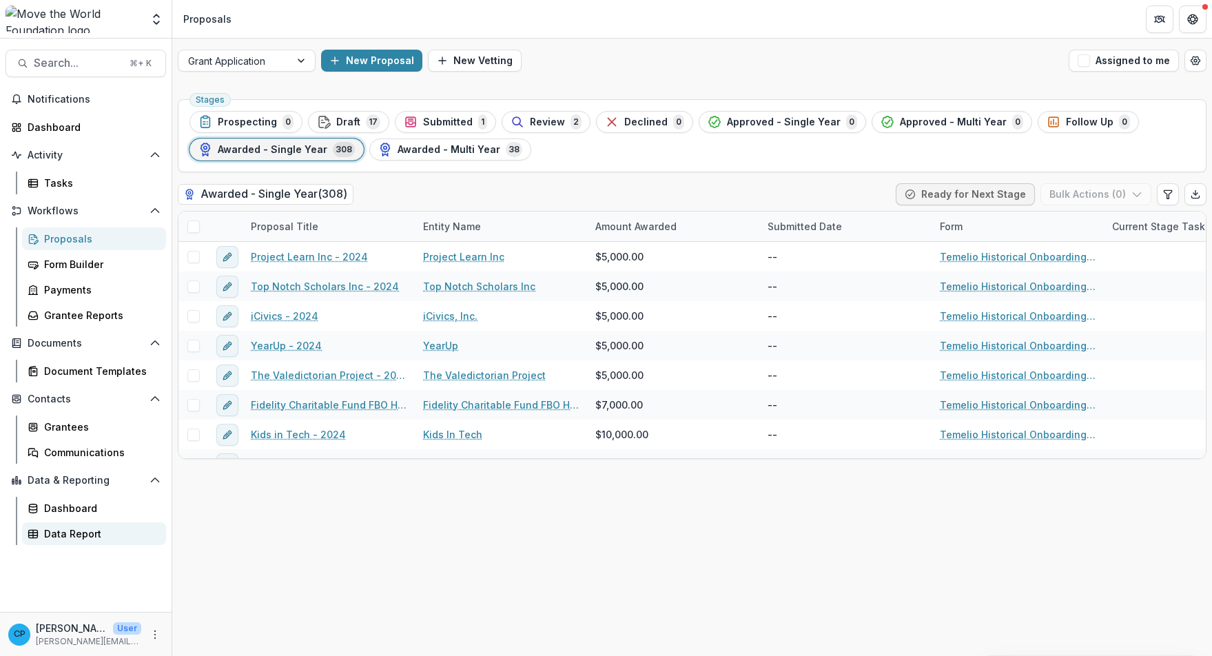
click at [80, 531] on div "Data Report" at bounding box center [99, 534] width 111 height 14
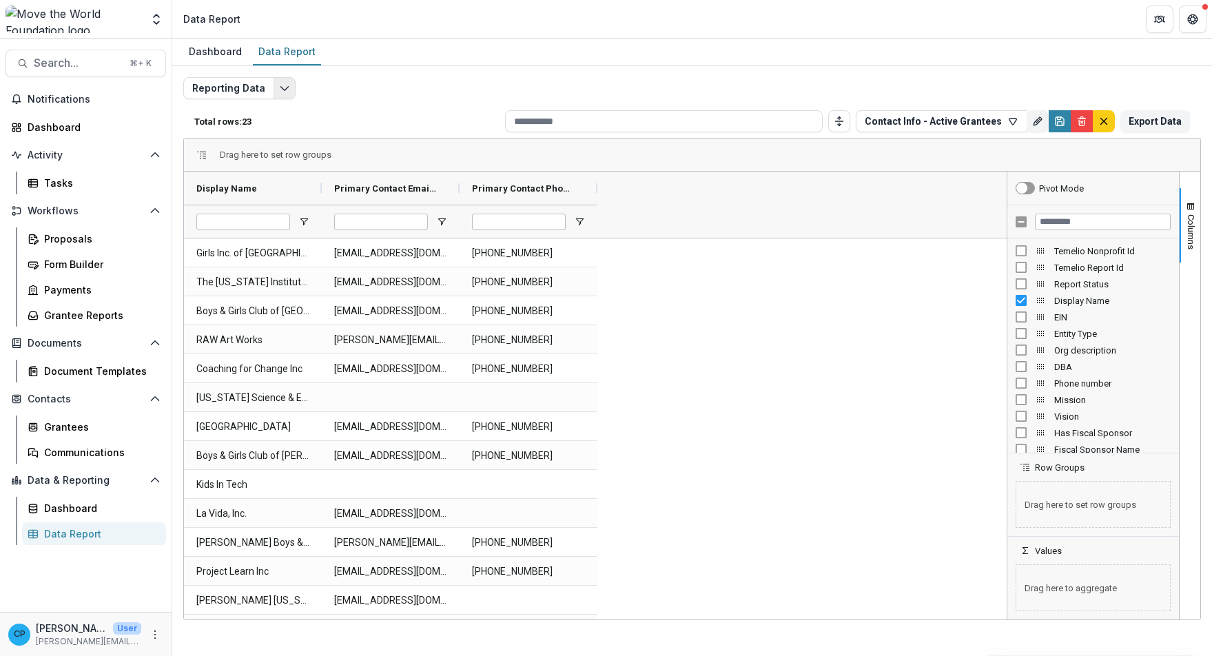
click at [281, 89] on polyline "Edit selected report" at bounding box center [285, 89] width 8 height 4
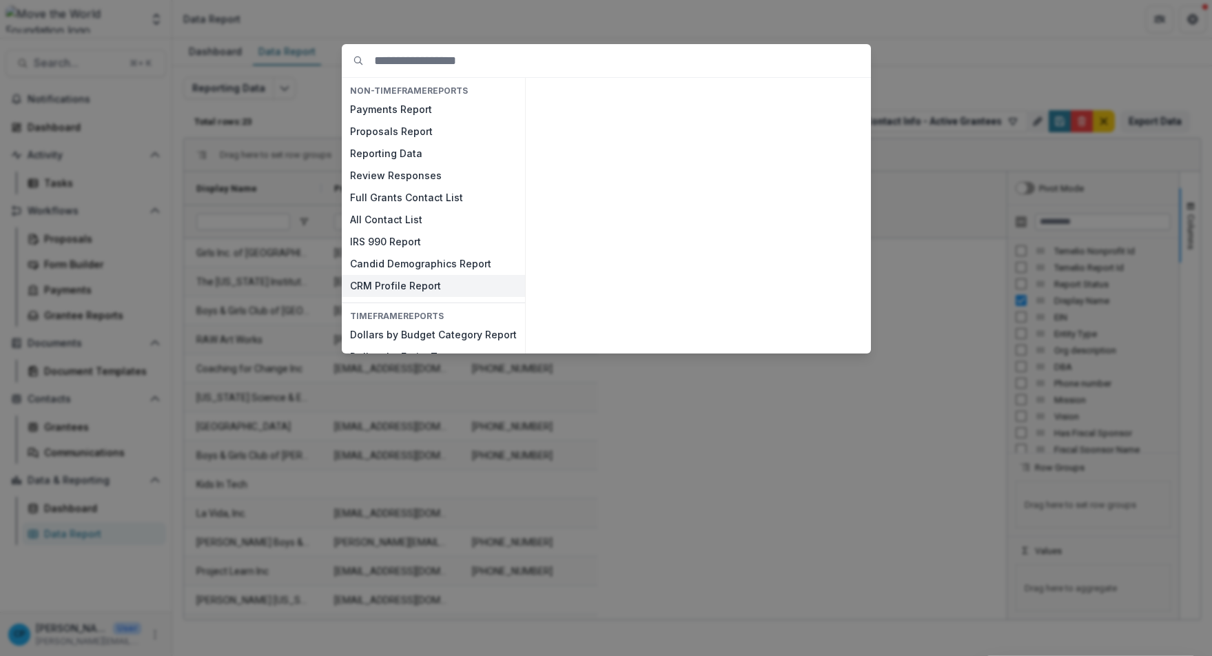
click at [412, 284] on button "CRM Profile Report" at bounding box center [433, 286] width 183 height 22
click at [792, 414] on div "NON-TIMEFRAME Reports Payments Report Proposals Report Reporting Data Review Re…" at bounding box center [606, 328] width 1212 height 656
